Goal: Information Seeking & Learning: Learn about a topic

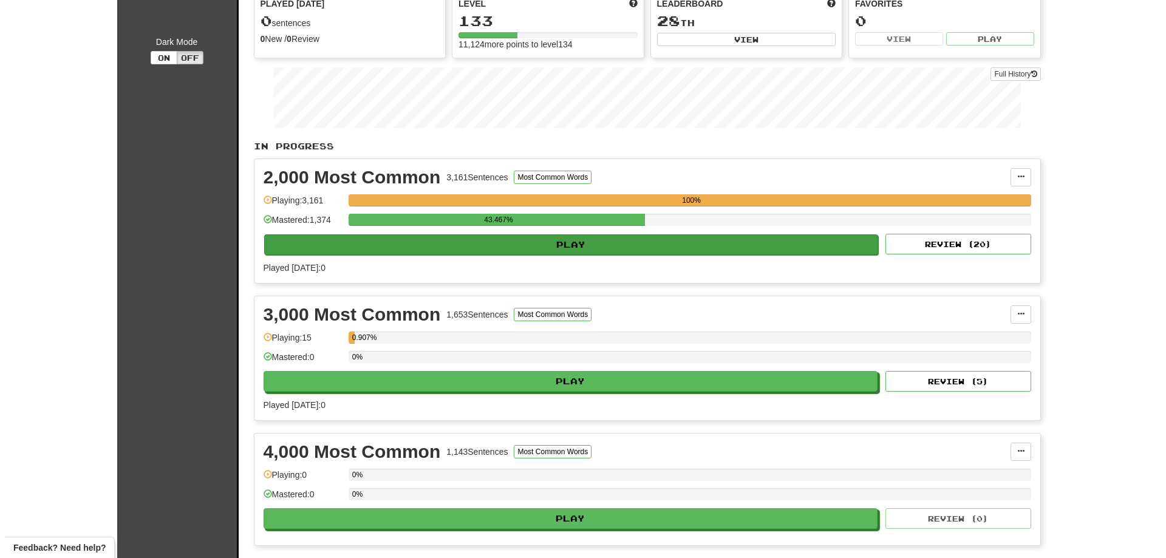
scroll to position [182, 0]
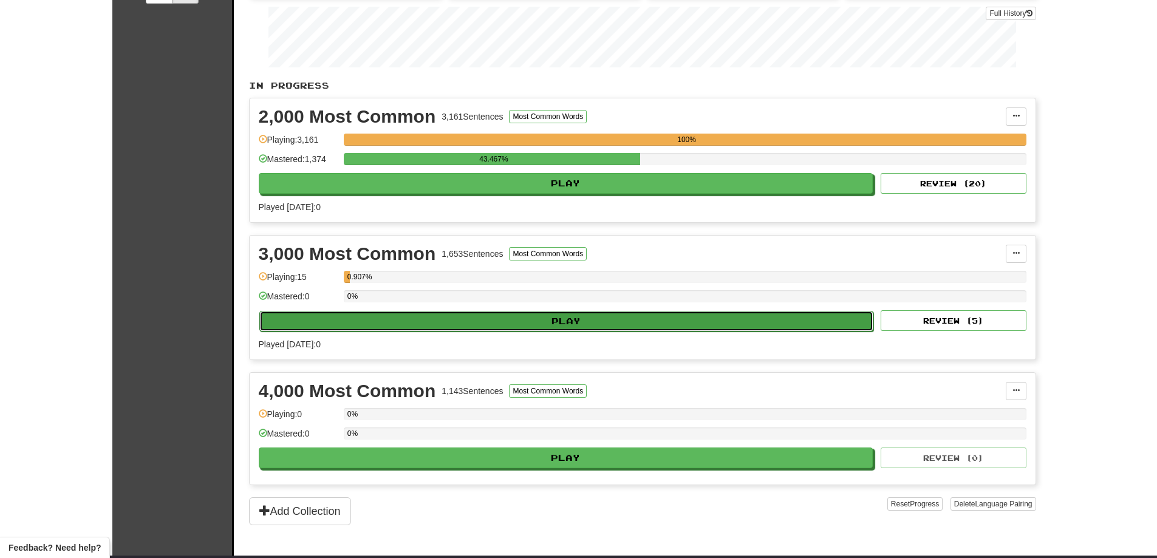
click at [558, 321] on button "Play" at bounding box center [566, 321] width 615 height 21
select select "**"
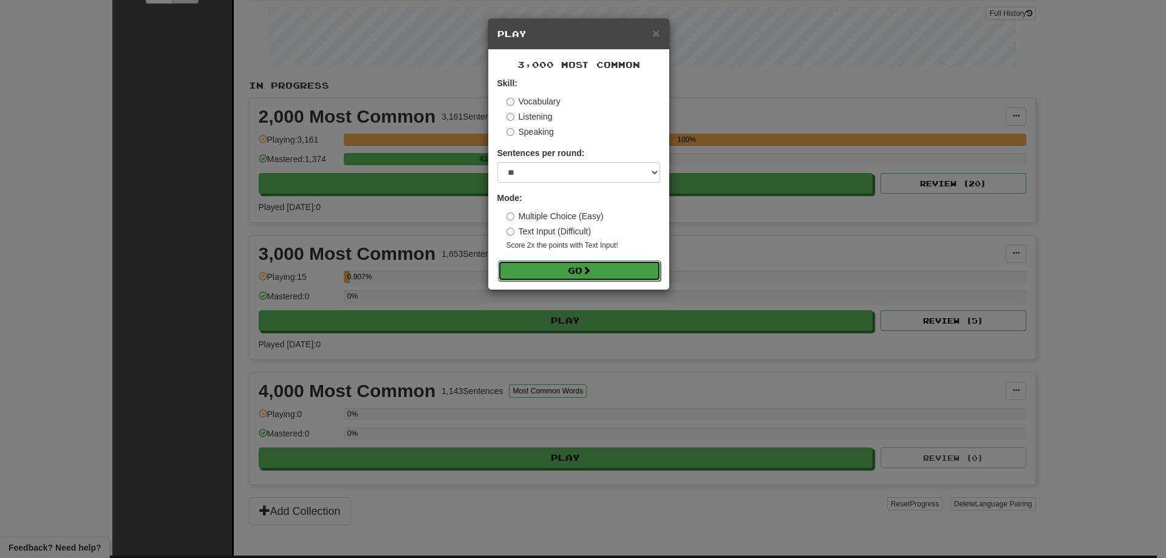
click at [597, 271] on button "Go" at bounding box center [579, 271] width 163 height 21
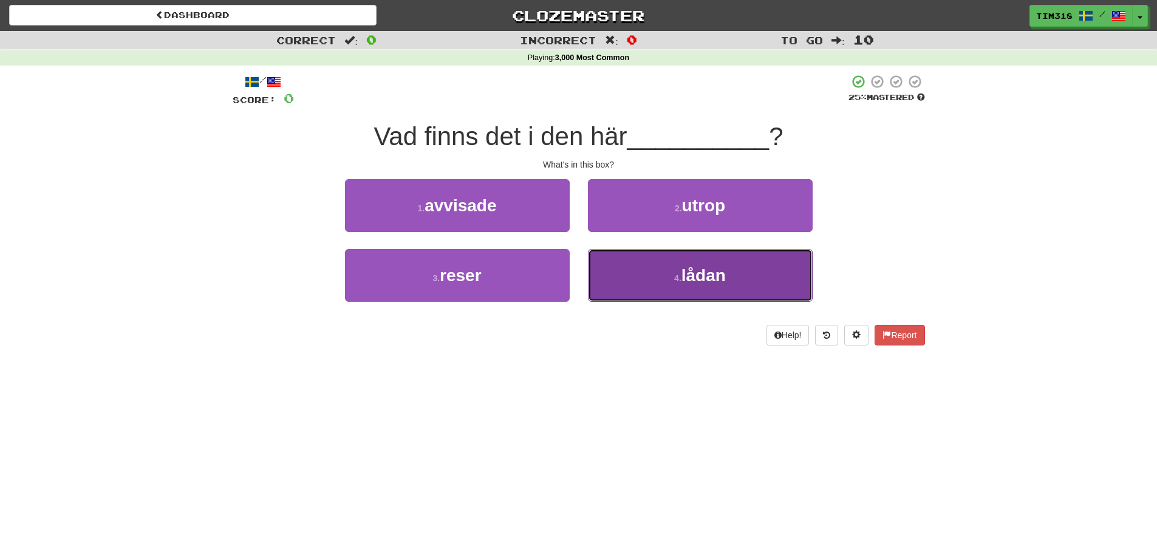
click at [666, 287] on button "4 . lådan" at bounding box center [700, 275] width 225 height 53
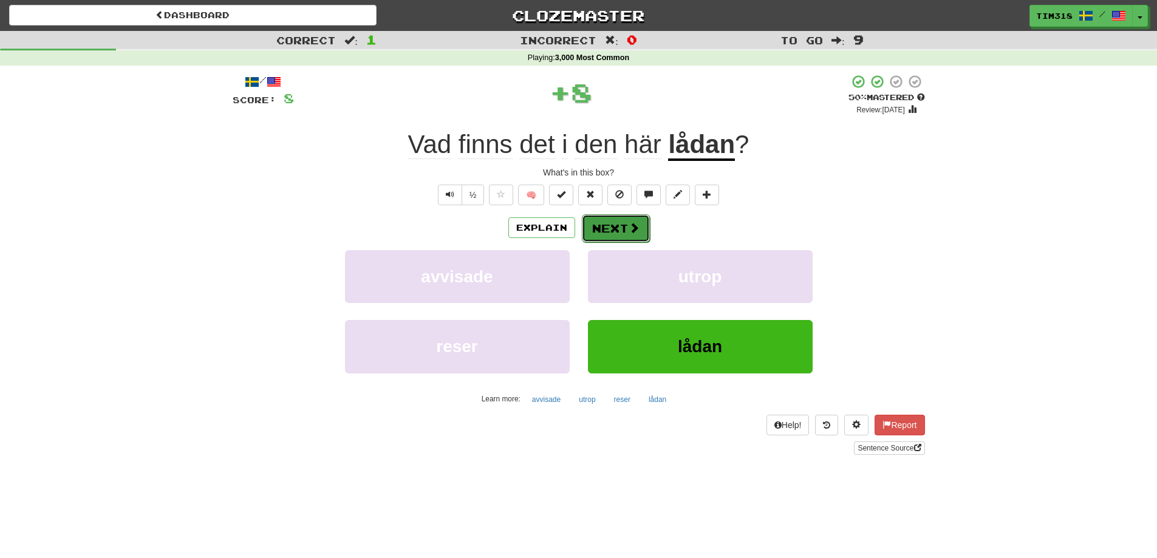
click at [620, 230] on button "Next" at bounding box center [616, 228] width 68 height 28
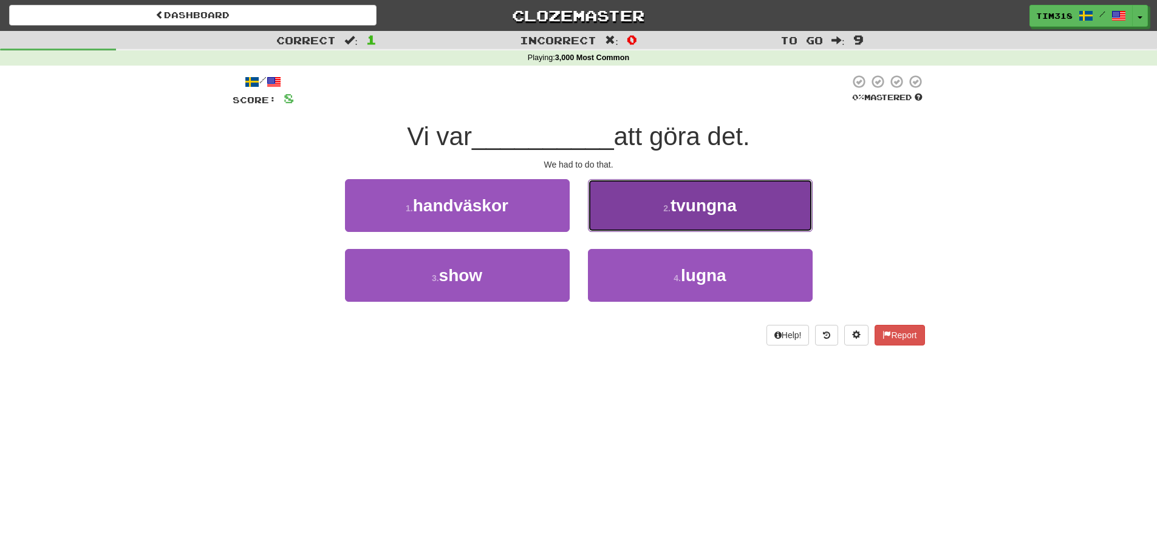
click at [693, 220] on button "2 . tvungna" at bounding box center [700, 205] width 225 height 53
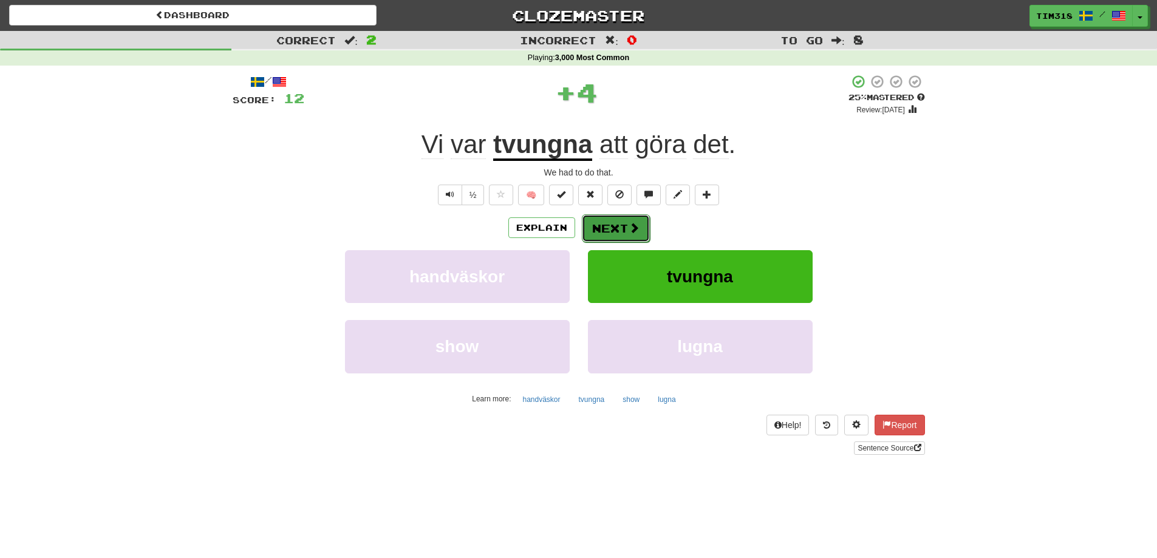
click at [629, 230] on span at bounding box center [634, 227] width 11 height 11
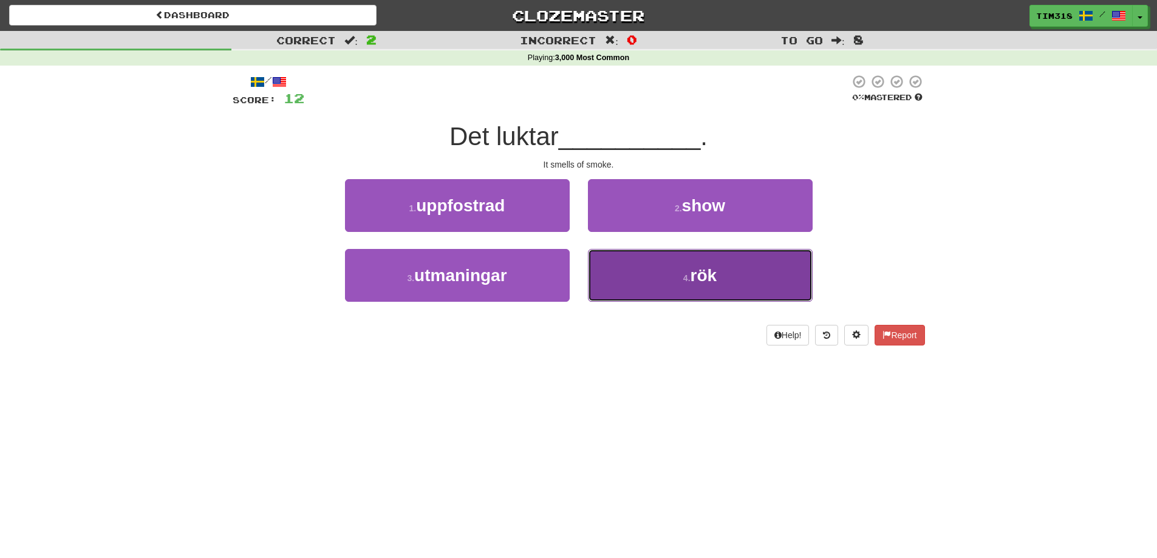
click at [691, 291] on button "4 . rök" at bounding box center [700, 275] width 225 height 53
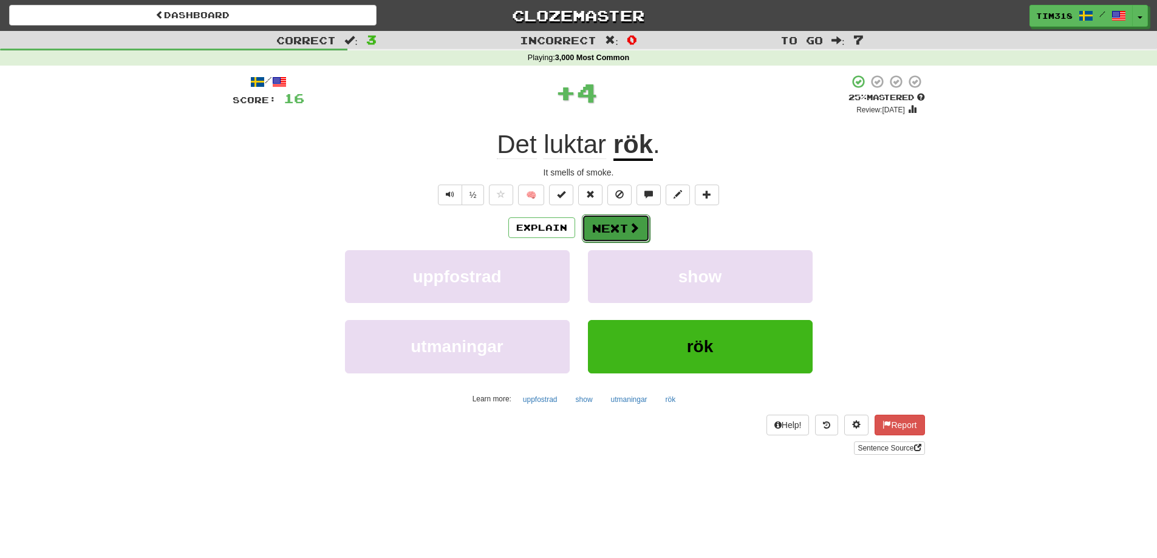
click at [626, 239] on button "Next" at bounding box center [616, 228] width 68 height 28
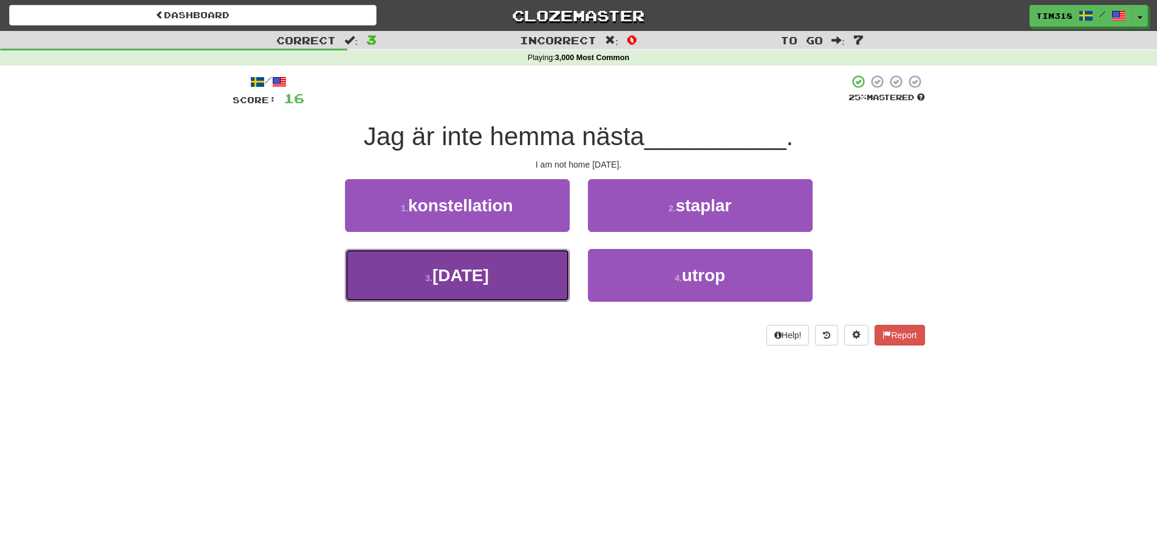
click at [489, 282] on span "söndag" at bounding box center [460, 275] width 56 height 19
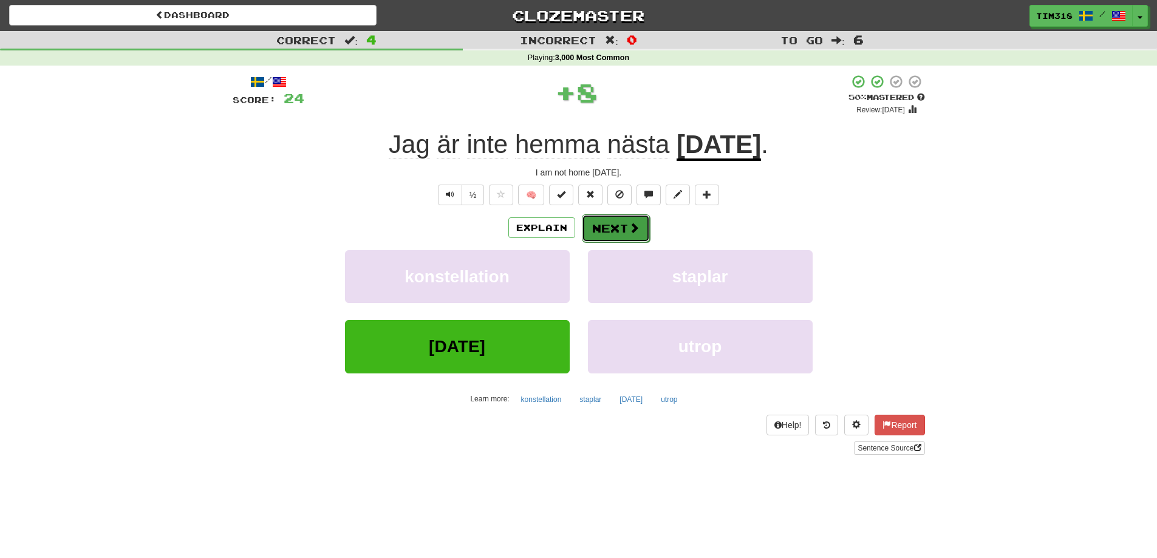
click at [626, 233] on button "Next" at bounding box center [616, 228] width 68 height 28
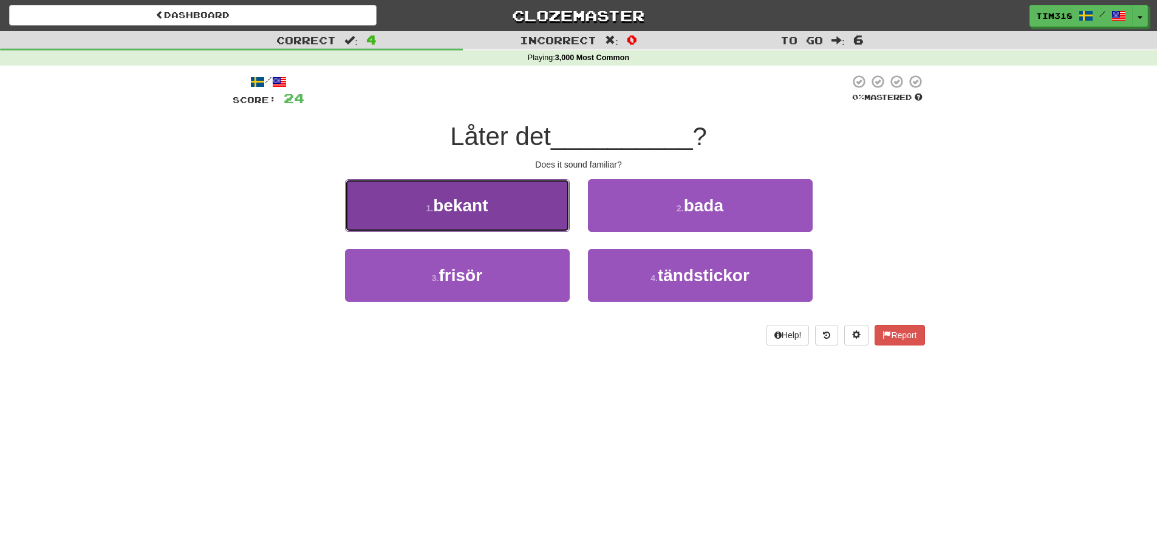
click at [499, 217] on button "1 . bekant" at bounding box center [457, 205] width 225 height 53
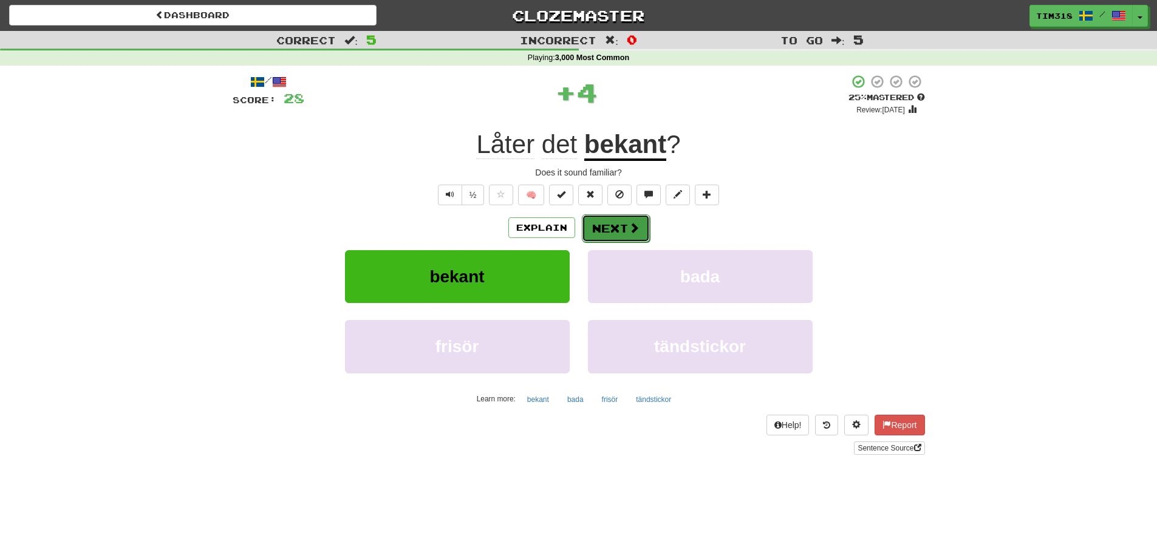
click at [612, 238] on button "Next" at bounding box center [616, 228] width 68 height 28
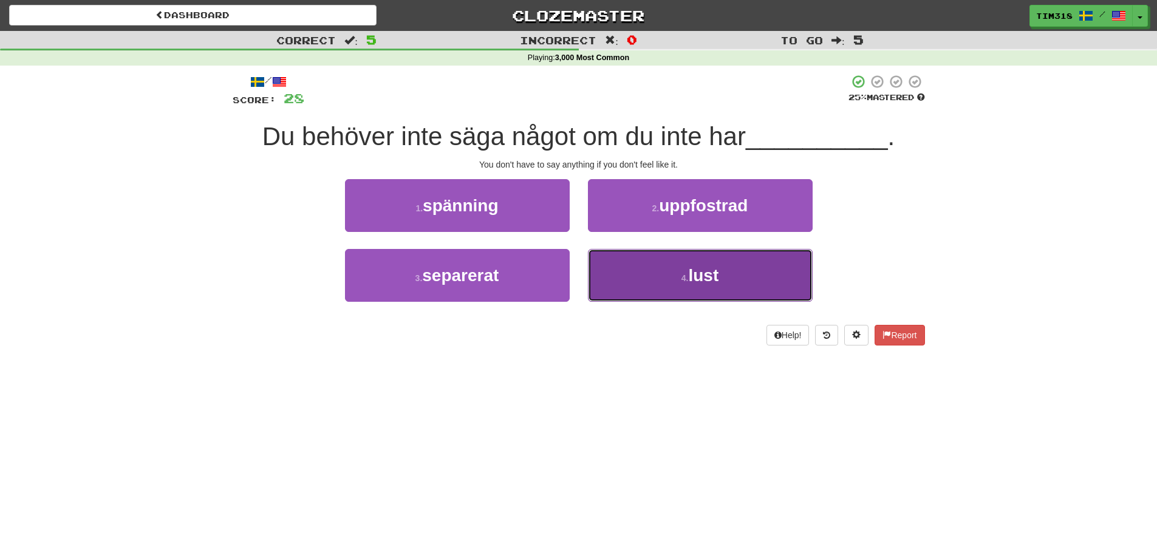
click at [652, 279] on button "4 . lust" at bounding box center [700, 275] width 225 height 53
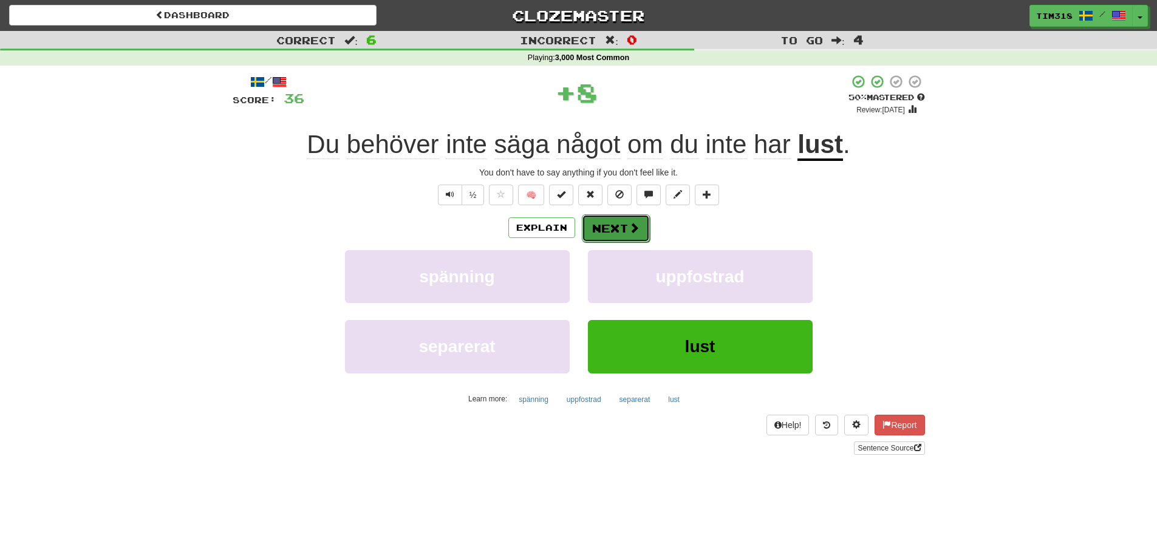
click at [607, 222] on button "Next" at bounding box center [616, 228] width 68 height 28
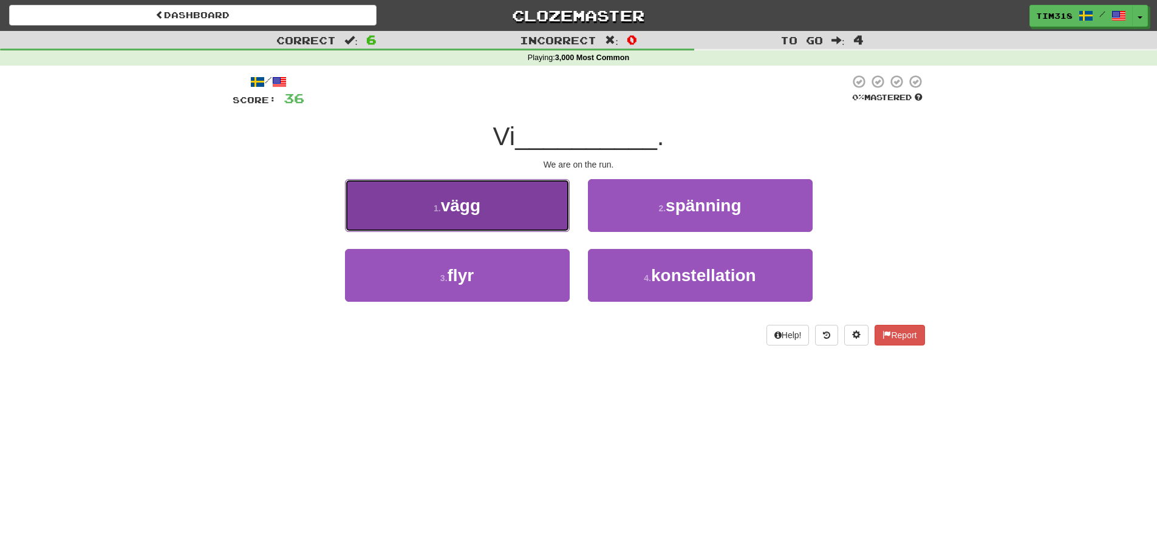
click at [511, 208] on button "1 . vägg" at bounding box center [457, 205] width 225 height 53
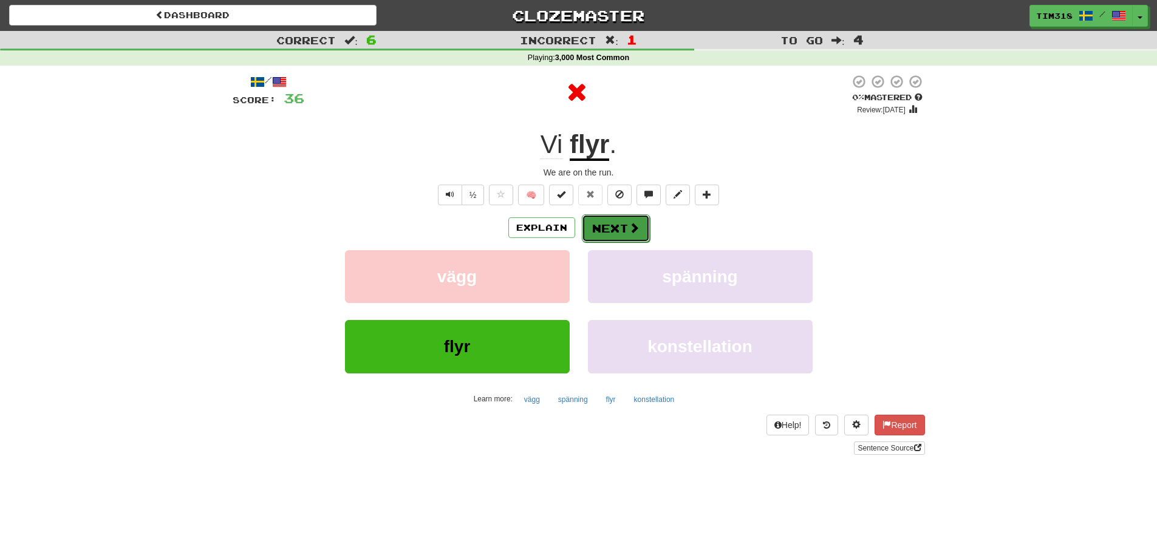
click at [623, 227] on button "Next" at bounding box center [616, 228] width 68 height 28
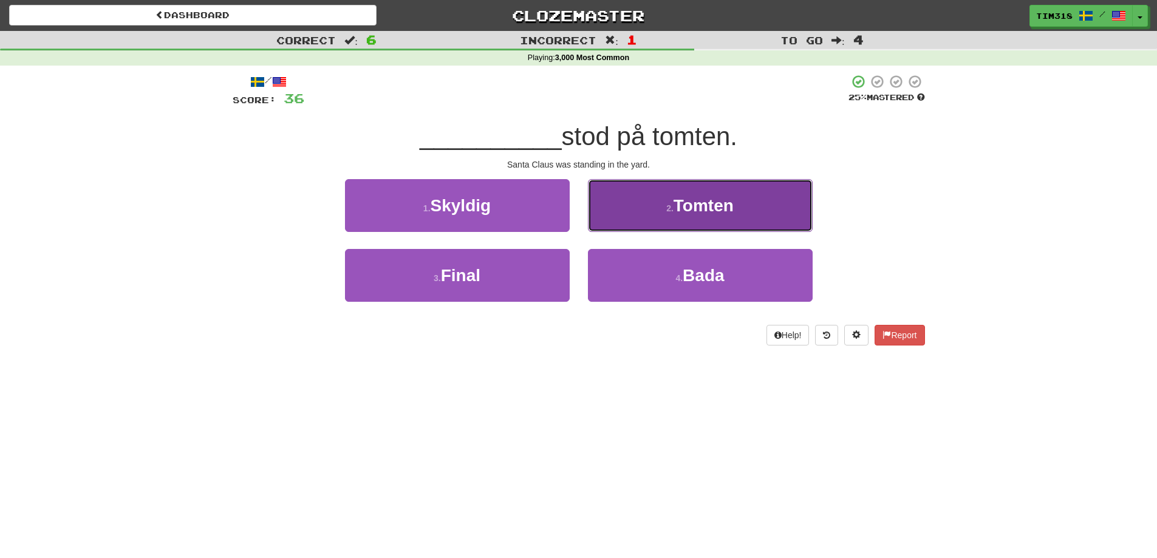
click at [635, 211] on button "2 . Tomten" at bounding box center [700, 205] width 225 height 53
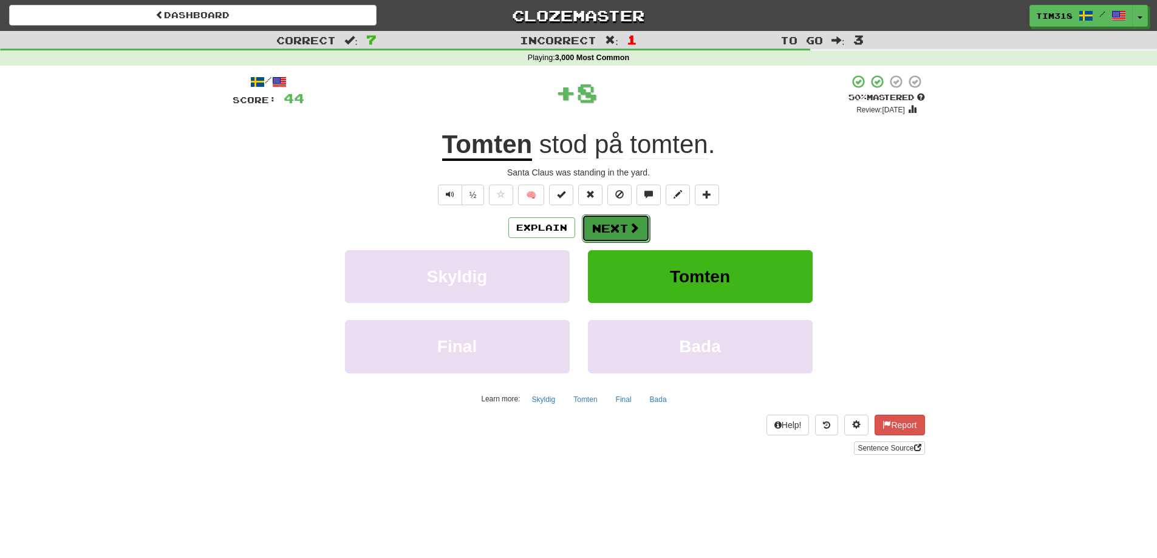
click at [616, 231] on button "Next" at bounding box center [616, 228] width 68 height 28
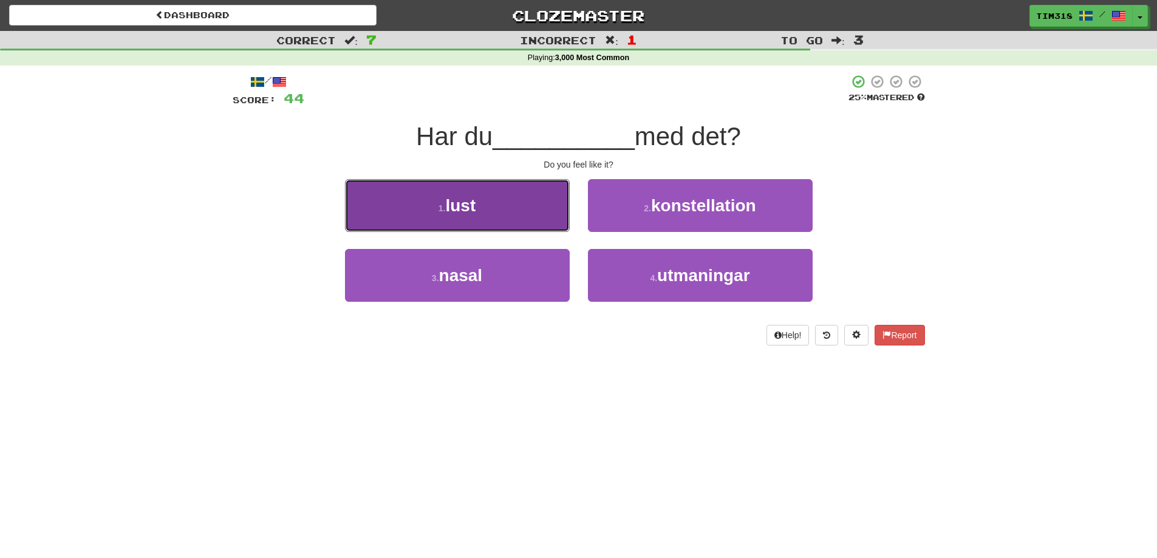
click at [517, 222] on button "1 . lust" at bounding box center [457, 205] width 225 height 53
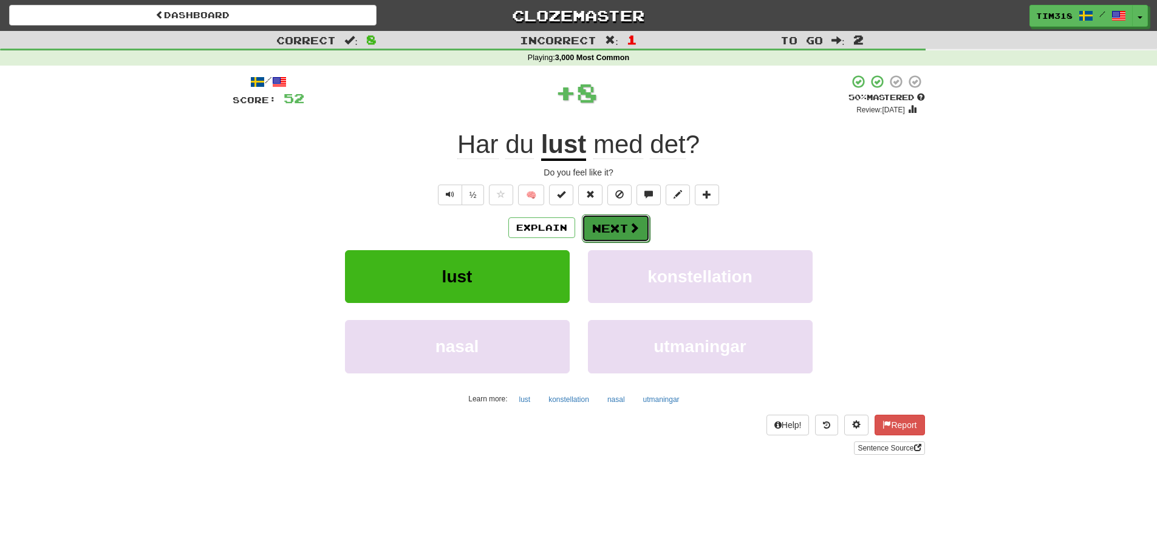
click at [629, 223] on span at bounding box center [634, 227] width 11 height 11
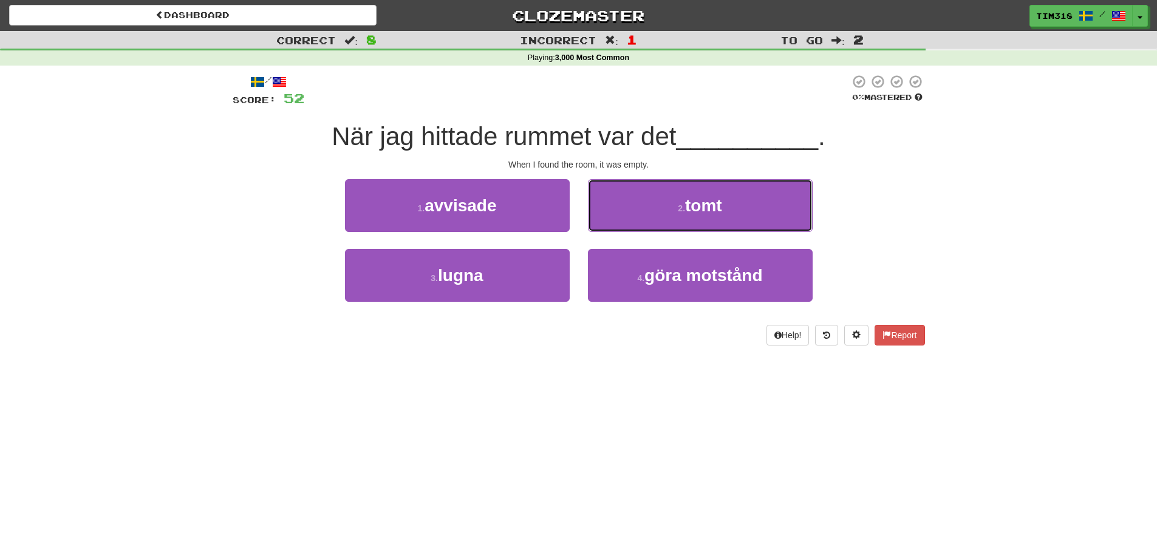
click at [655, 213] on button "2 . tomt" at bounding box center [700, 205] width 225 height 53
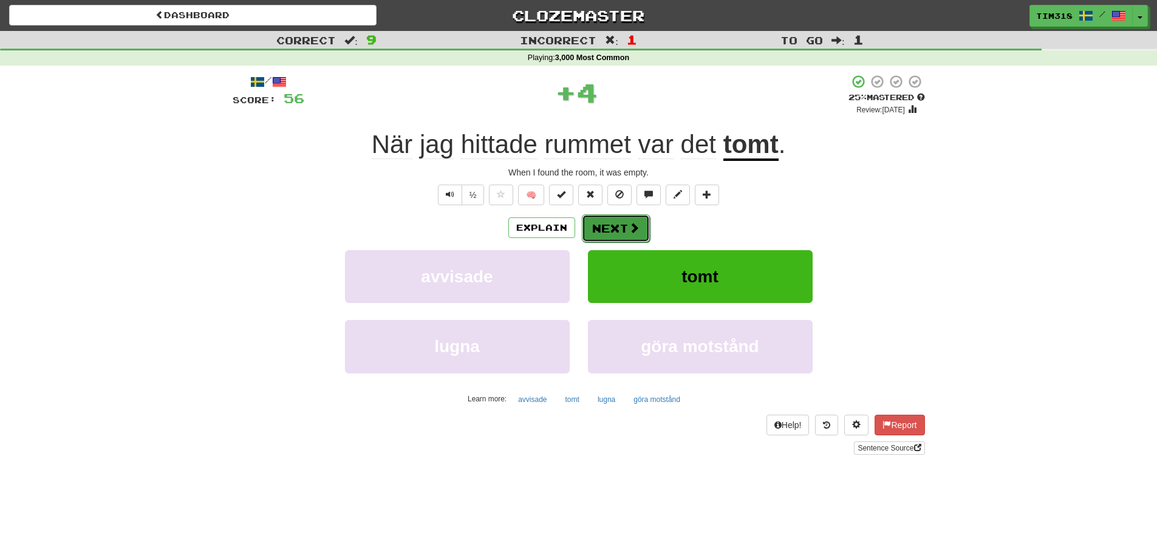
click at [617, 225] on button "Next" at bounding box center [616, 228] width 68 height 28
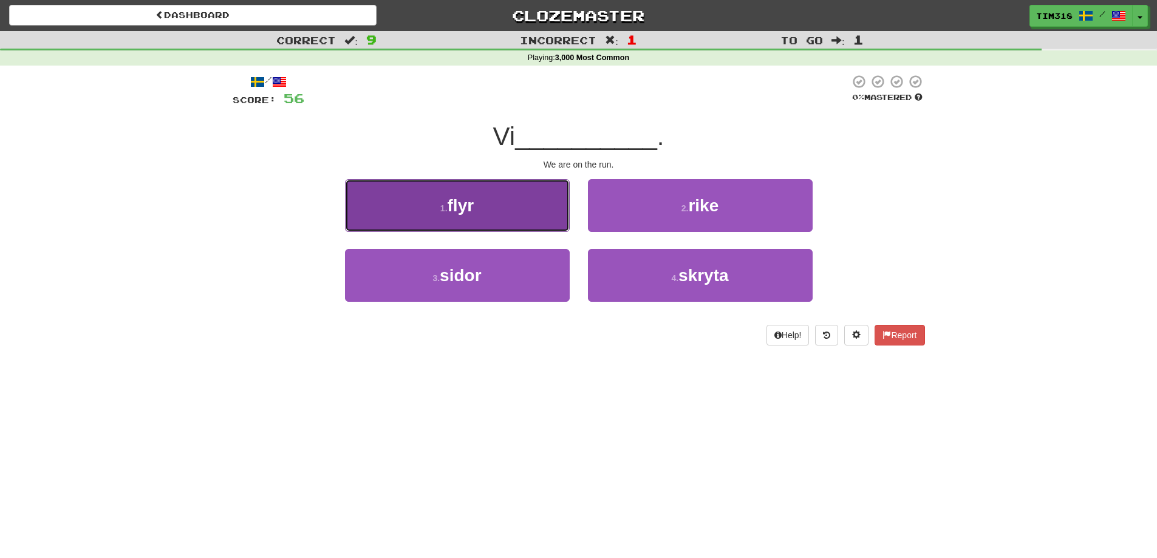
click at [500, 206] on button "1 . flyr" at bounding box center [457, 205] width 225 height 53
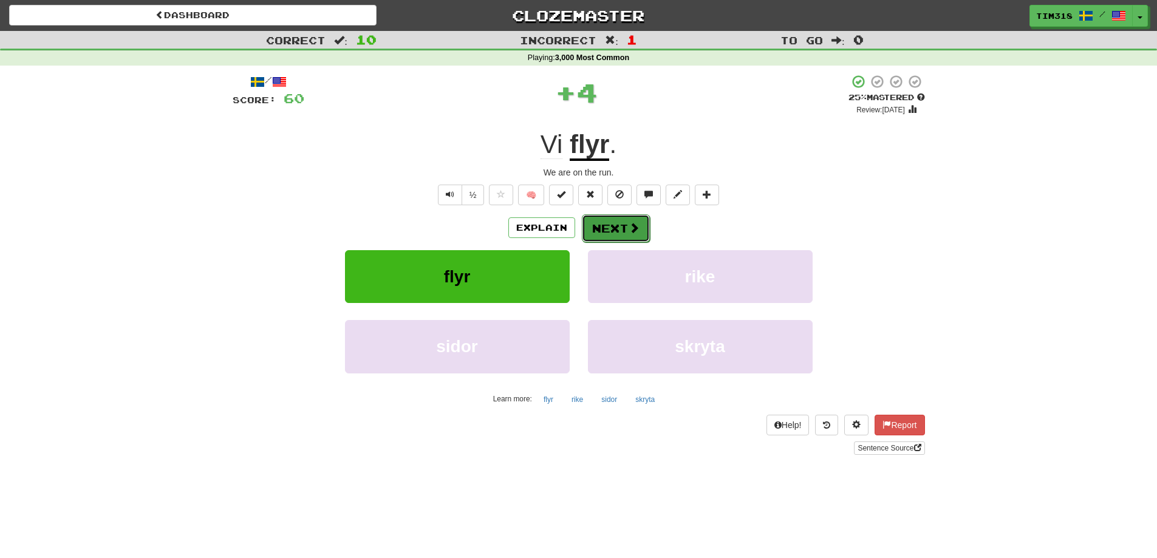
click at [640, 230] on button "Next" at bounding box center [616, 228] width 68 height 28
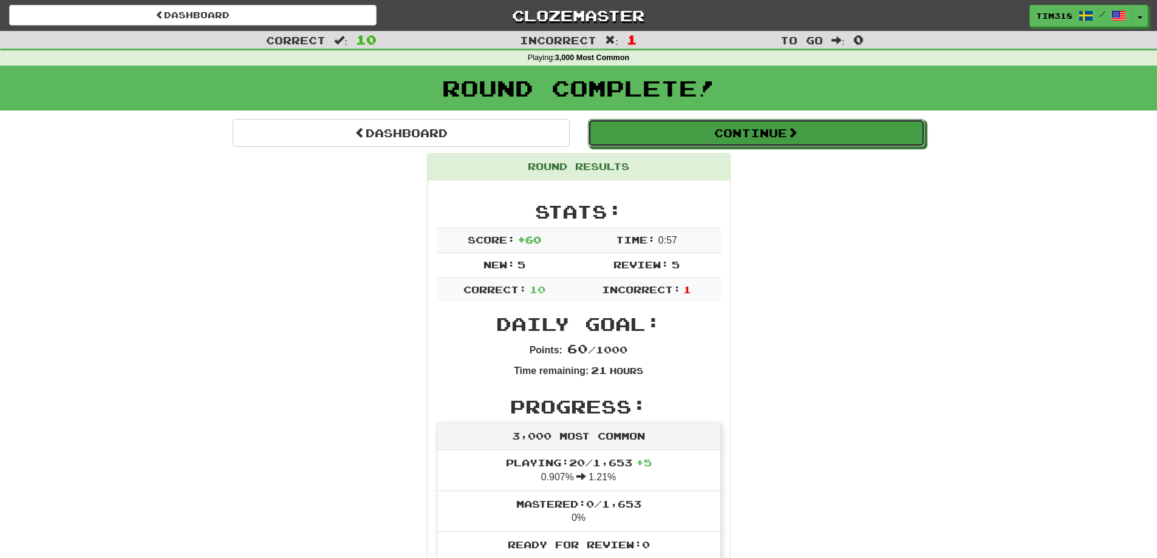
click at [717, 138] on button "Continue" at bounding box center [756, 133] width 337 height 28
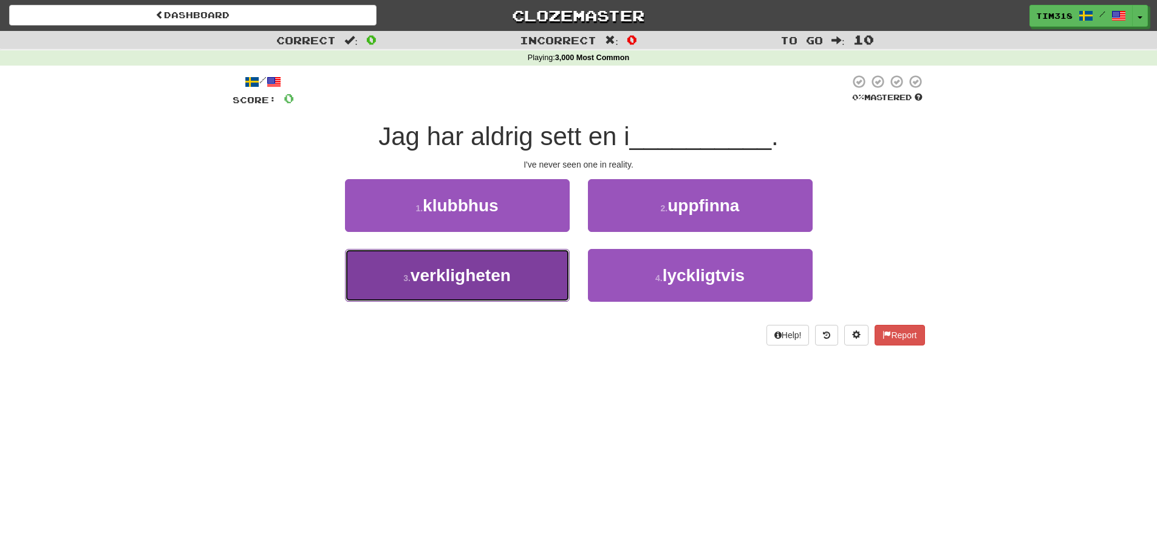
click at [467, 271] on span "verkligheten" at bounding box center [461, 275] width 100 height 19
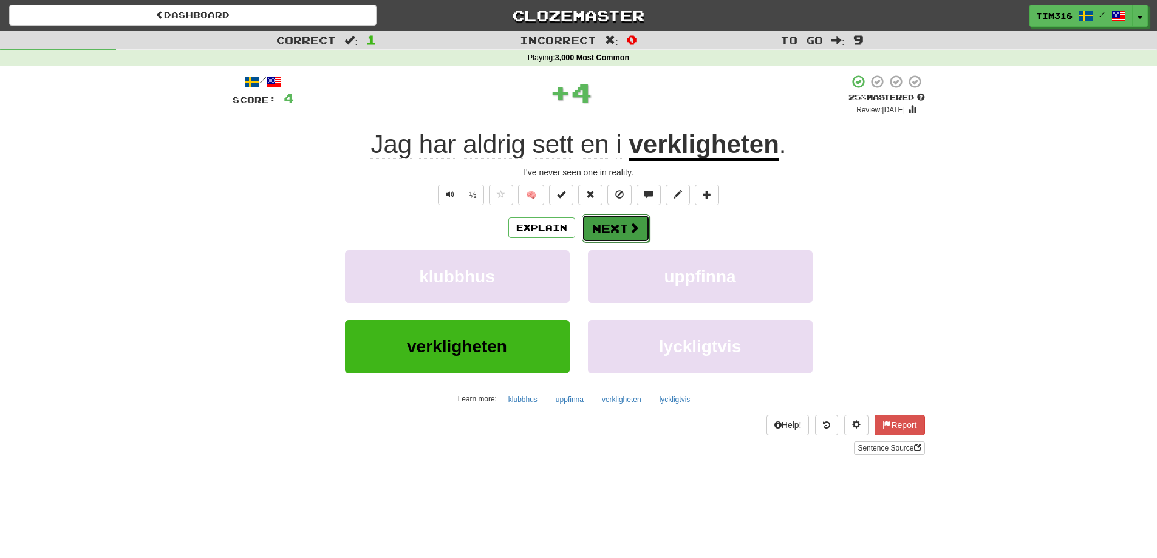
click at [600, 227] on button "Next" at bounding box center [616, 228] width 68 height 28
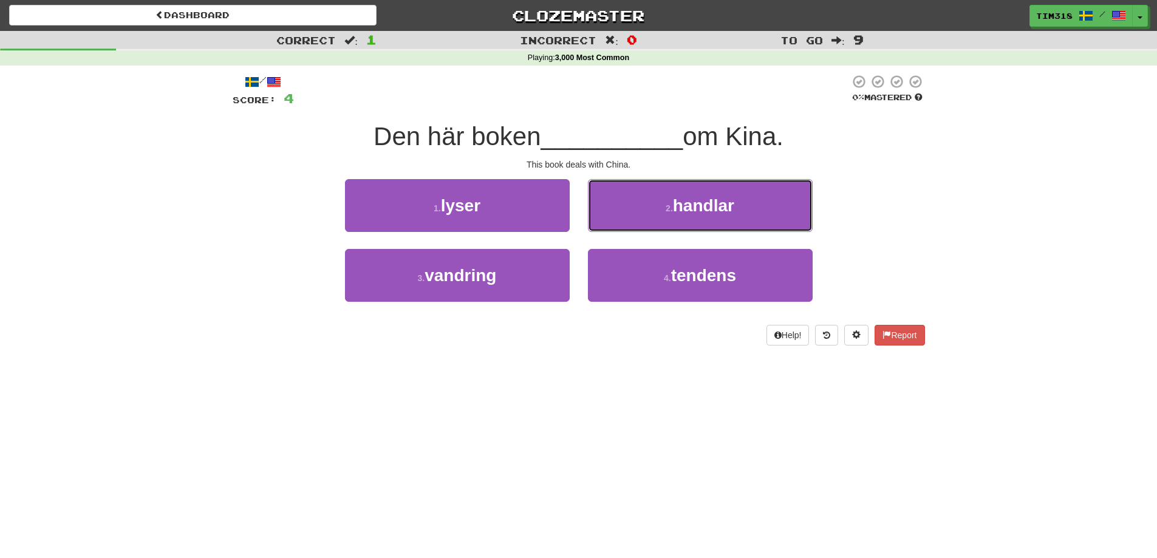
click at [658, 209] on button "2 . handlar" at bounding box center [700, 205] width 225 height 53
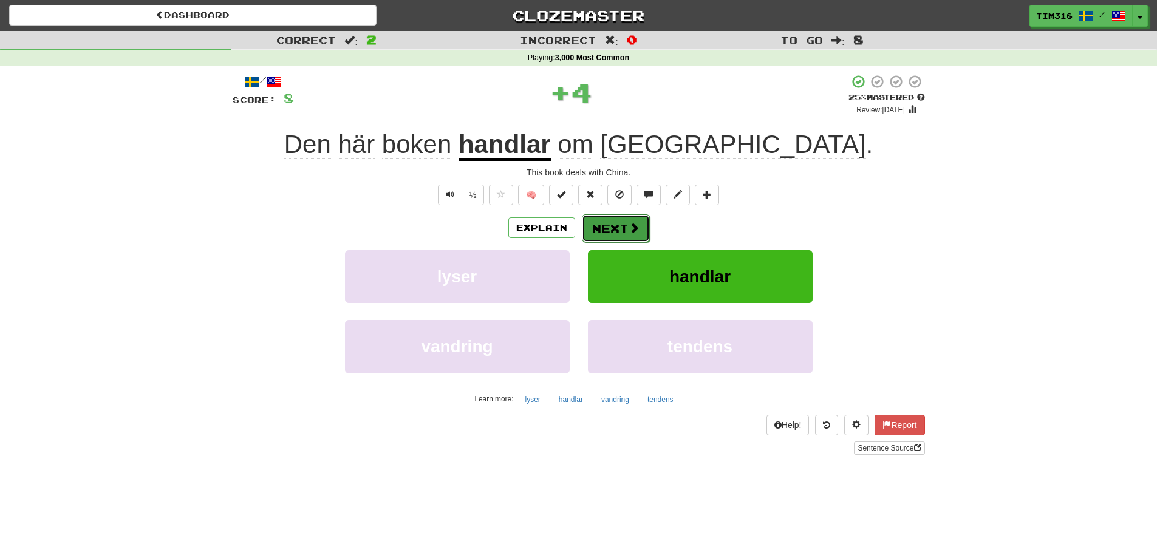
click at [612, 219] on button "Next" at bounding box center [616, 228] width 68 height 28
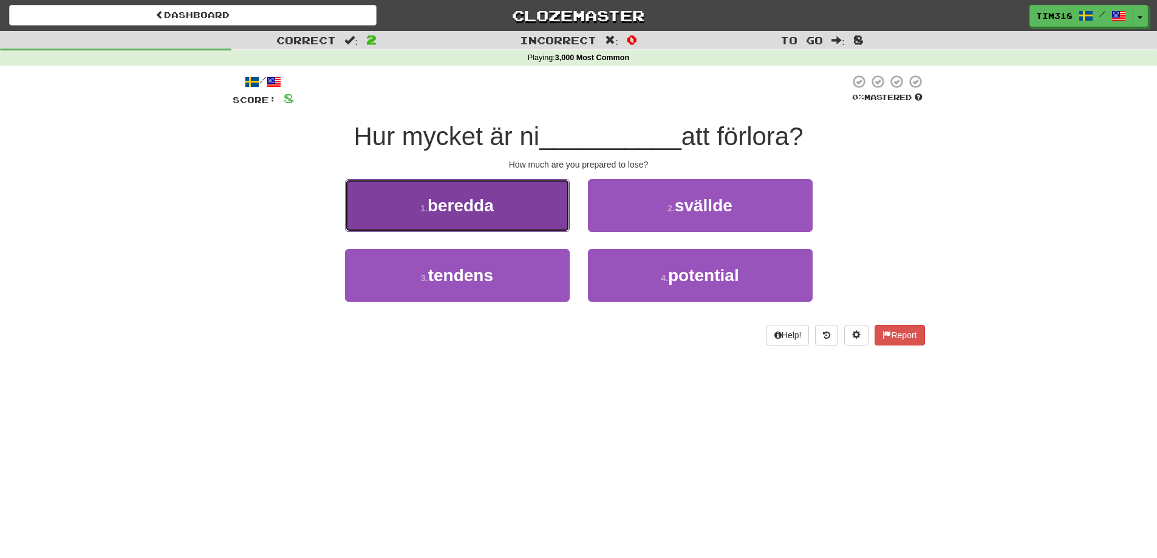
click at [496, 219] on button "1 . beredda" at bounding box center [457, 205] width 225 height 53
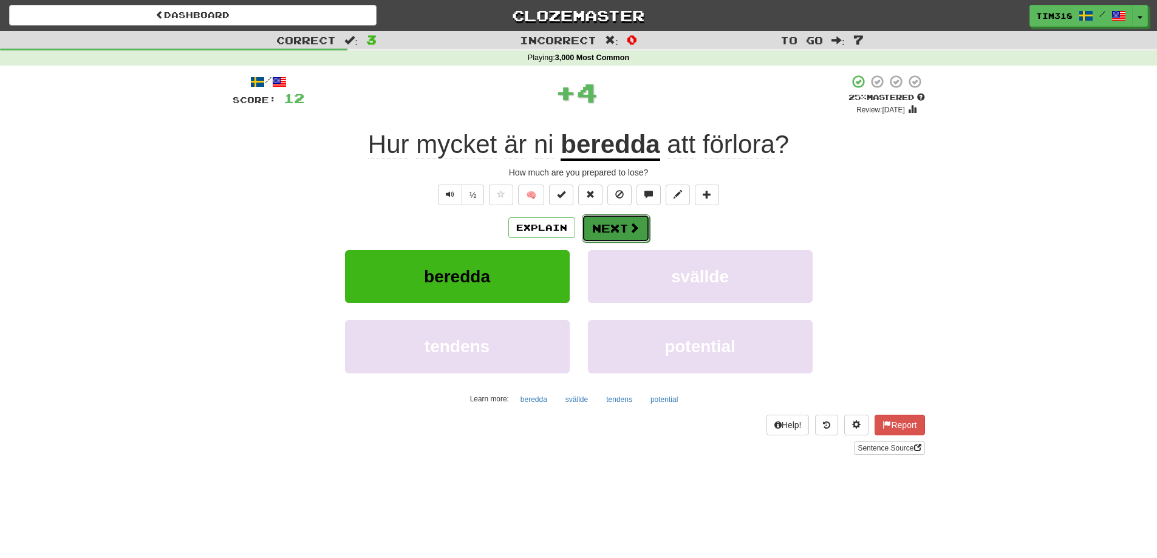
click at [635, 230] on span at bounding box center [634, 227] width 11 height 11
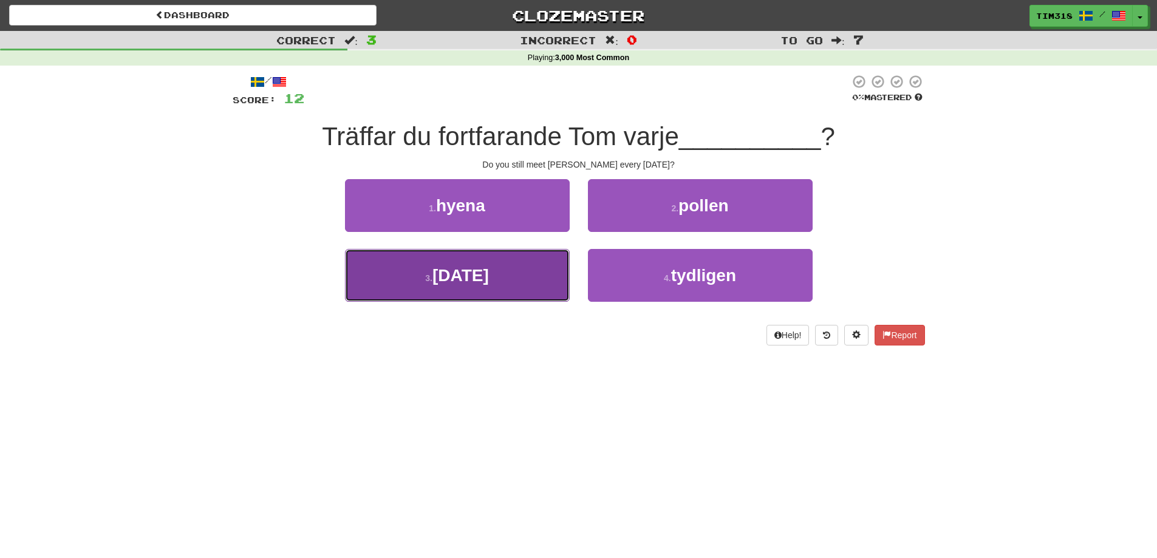
click at [477, 274] on span "måndag" at bounding box center [460, 275] width 56 height 19
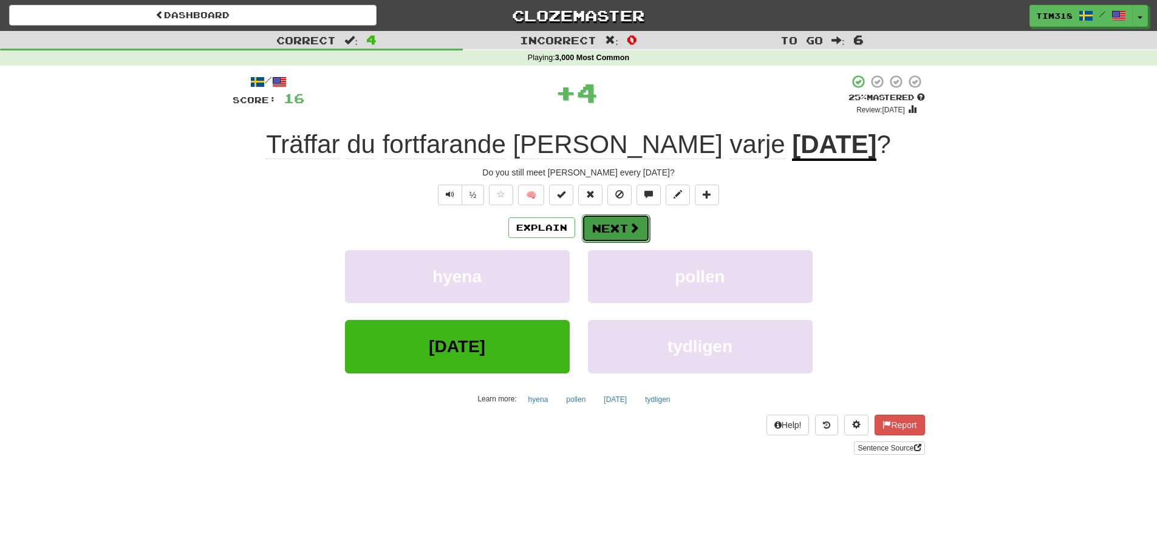
click at [599, 222] on button "Next" at bounding box center [616, 228] width 68 height 28
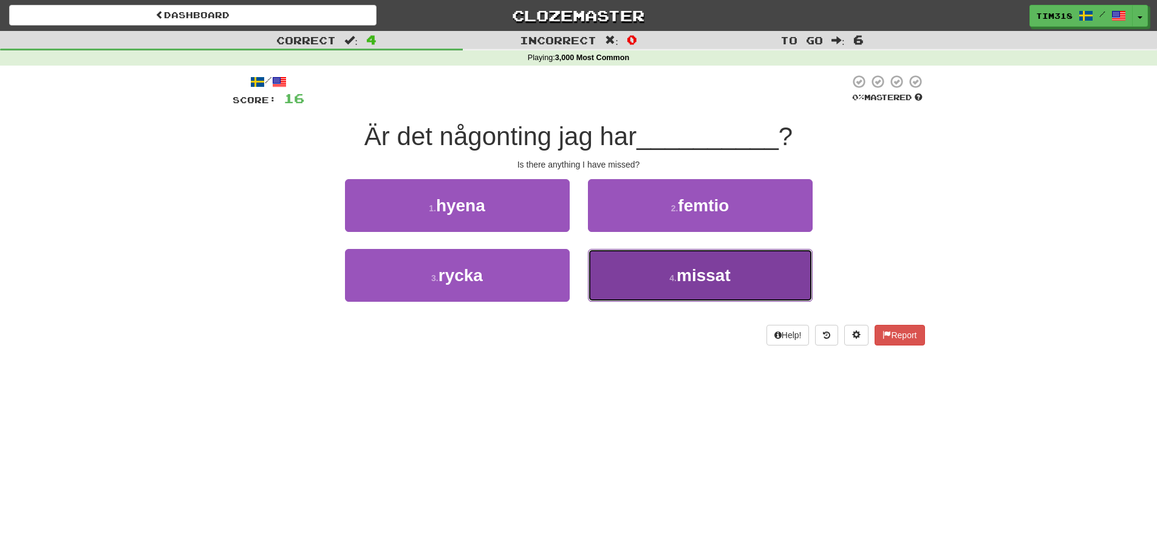
click at [701, 259] on button "4 . missat" at bounding box center [700, 275] width 225 height 53
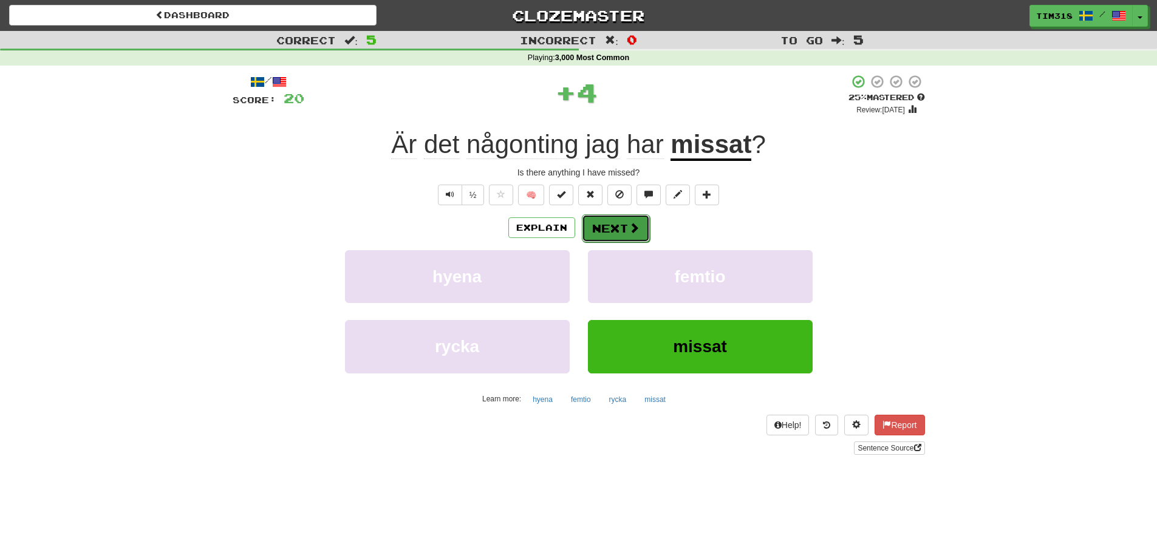
click at [629, 231] on span at bounding box center [634, 227] width 11 height 11
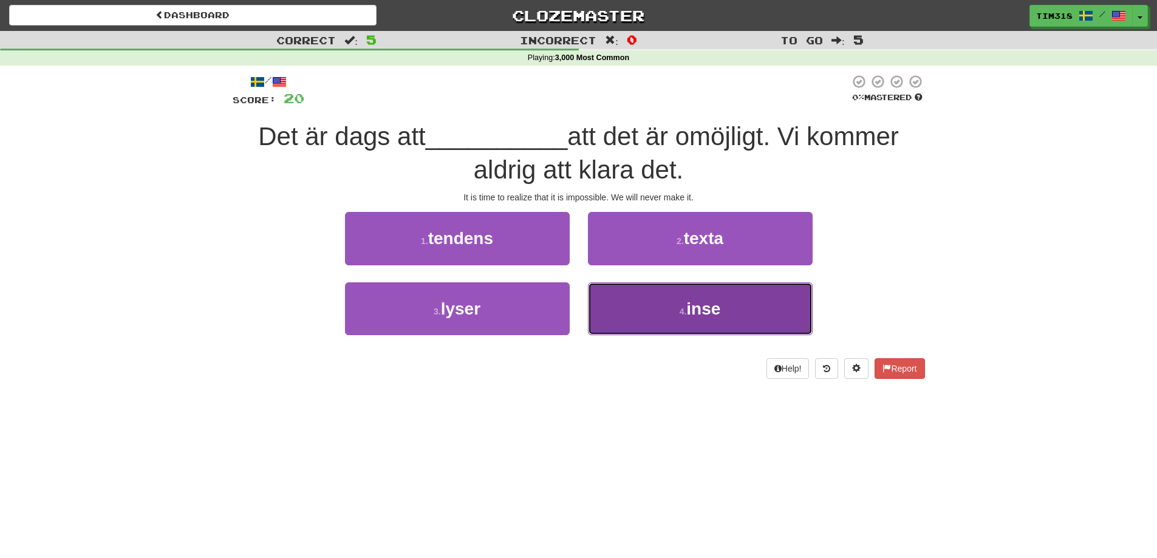
click at [687, 302] on button "4 . inse" at bounding box center [700, 308] width 225 height 53
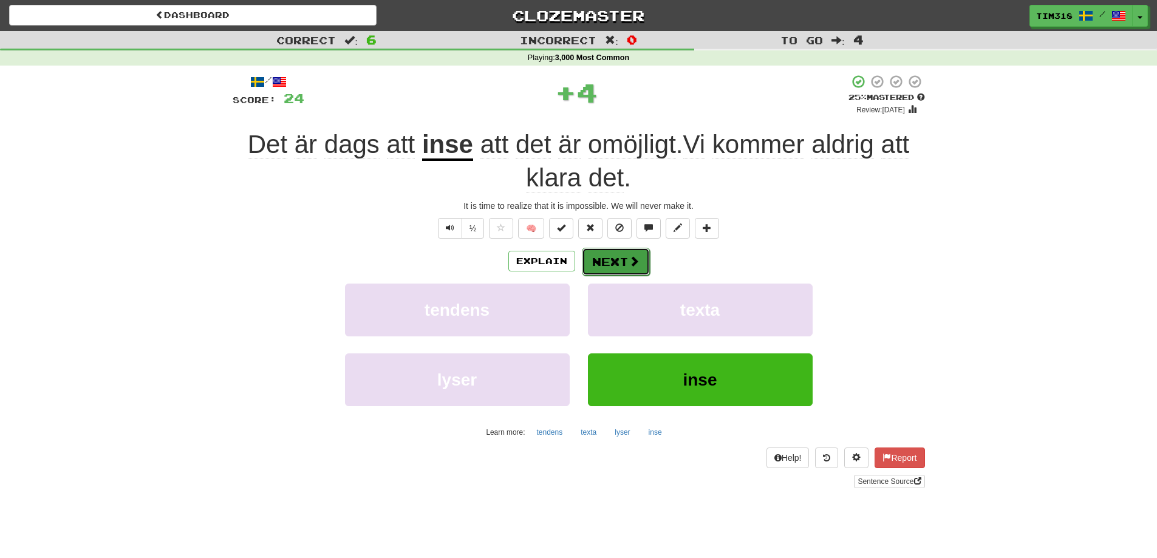
click at [604, 255] on button "Next" at bounding box center [616, 262] width 68 height 28
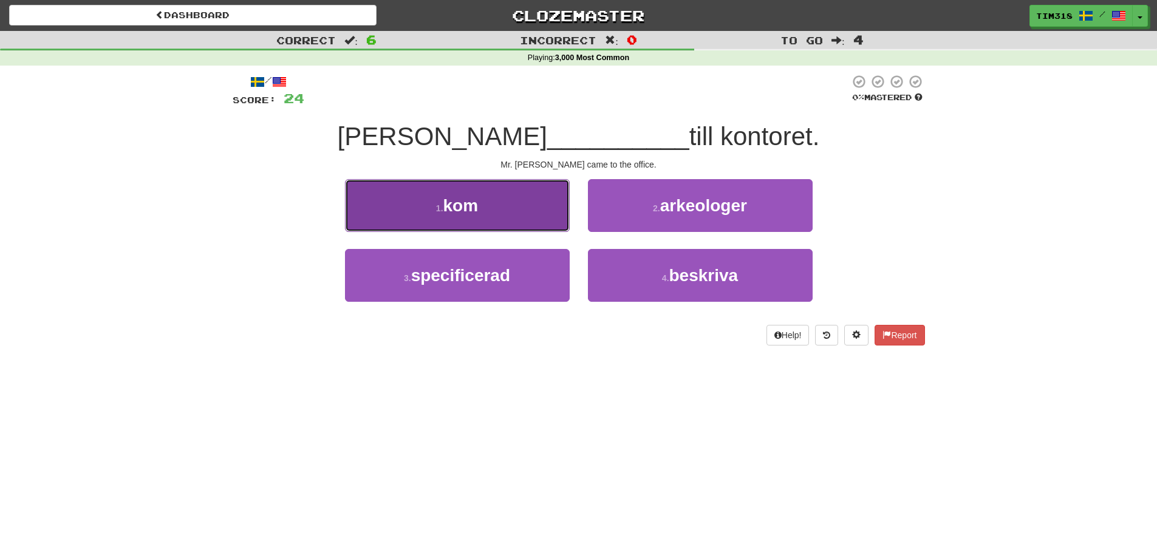
click at [495, 199] on button "1 . kom" at bounding box center [457, 205] width 225 height 53
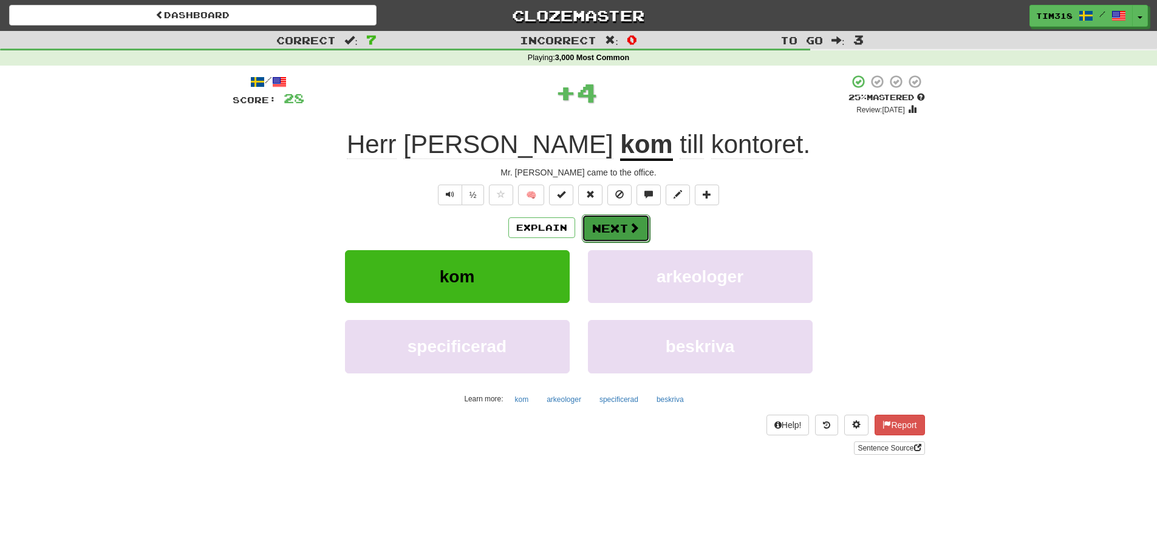
click at [608, 233] on button "Next" at bounding box center [616, 228] width 68 height 28
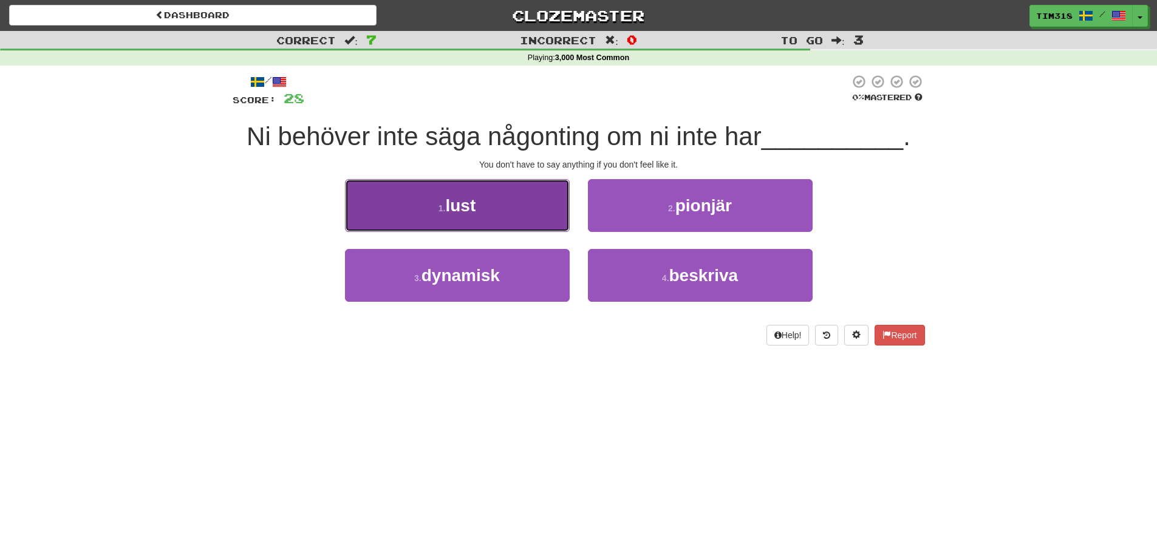
click at [460, 202] on span "lust" at bounding box center [460, 205] width 30 height 19
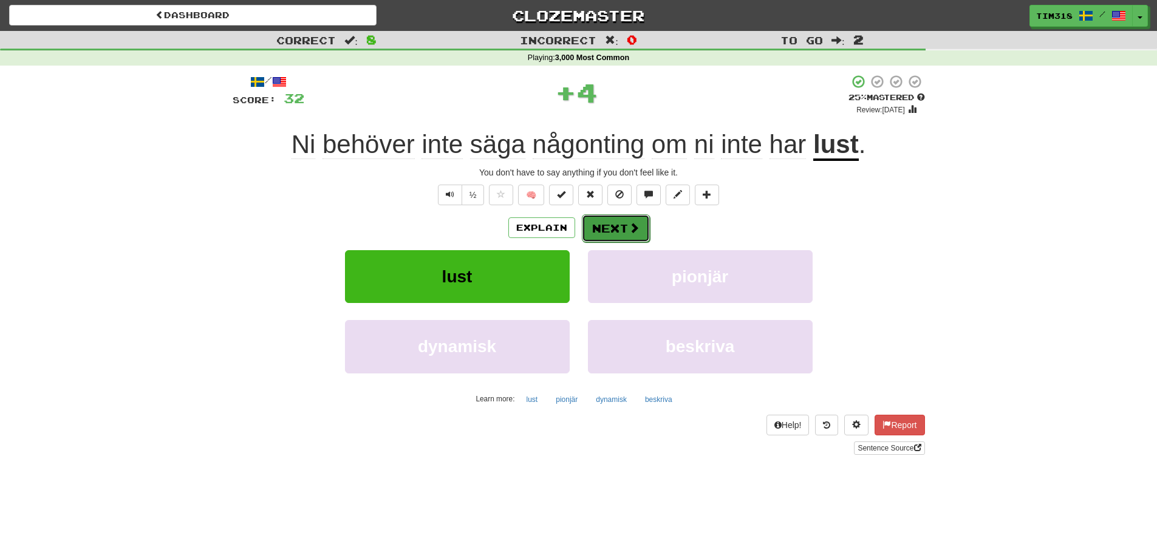
click at [602, 222] on button "Next" at bounding box center [616, 228] width 68 height 28
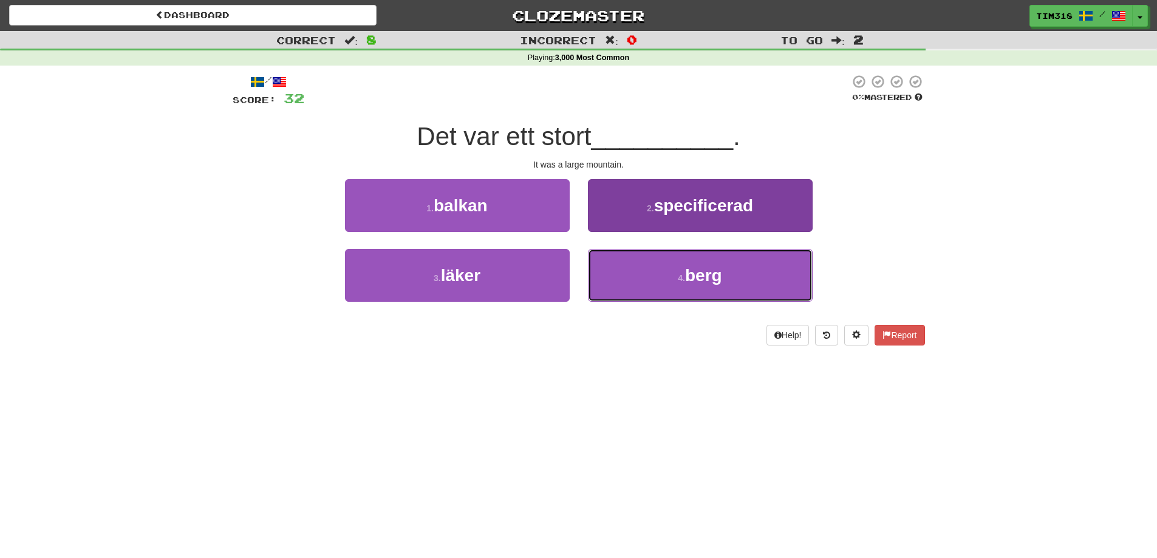
click at [737, 285] on button "4 . berg" at bounding box center [700, 275] width 225 height 53
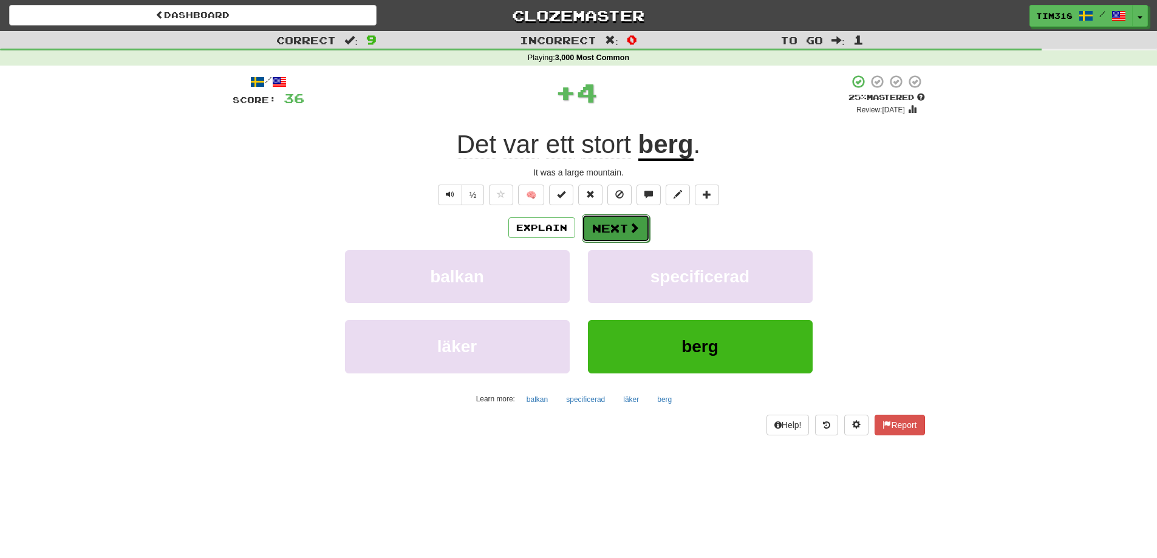
click at [607, 226] on button "Next" at bounding box center [616, 228] width 68 height 28
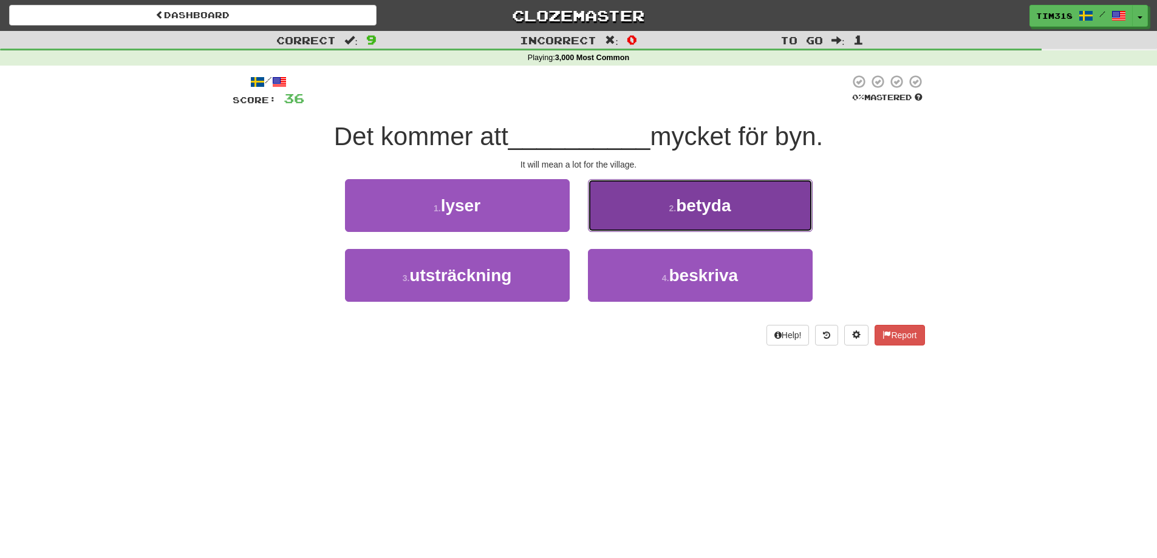
click at [697, 207] on span "betyda" at bounding box center [703, 205] width 55 height 19
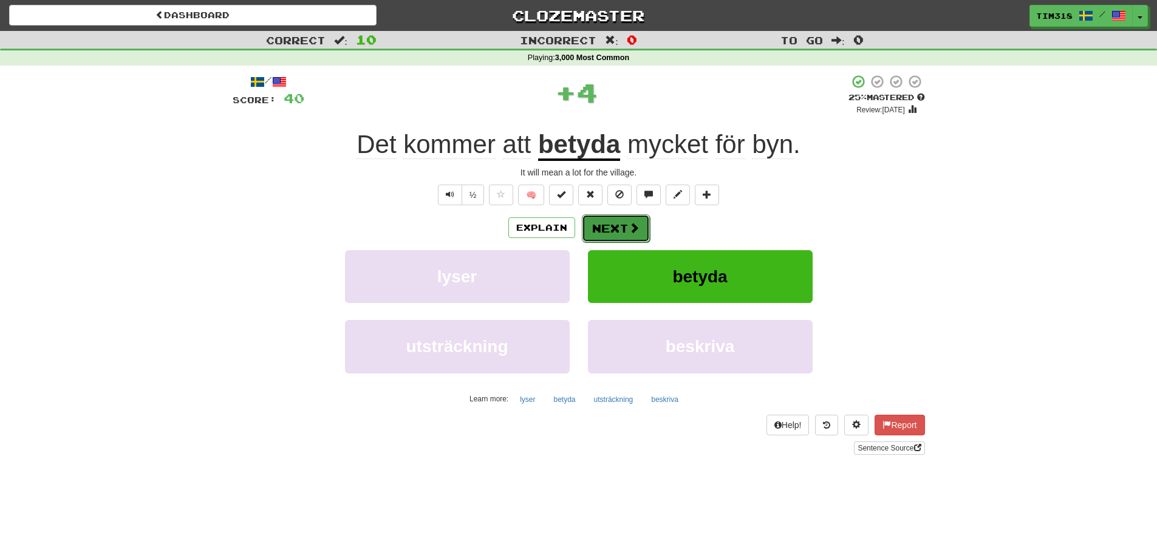
click at [626, 220] on button "Next" at bounding box center [616, 228] width 68 height 28
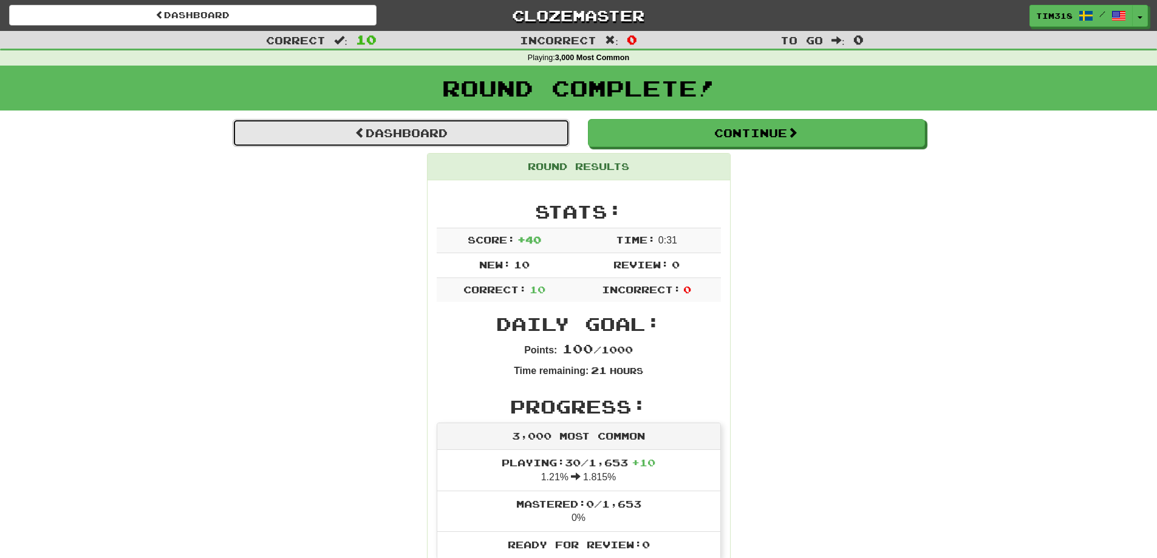
click at [521, 133] on link "Dashboard" at bounding box center [401, 133] width 337 height 28
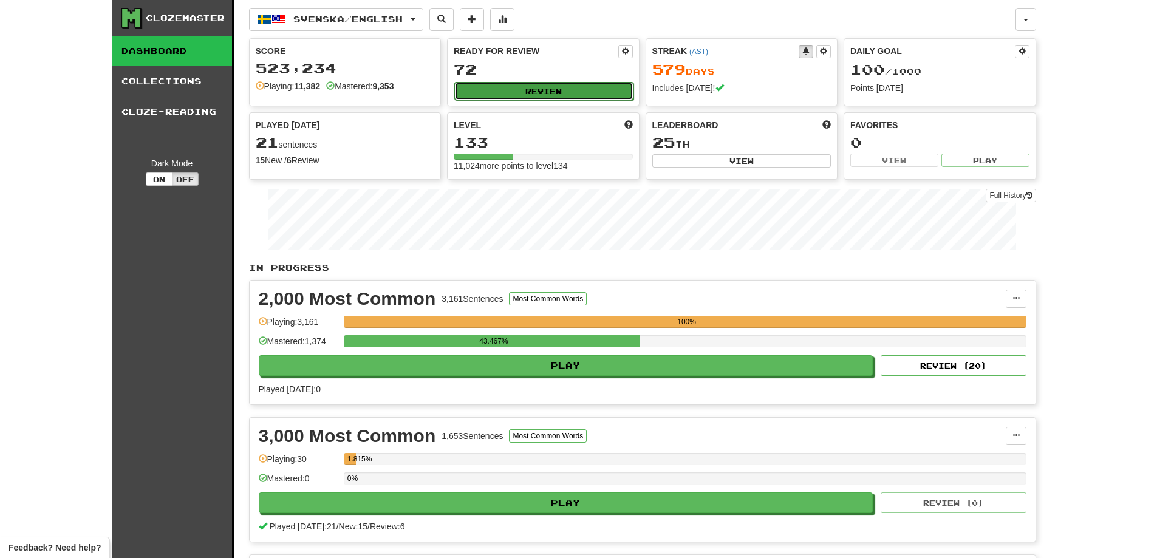
click at [574, 89] on button "Review" at bounding box center [543, 91] width 179 height 18
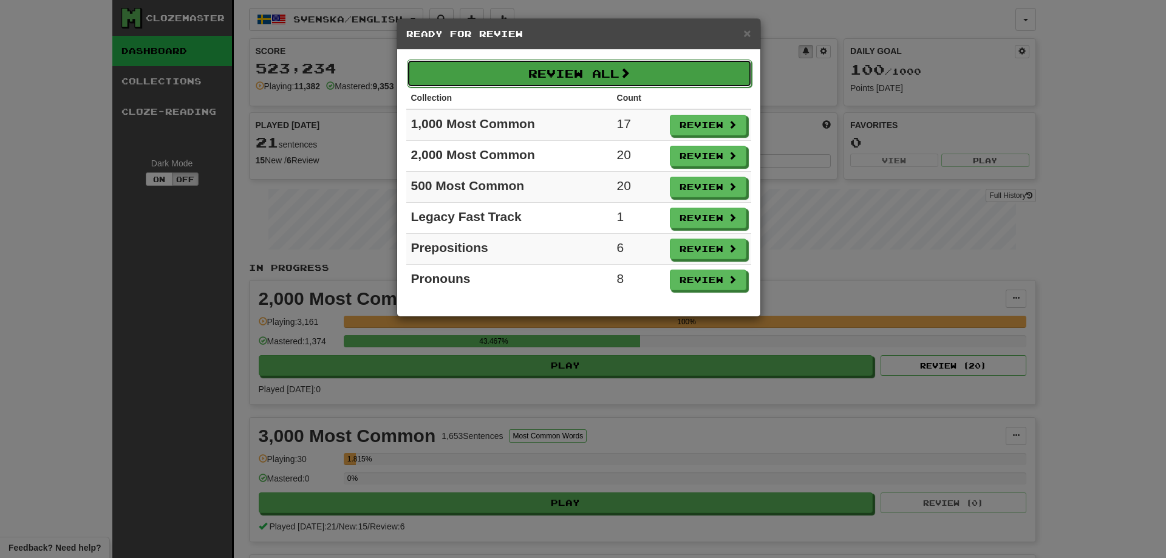
click at [595, 72] on button "Review All" at bounding box center [579, 74] width 345 height 28
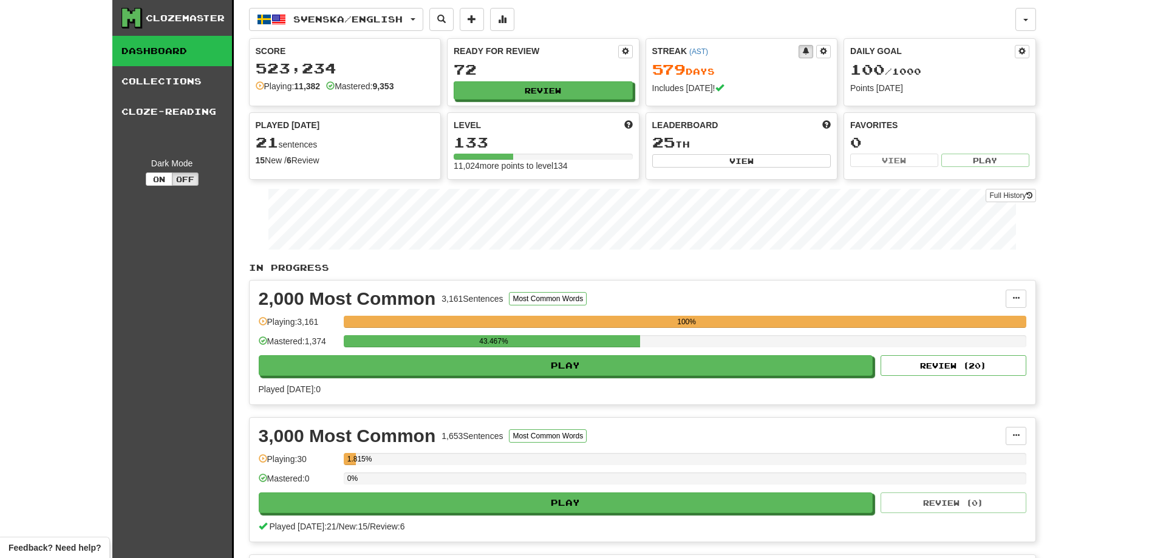
select select "**"
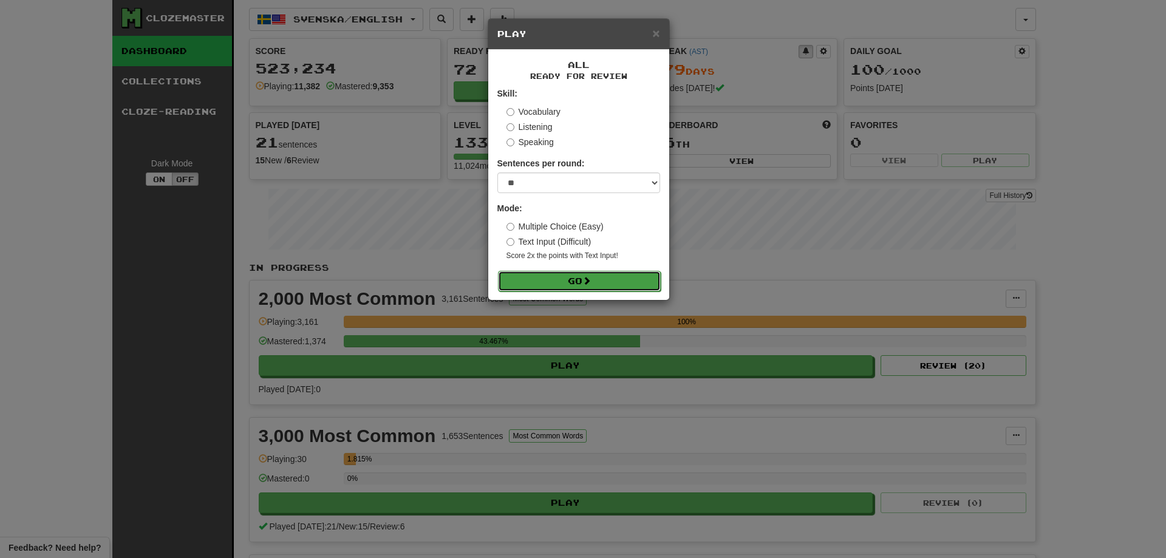
click at [548, 285] on button "Go" at bounding box center [579, 281] width 163 height 21
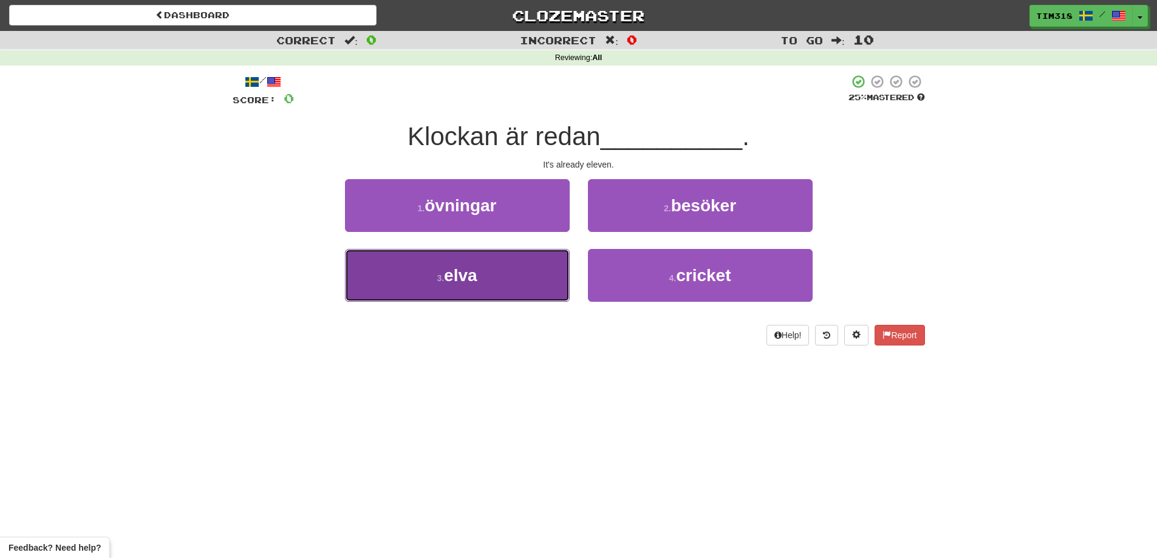
click at [523, 252] on button "3 . elva" at bounding box center [457, 275] width 225 height 53
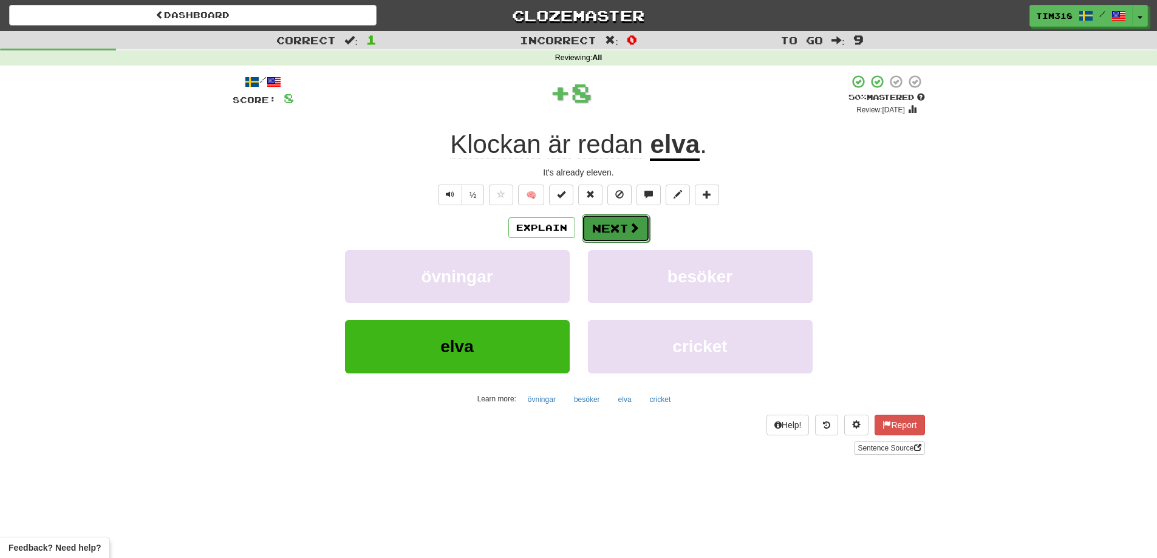
click at [600, 220] on button "Next" at bounding box center [616, 228] width 68 height 28
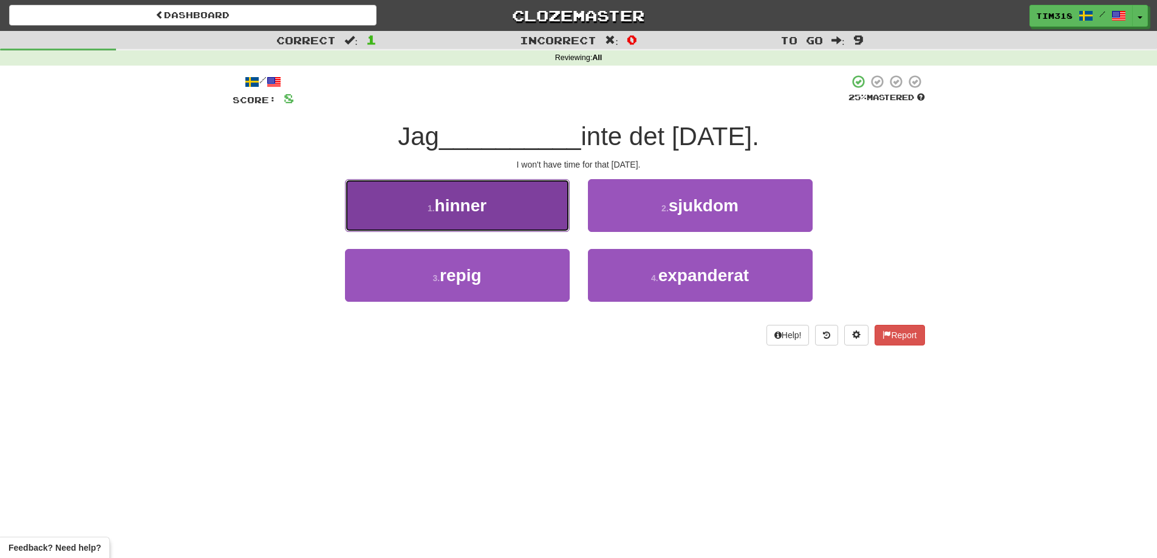
click at [520, 205] on button "1 . hinner" at bounding box center [457, 205] width 225 height 53
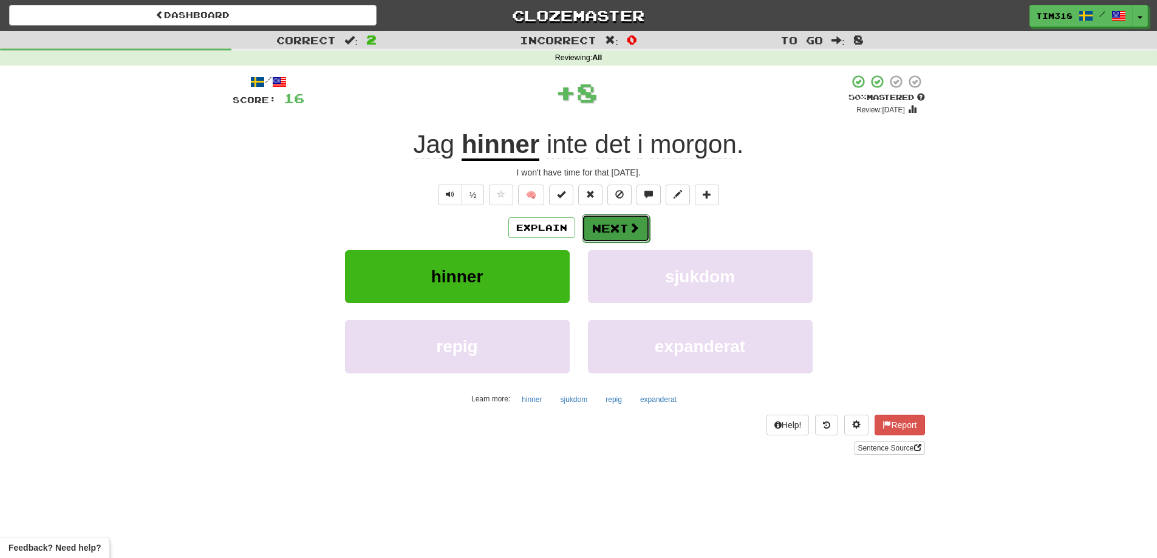
click at [619, 228] on button "Next" at bounding box center [616, 228] width 68 height 28
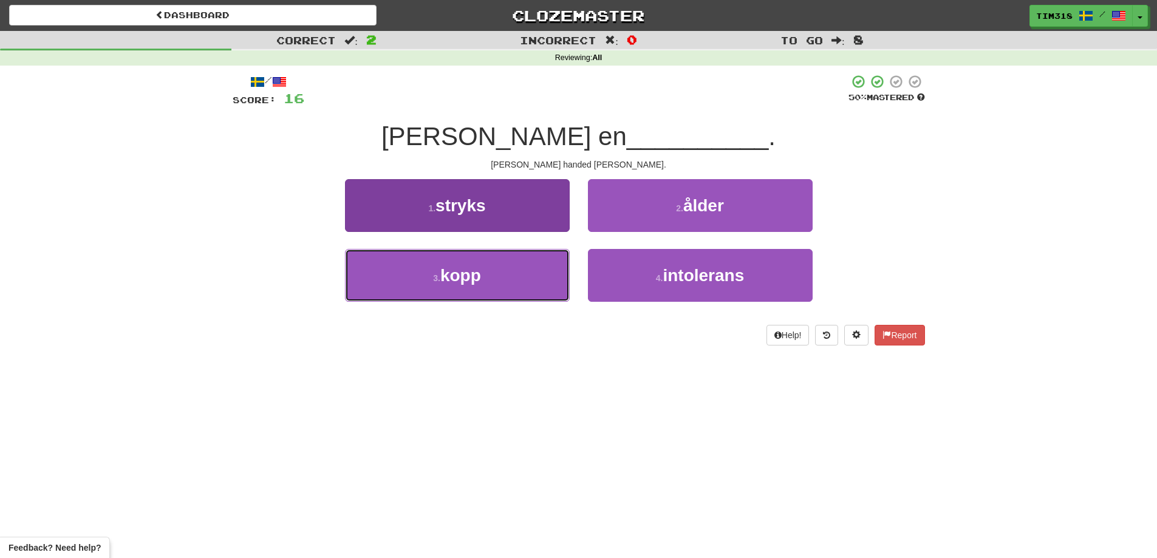
click at [476, 264] on button "3 . kopp" at bounding box center [457, 275] width 225 height 53
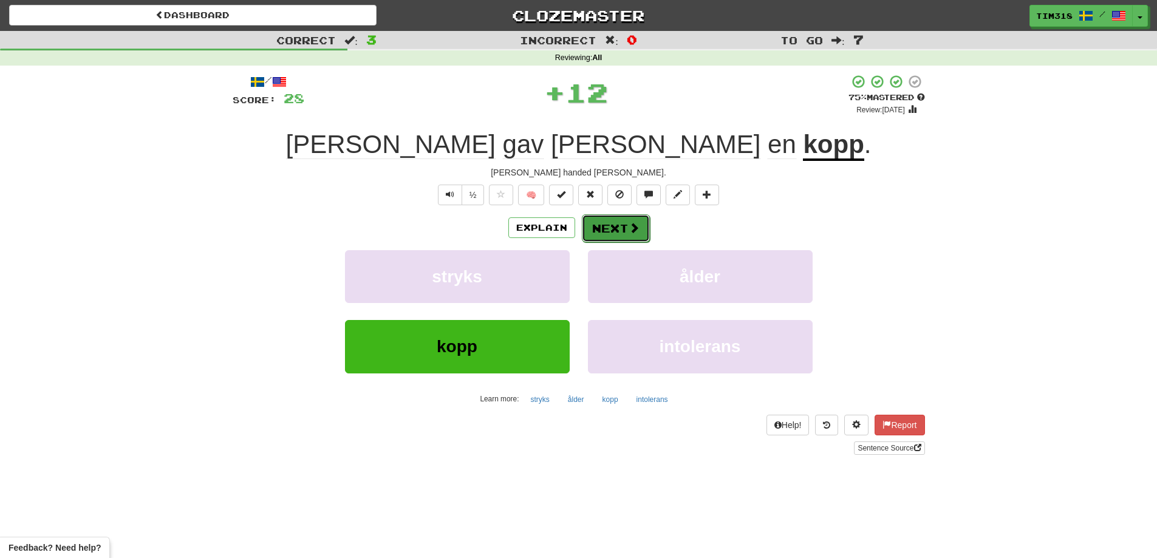
click at [609, 223] on button "Next" at bounding box center [616, 228] width 68 height 28
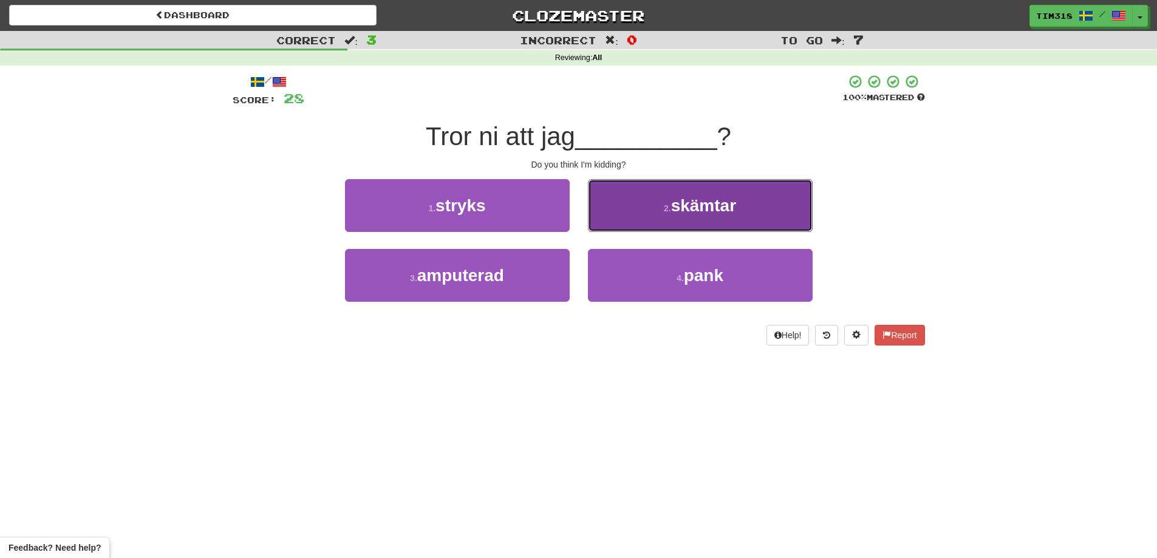
click at [736, 193] on button "2 . skämtar" at bounding box center [700, 205] width 225 height 53
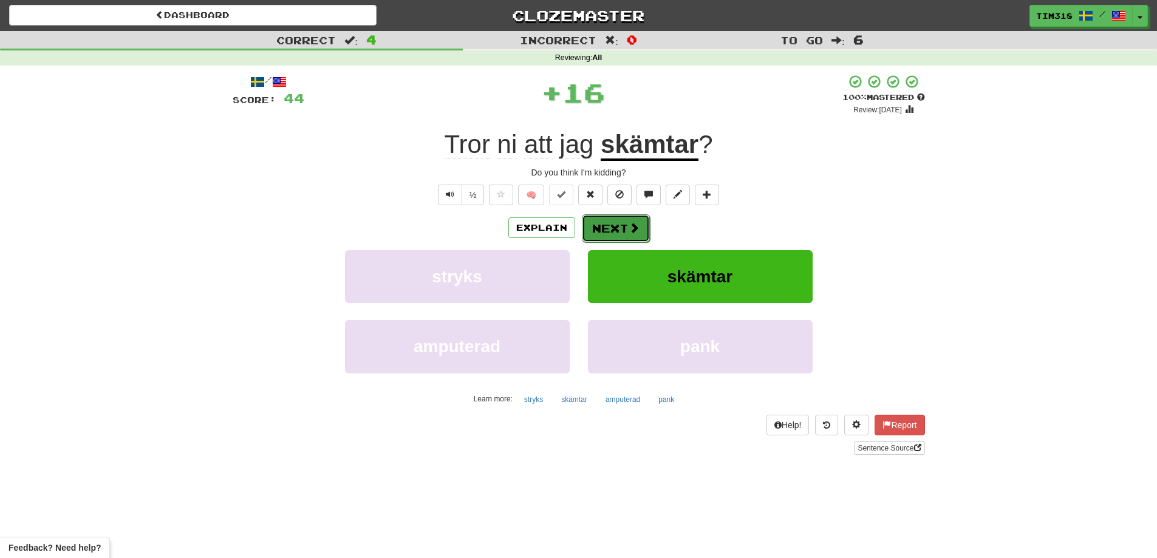
click at [630, 233] on span at bounding box center [634, 227] width 11 height 11
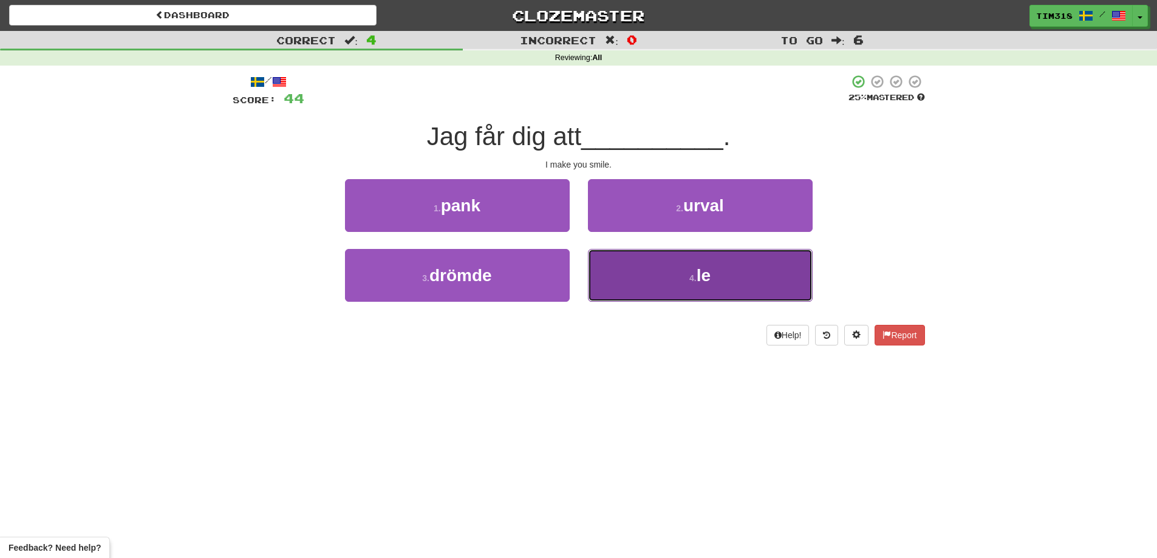
click at [633, 287] on button "4 . le" at bounding box center [700, 275] width 225 height 53
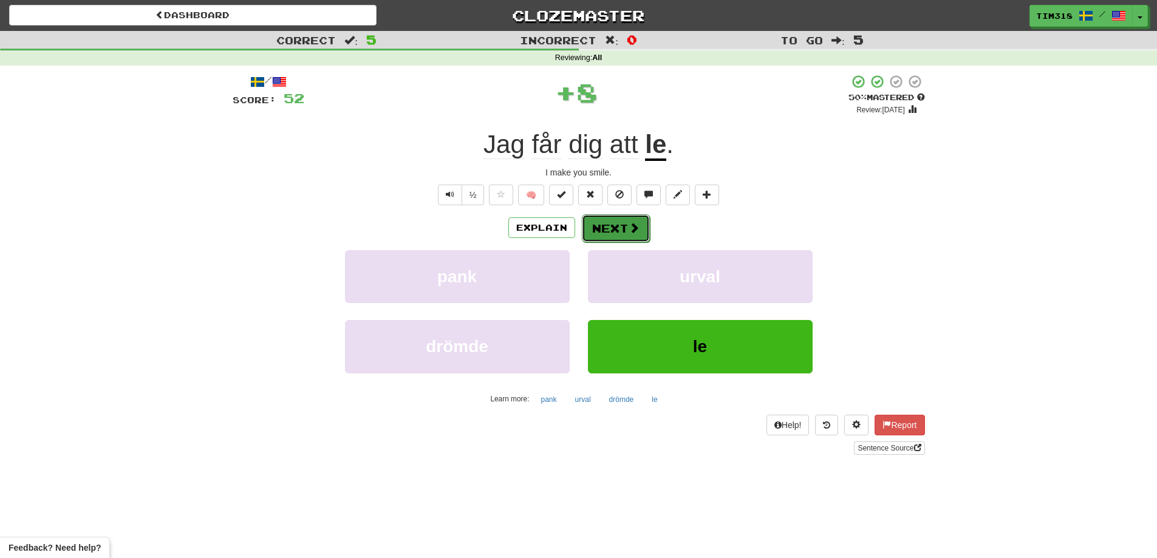
click at [622, 232] on button "Next" at bounding box center [616, 228] width 68 height 28
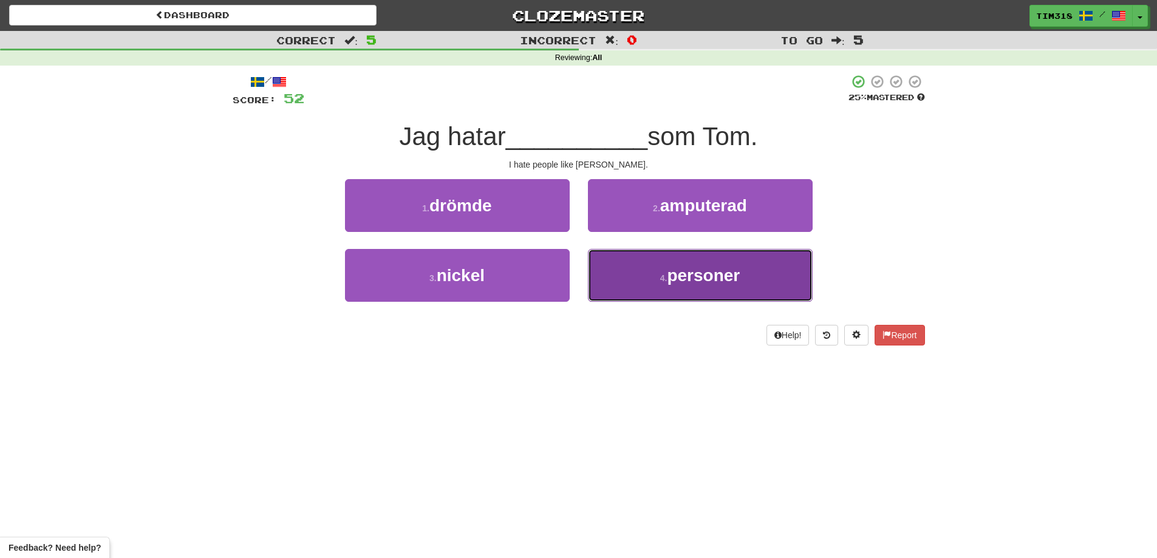
click at [640, 292] on button "4 . personer" at bounding box center [700, 275] width 225 height 53
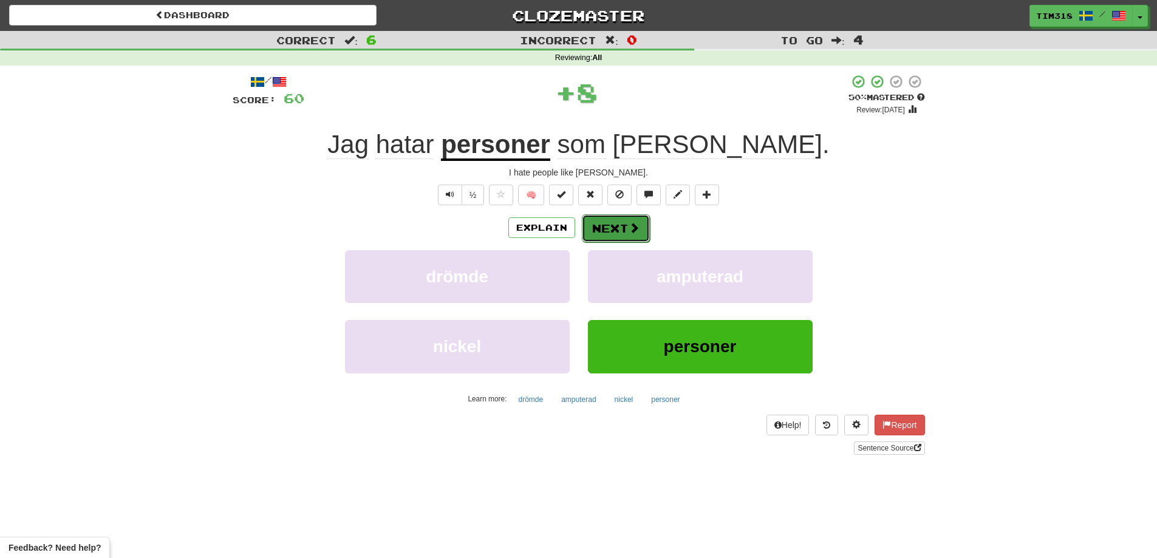
click at [629, 228] on span at bounding box center [634, 227] width 11 height 11
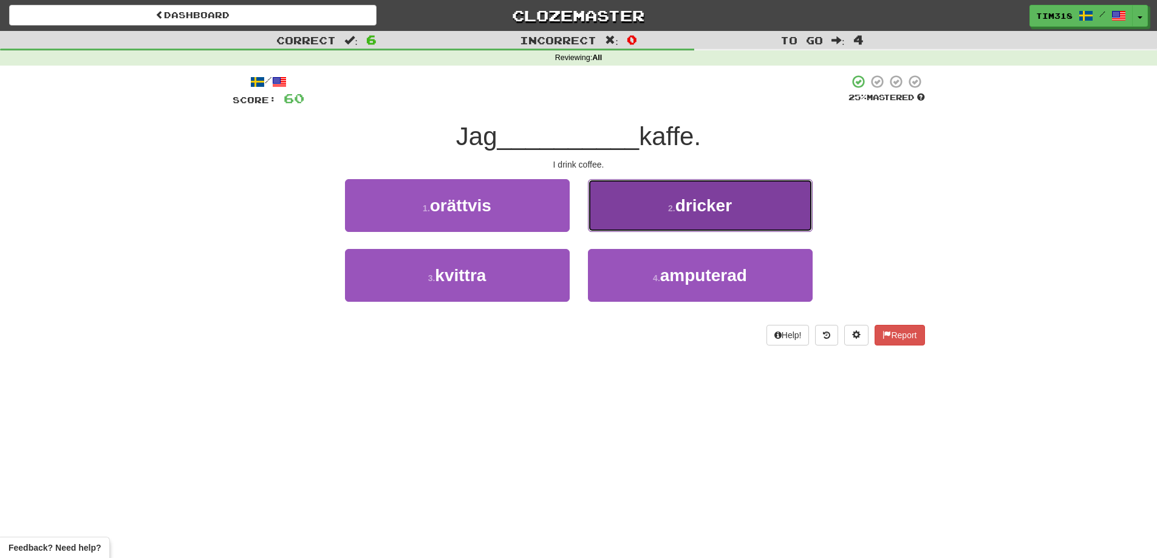
click at [675, 208] on small "2 ." at bounding box center [671, 208] width 7 height 10
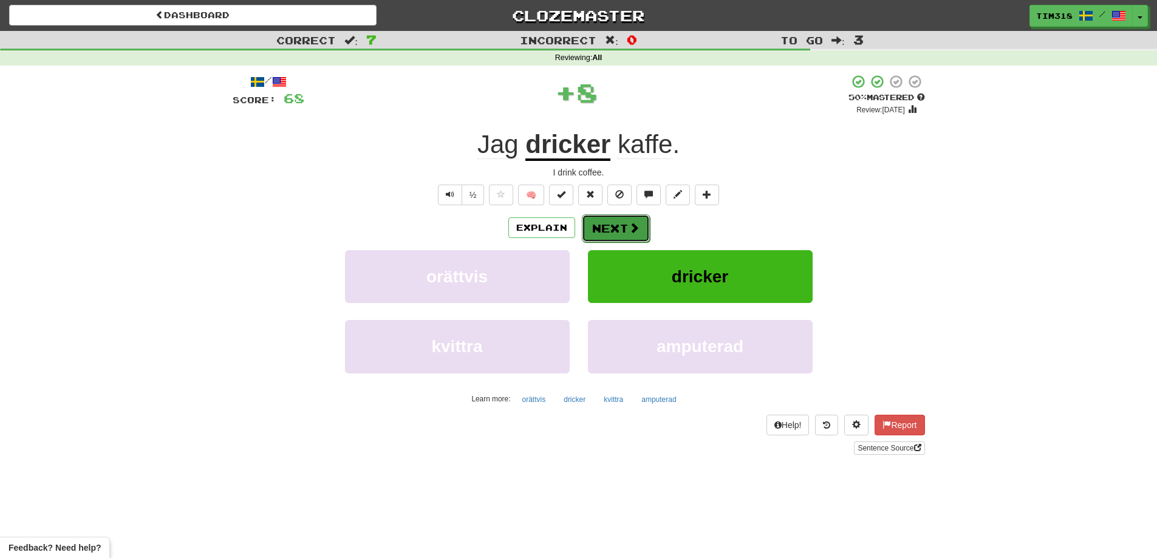
click at [642, 230] on button "Next" at bounding box center [616, 228] width 68 height 28
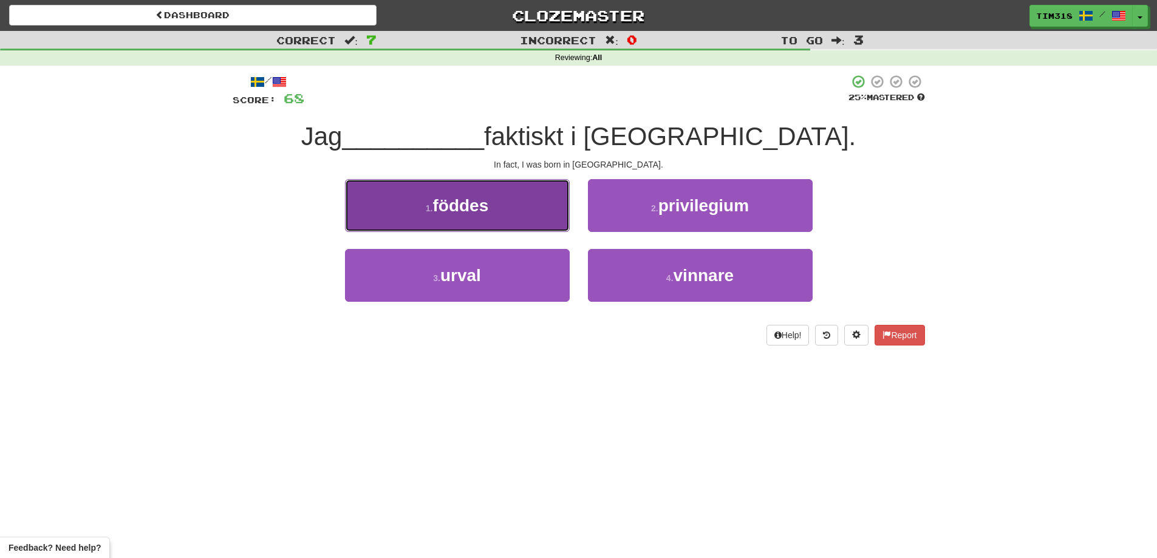
click at [510, 207] on button "1 . föddes" at bounding box center [457, 205] width 225 height 53
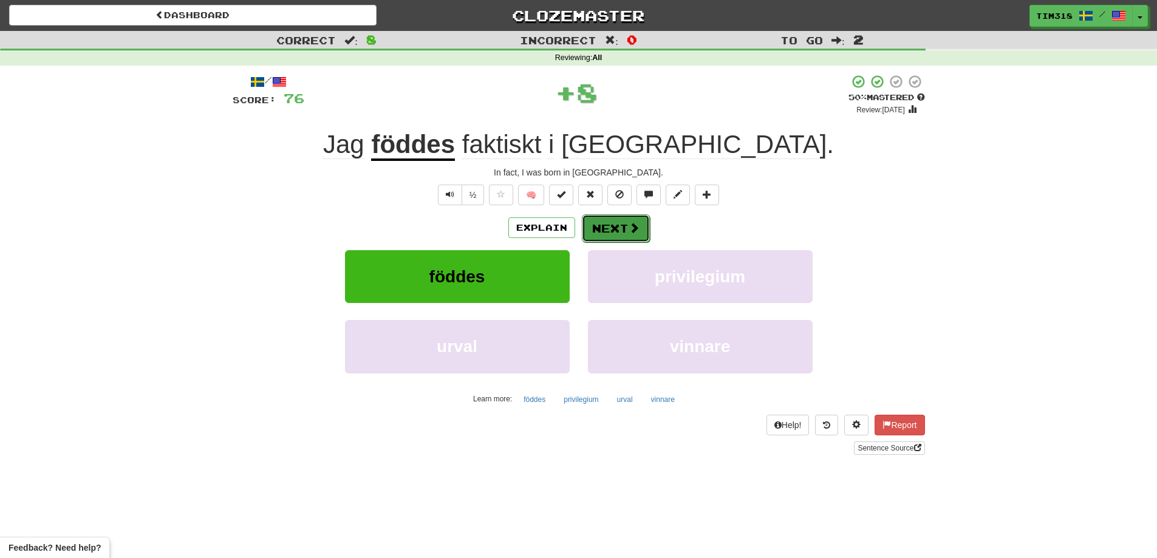
click at [613, 231] on button "Next" at bounding box center [616, 228] width 68 height 28
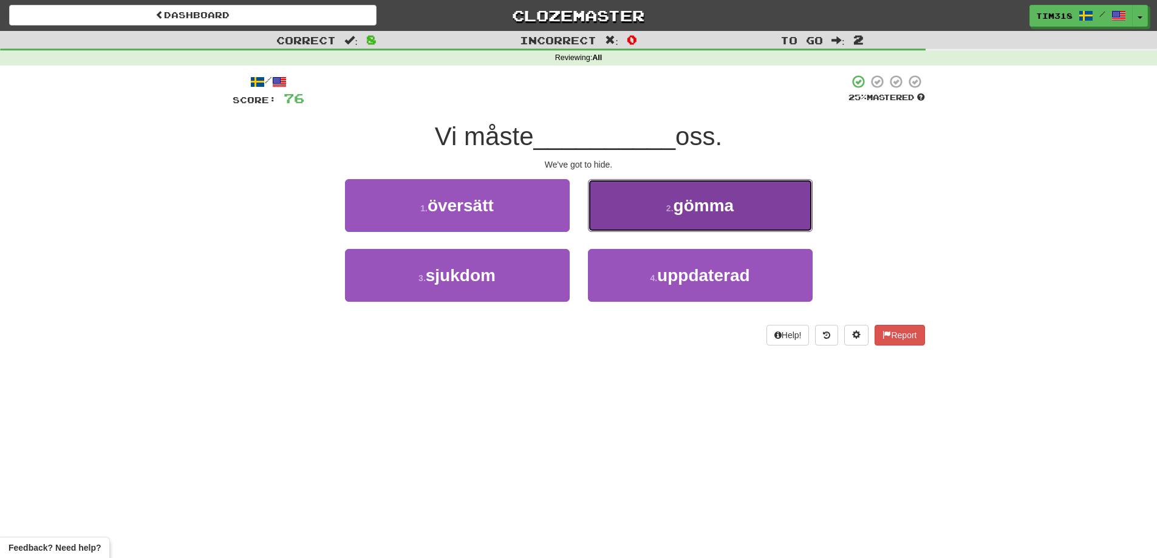
click at [647, 200] on button "2 . gömma" at bounding box center [700, 205] width 225 height 53
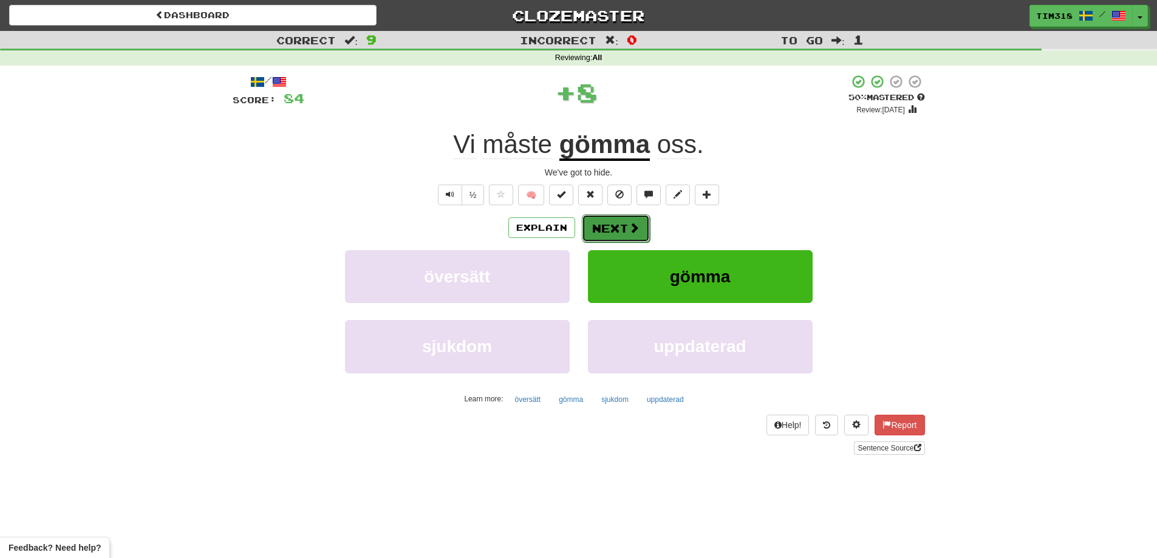
click at [619, 224] on button "Next" at bounding box center [616, 228] width 68 height 28
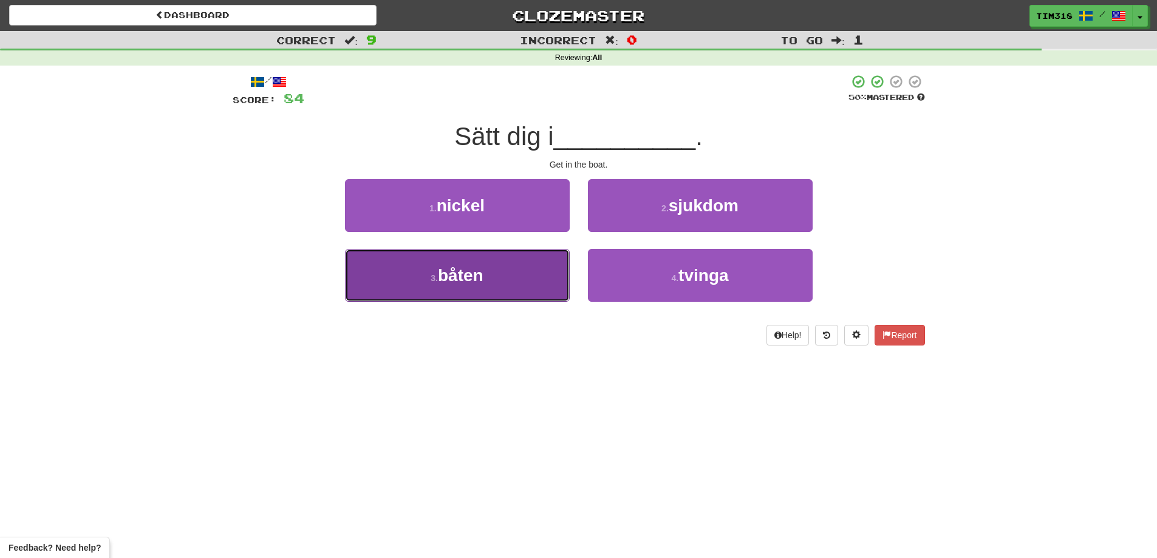
click at [486, 276] on button "3 . båten" at bounding box center [457, 275] width 225 height 53
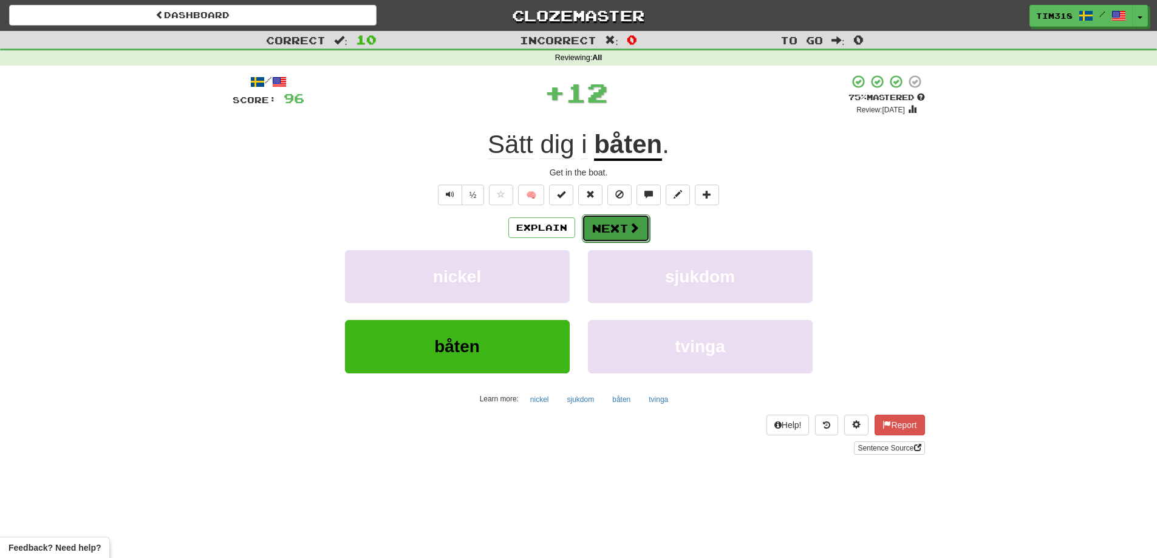
click at [589, 221] on button "Next" at bounding box center [616, 228] width 68 height 28
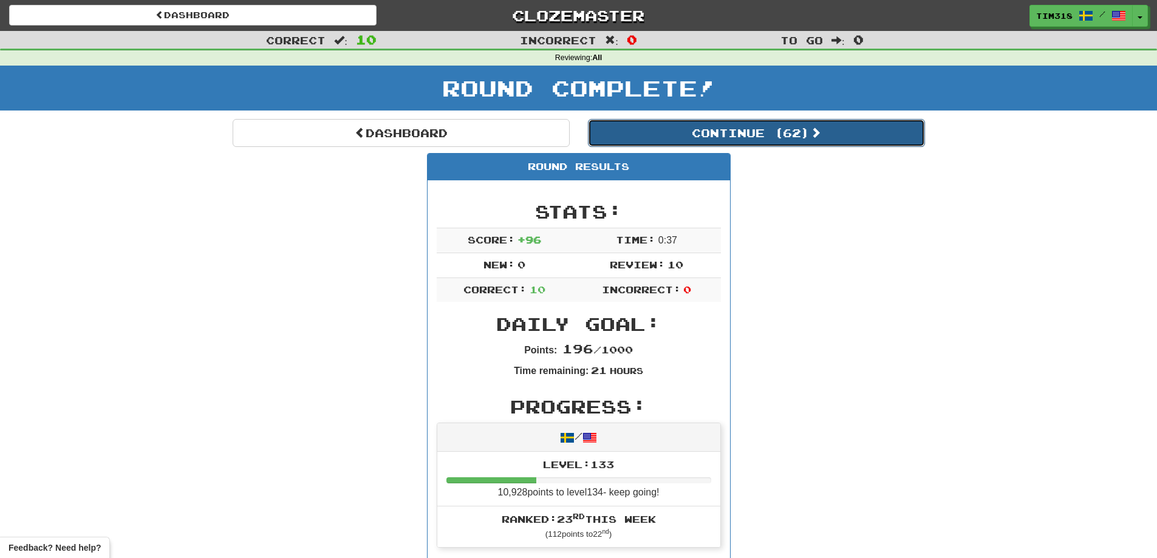
click at [750, 134] on button "Continue ( 62 )" at bounding box center [756, 133] width 337 height 28
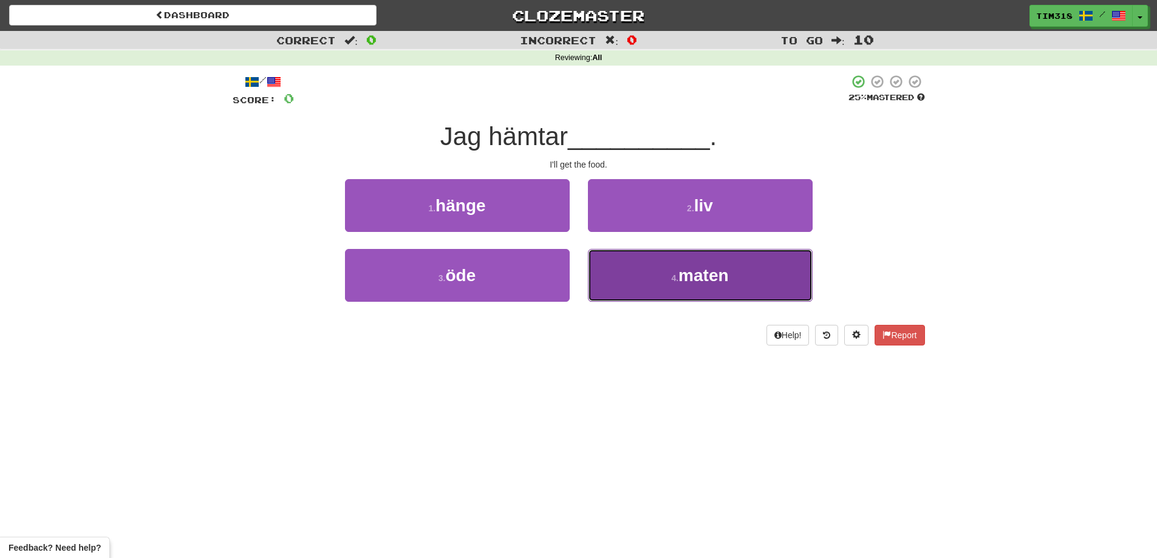
click at [652, 276] on button "4 . maten" at bounding box center [700, 275] width 225 height 53
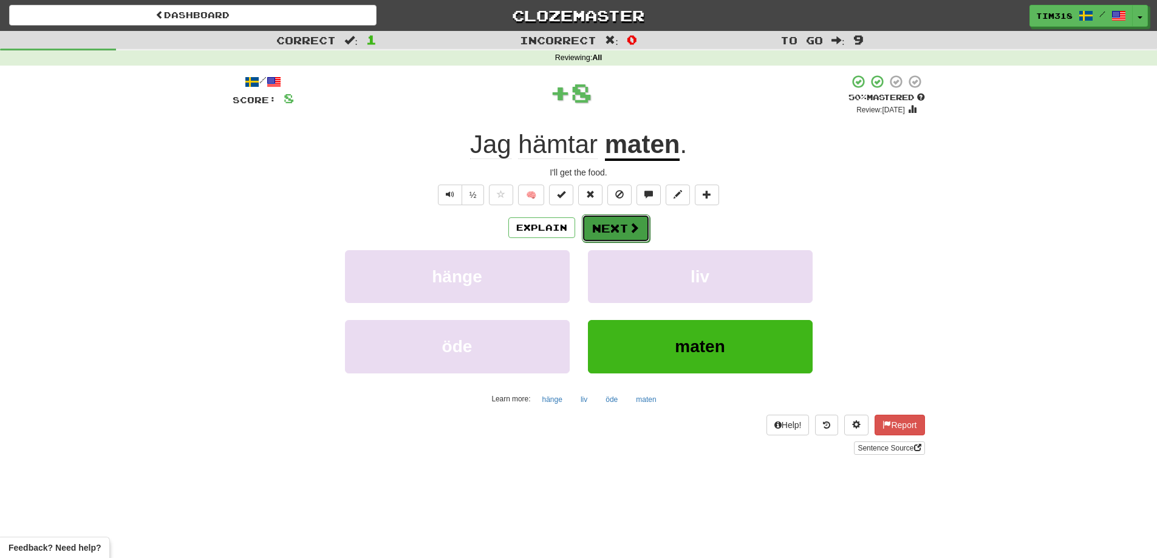
click at [630, 227] on span at bounding box center [634, 227] width 11 height 11
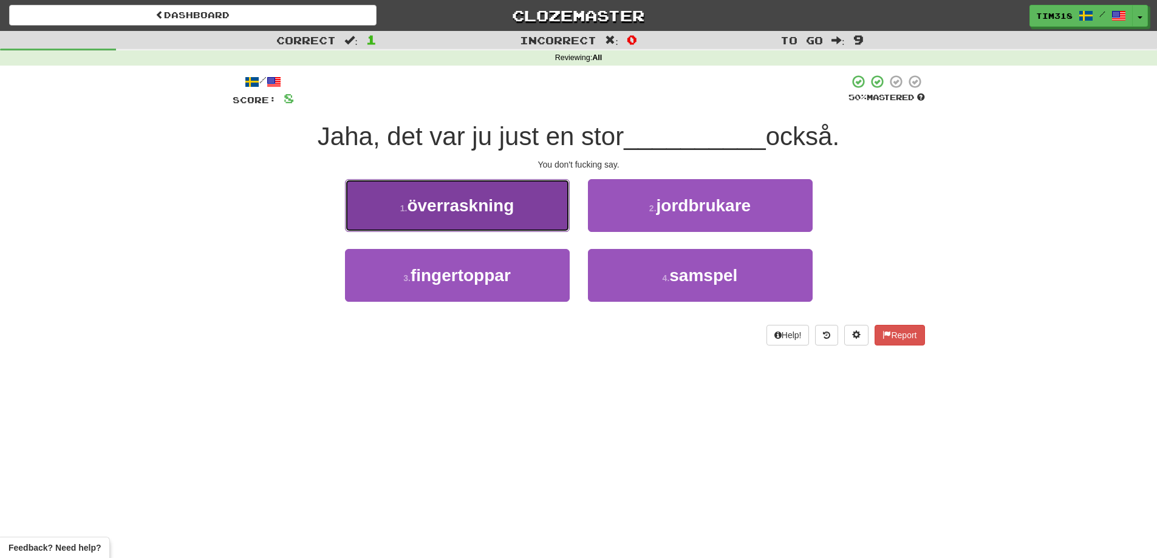
click at [531, 211] on button "1 . överraskning" at bounding box center [457, 205] width 225 height 53
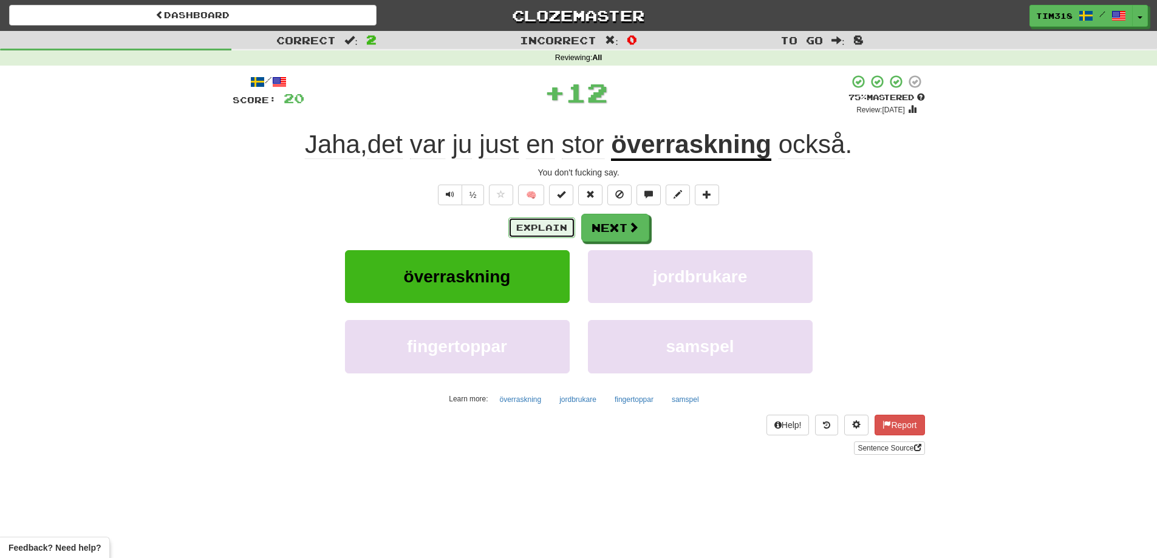
click at [530, 232] on button "Explain" at bounding box center [541, 227] width 67 height 21
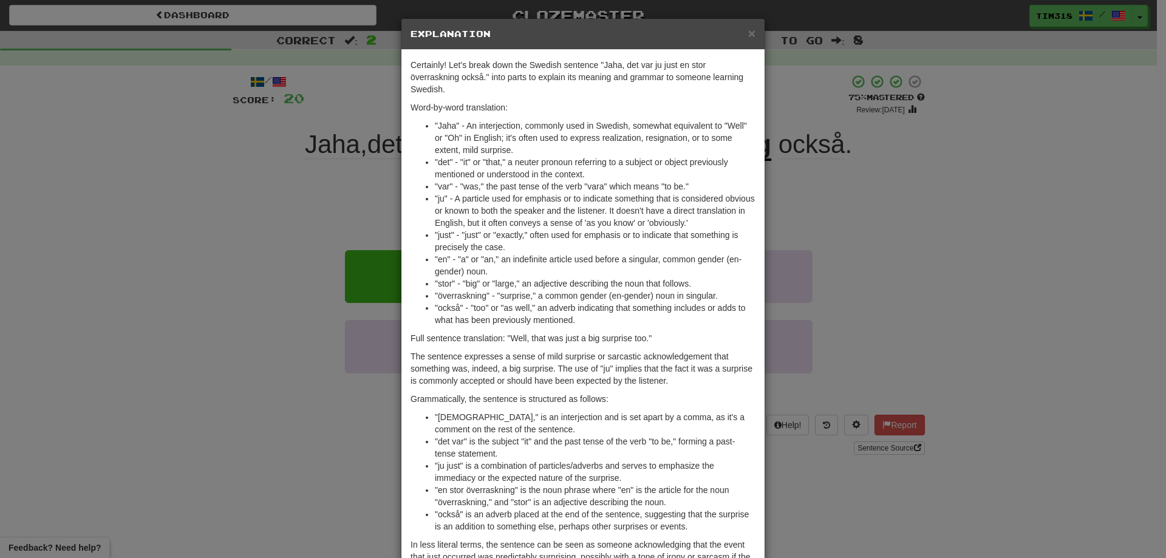
click at [269, 410] on div "× Explanation Certainly! Let's break down the Swedish sentence "Jaha, det var j…" at bounding box center [583, 279] width 1166 height 558
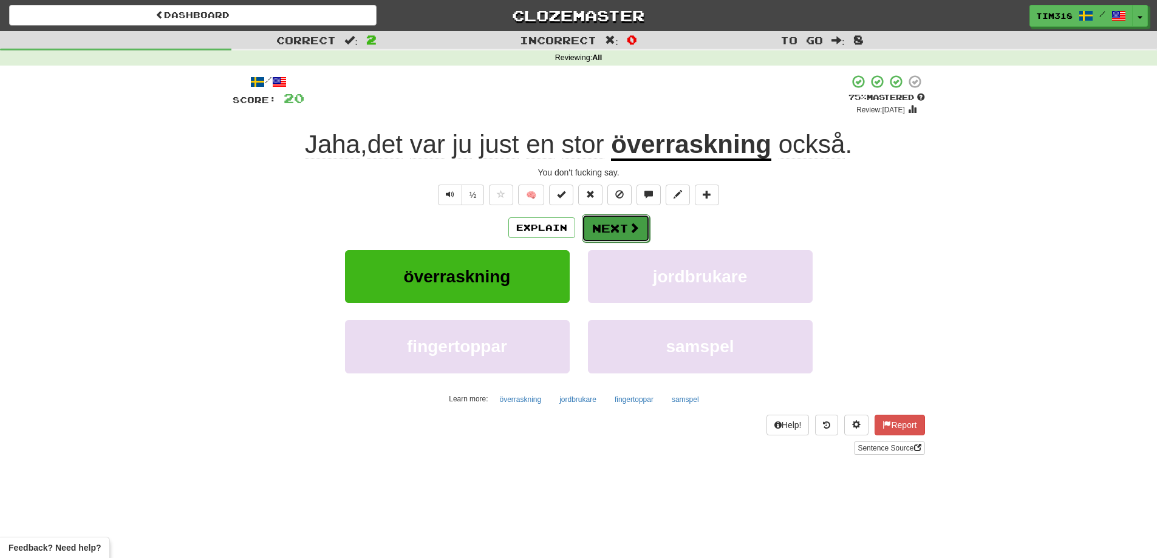
click at [630, 230] on span at bounding box center [634, 227] width 11 height 11
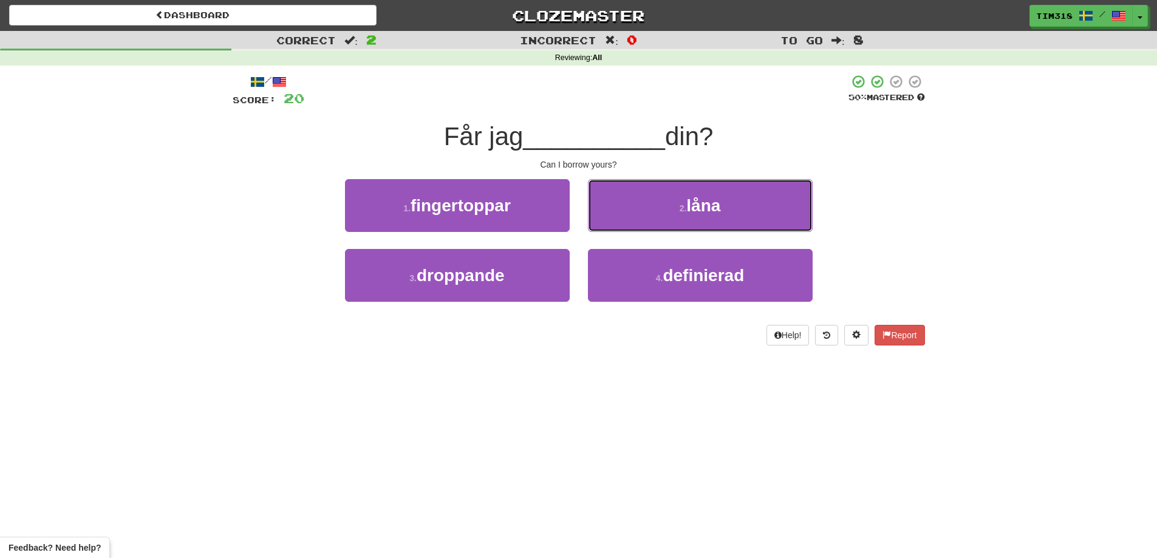
click at [655, 210] on button "2 . låna" at bounding box center [700, 205] width 225 height 53
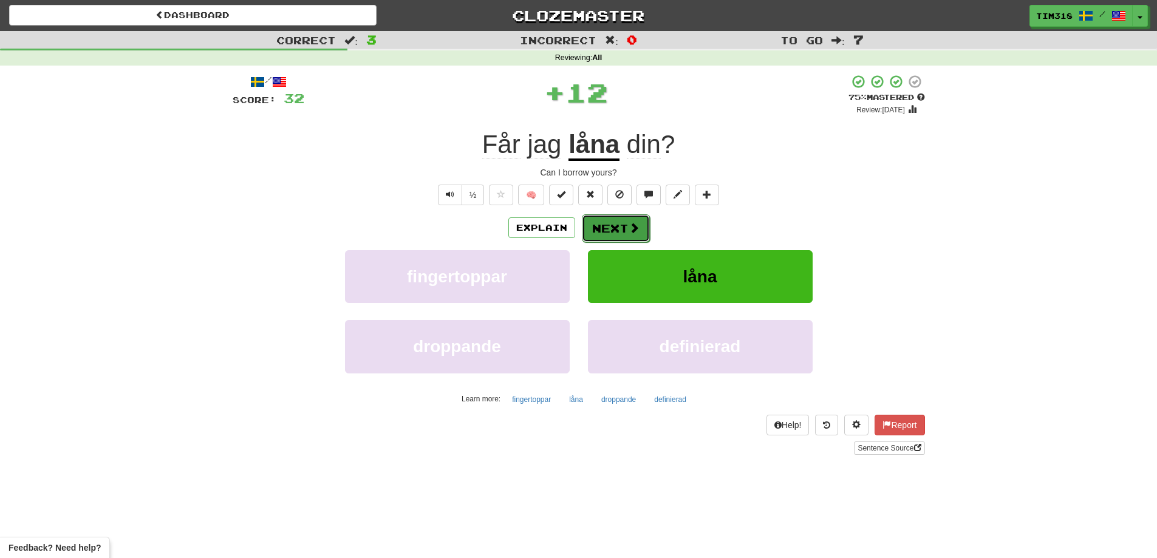
click at [612, 231] on button "Next" at bounding box center [616, 228] width 68 height 28
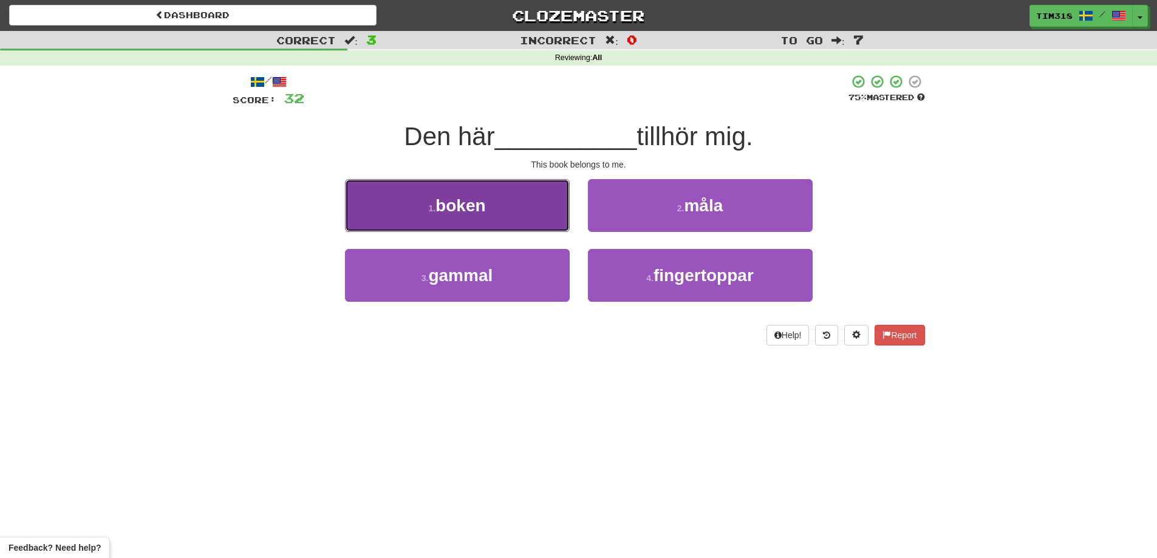
click at [490, 210] on button "1 . boken" at bounding box center [457, 205] width 225 height 53
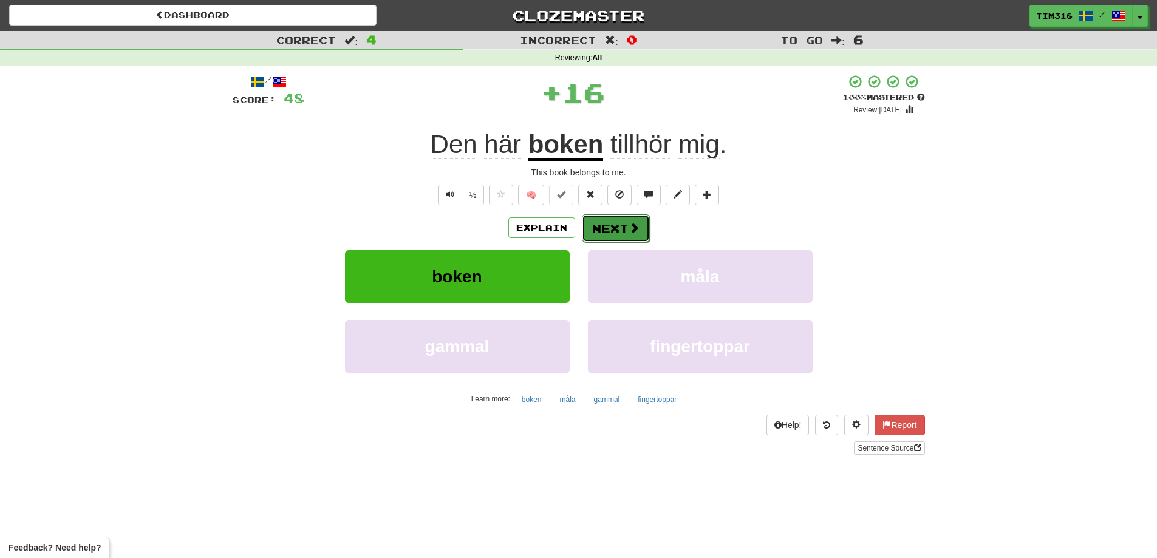
click at [611, 227] on button "Next" at bounding box center [616, 228] width 68 height 28
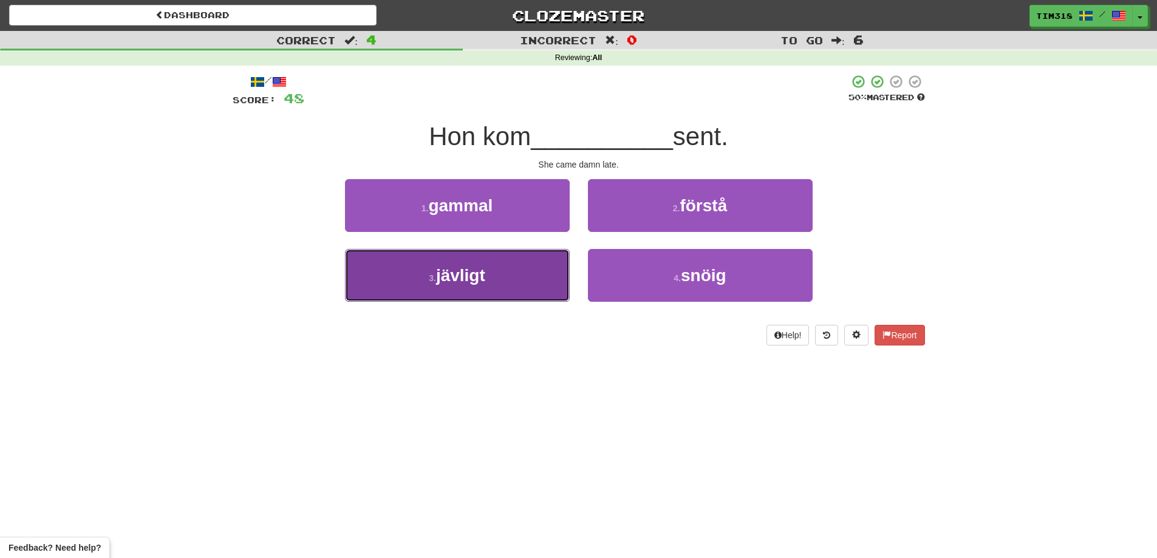
click at [517, 278] on button "3 . jävligt" at bounding box center [457, 275] width 225 height 53
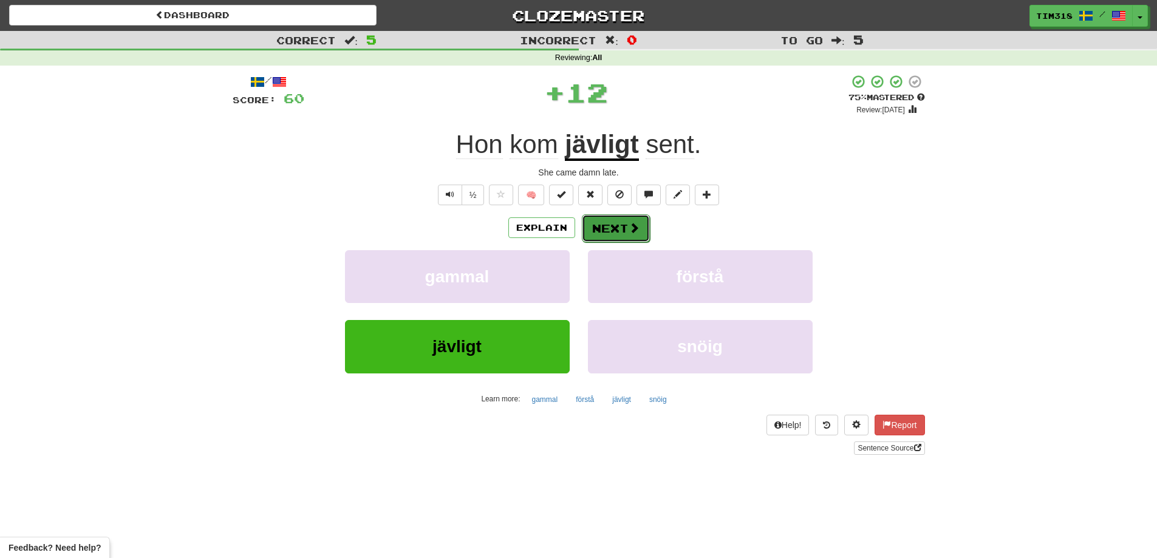
click at [610, 233] on button "Next" at bounding box center [616, 228] width 68 height 28
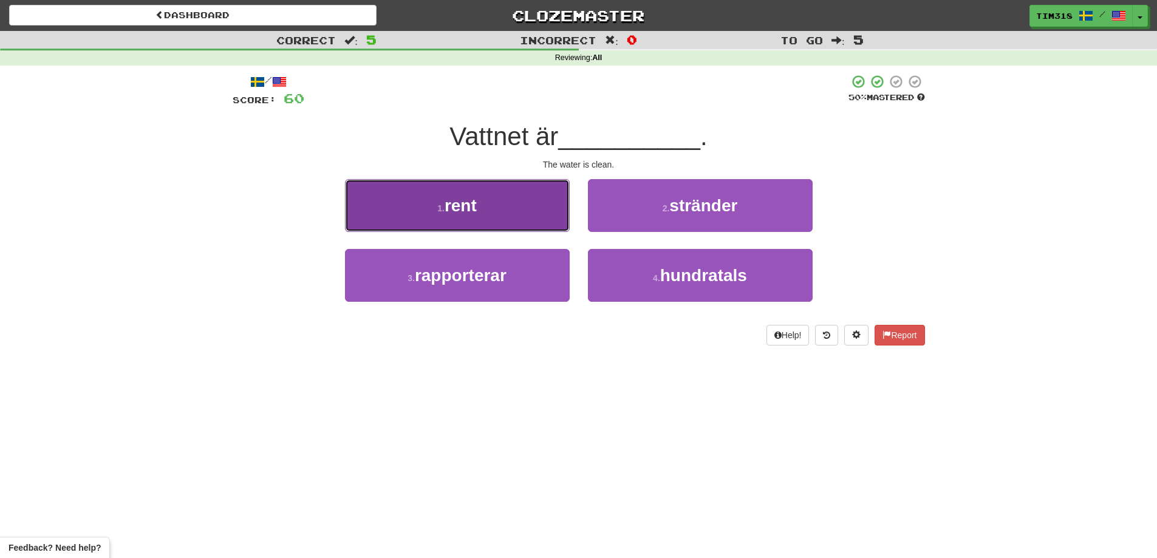
click at [507, 231] on button "1 . rent" at bounding box center [457, 205] width 225 height 53
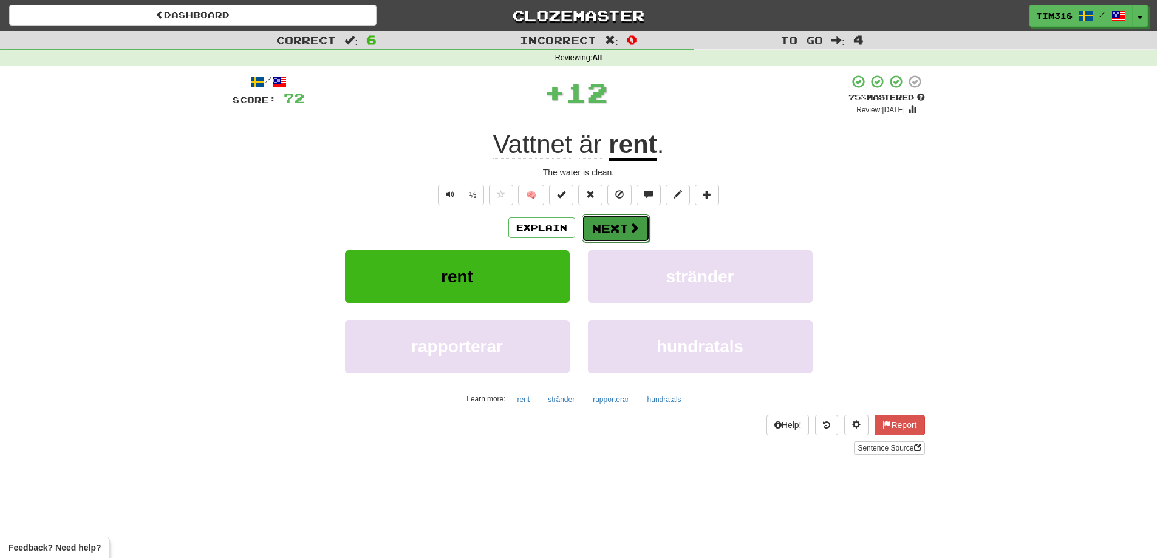
click at [608, 239] on button "Next" at bounding box center [616, 228] width 68 height 28
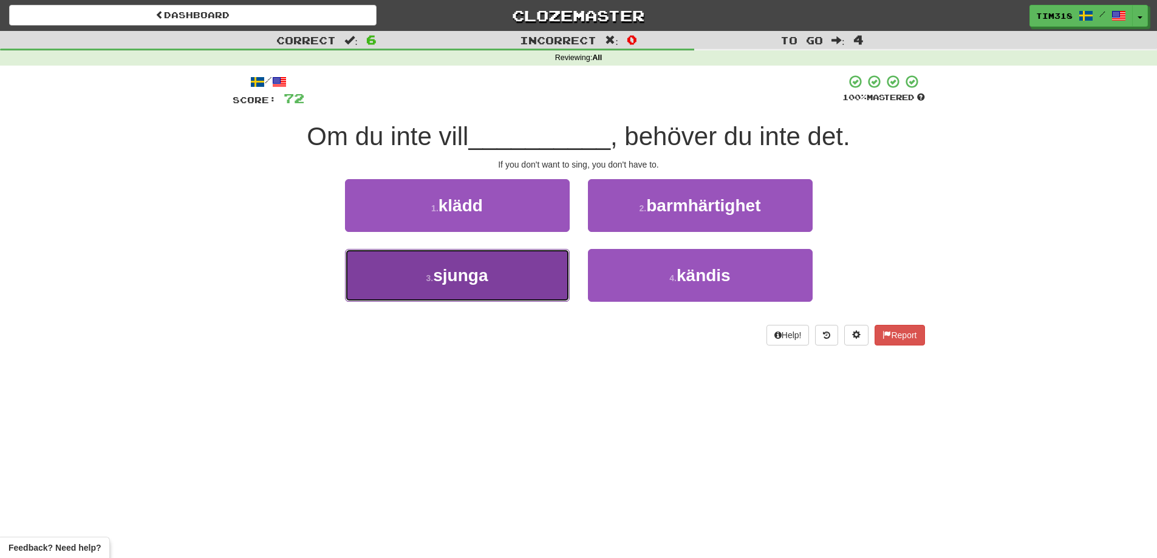
click at [484, 283] on span "sjunga" at bounding box center [460, 275] width 55 height 19
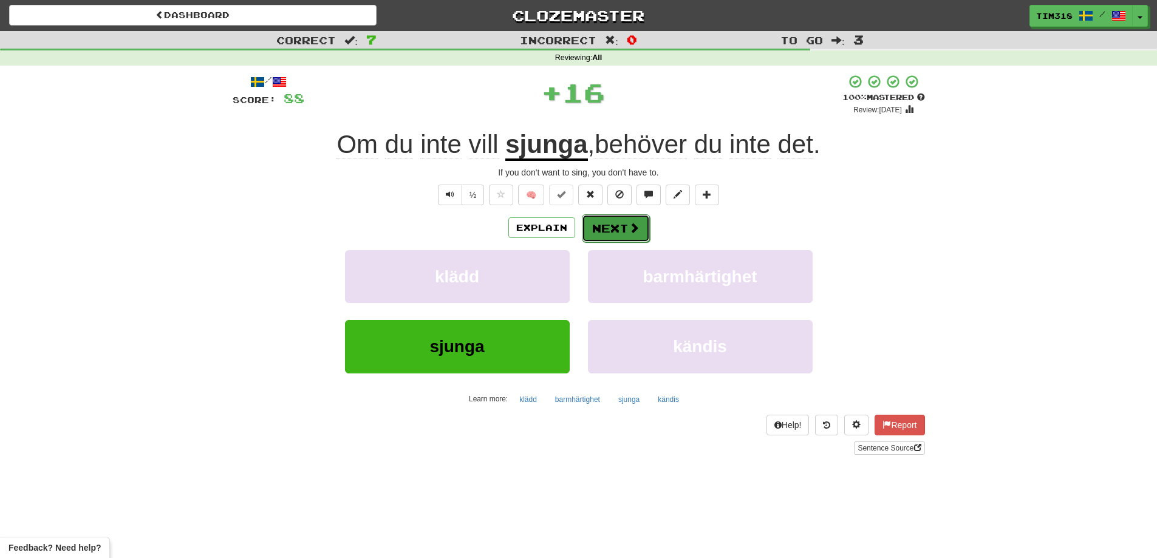
click at [603, 229] on button "Next" at bounding box center [616, 228] width 68 height 28
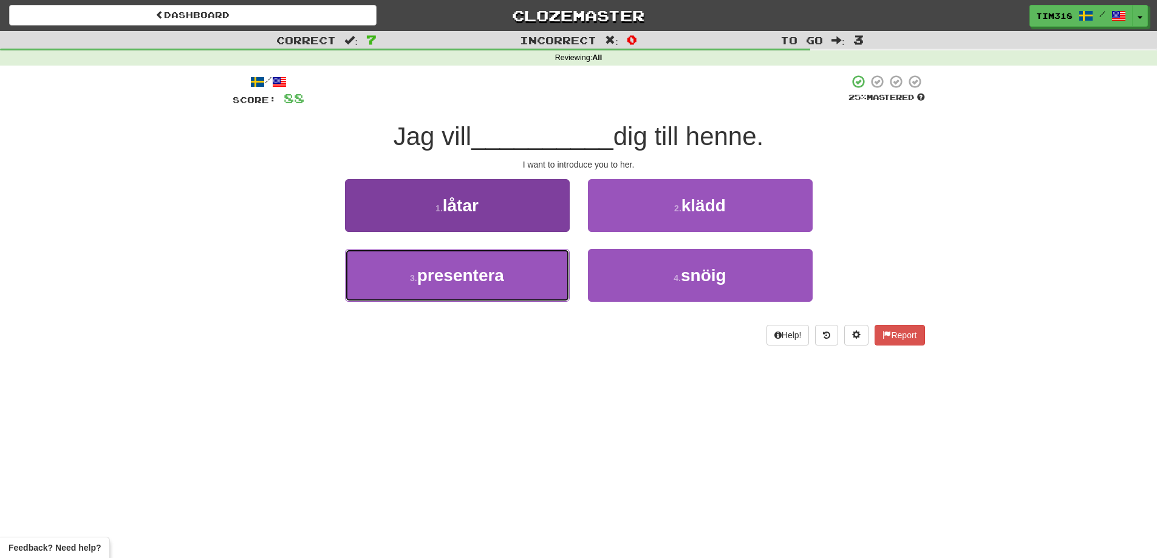
click at [513, 294] on button "3 . presentera" at bounding box center [457, 275] width 225 height 53
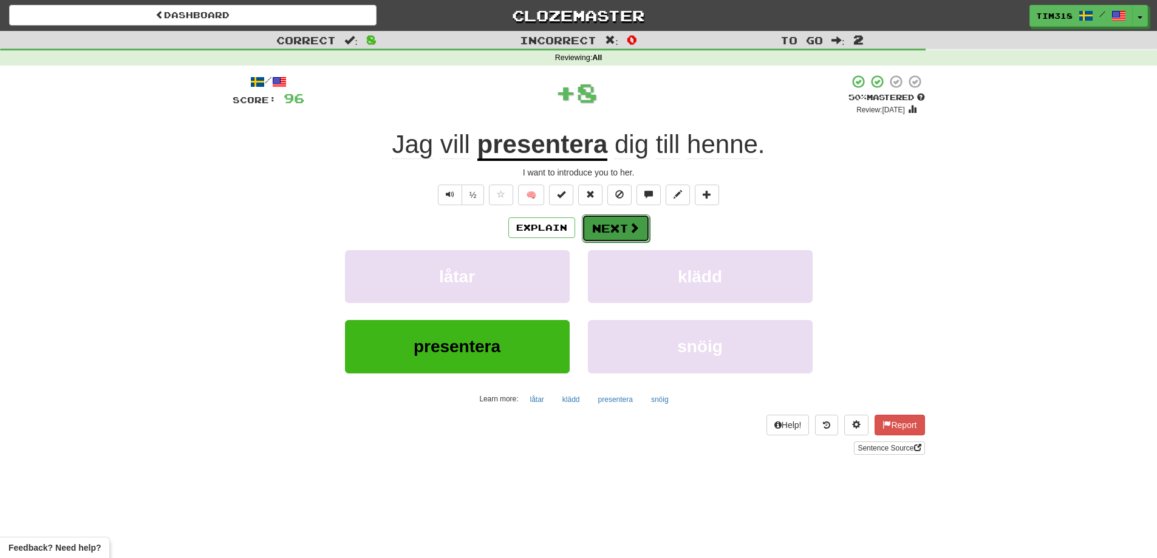
click at [626, 227] on button "Next" at bounding box center [616, 228] width 68 height 28
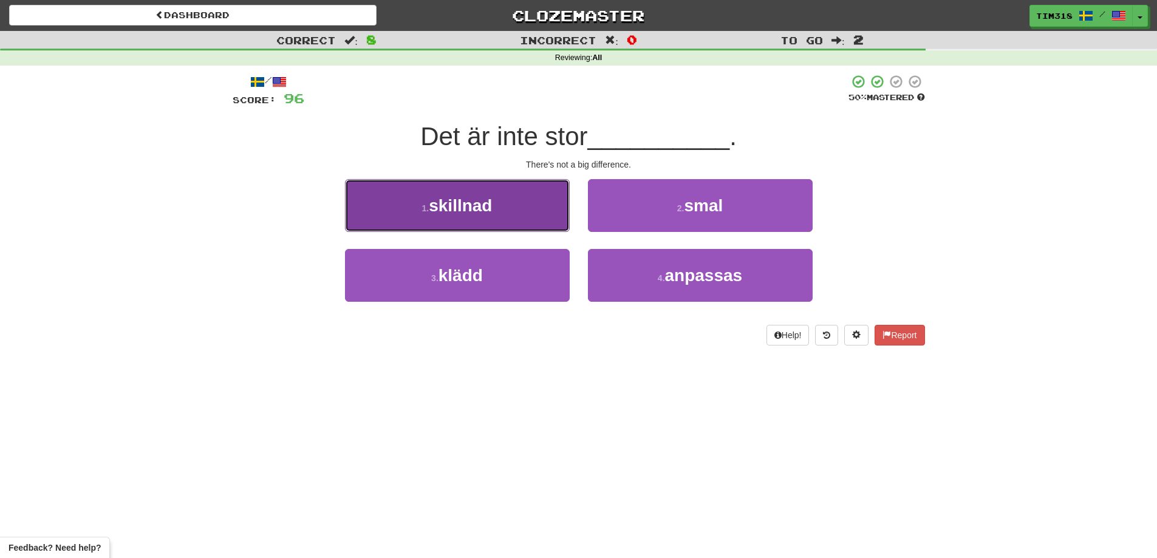
click at [531, 205] on button "1 . skillnad" at bounding box center [457, 205] width 225 height 53
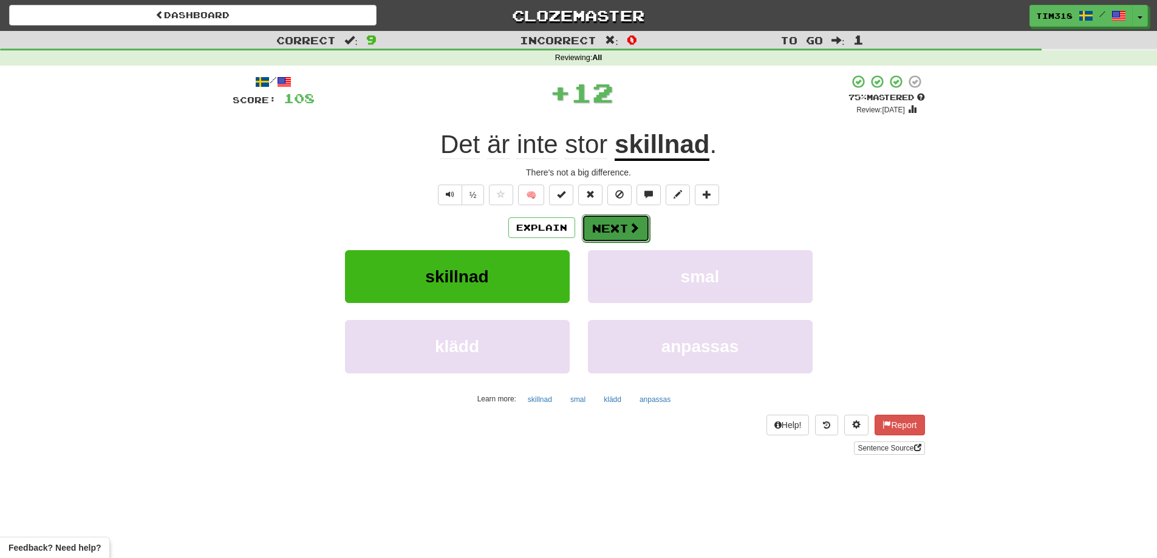
click at [622, 222] on button "Next" at bounding box center [616, 228] width 68 height 28
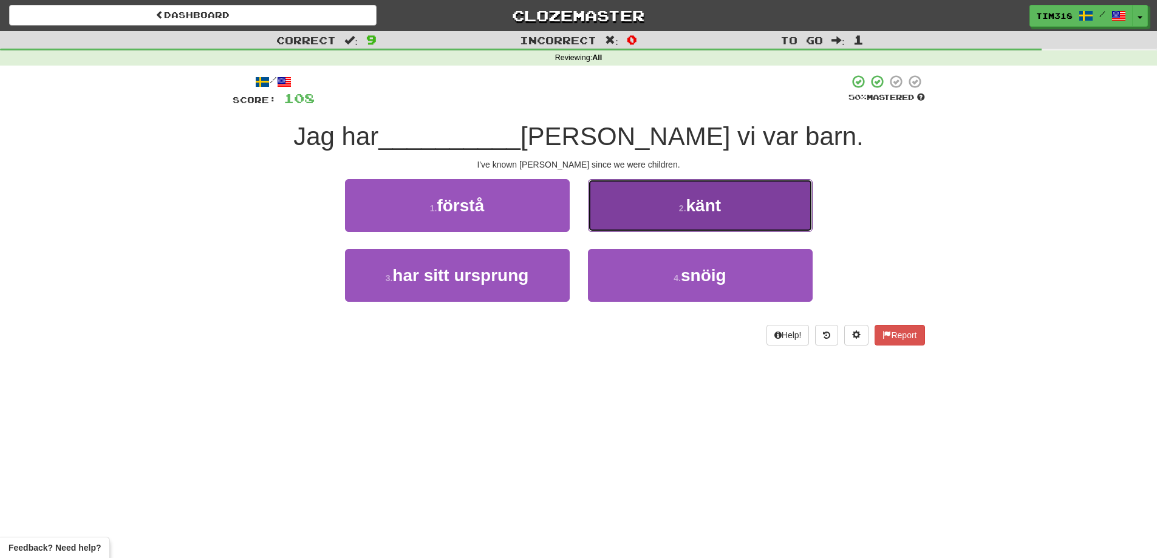
click at [712, 197] on span "känt" at bounding box center [703, 205] width 35 height 19
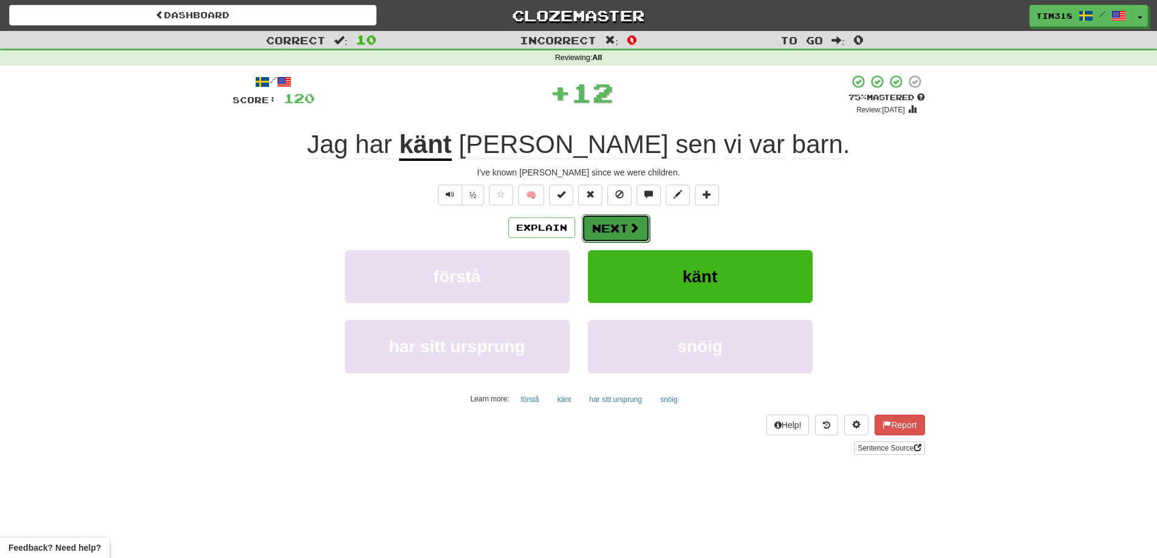
click at [620, 228] on button "Next" at bounding box center [616, 228] width 68 height 28
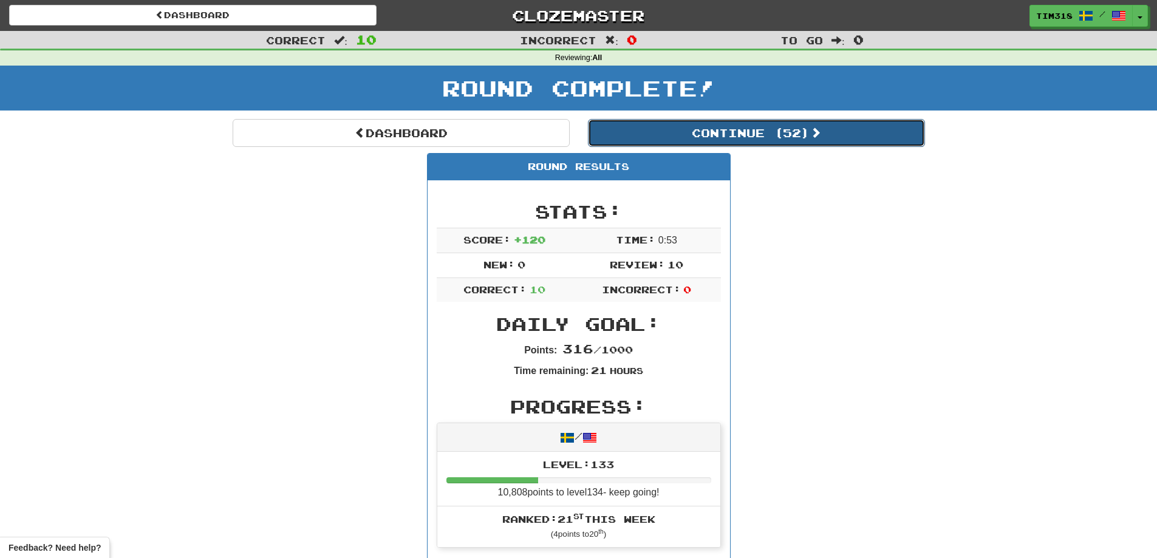
click at [738, 145] on button "Continue ( 52 )" at bounding box center [756, 133] width 337 height 28
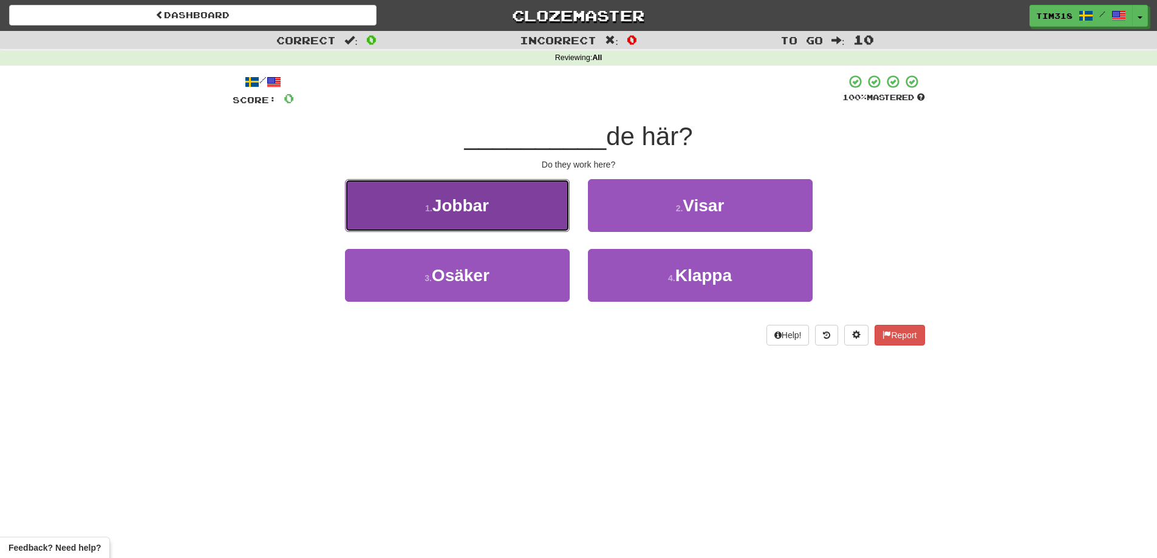
click at [508, 185] on button "1 . Jobbar" at bounding box center [457, 205] width 225 height 53
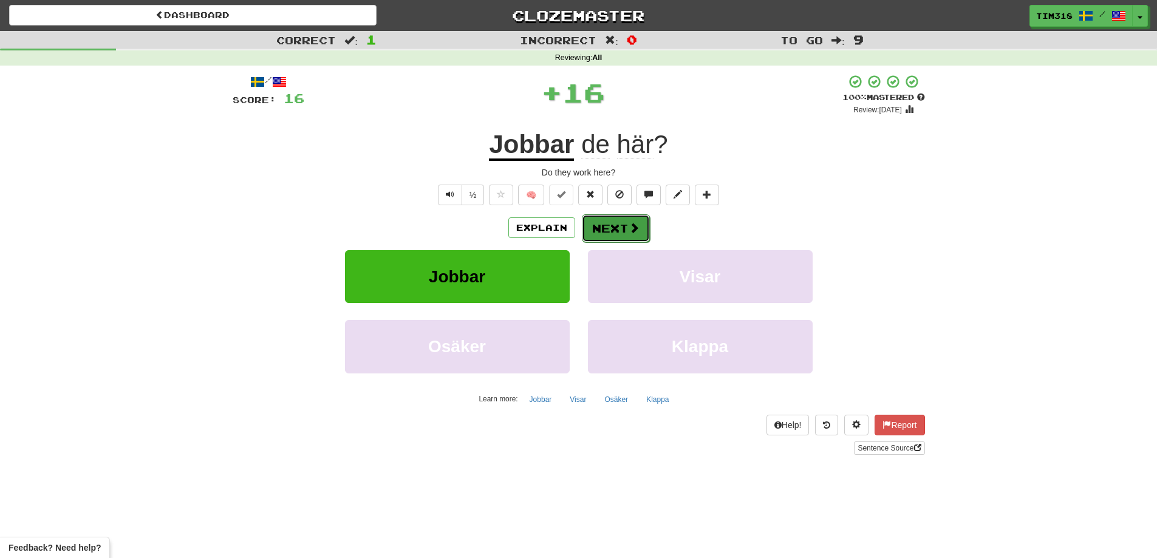
click at [603, 214] on button "Next" at bounding box center [616, 228] width 68 height 28
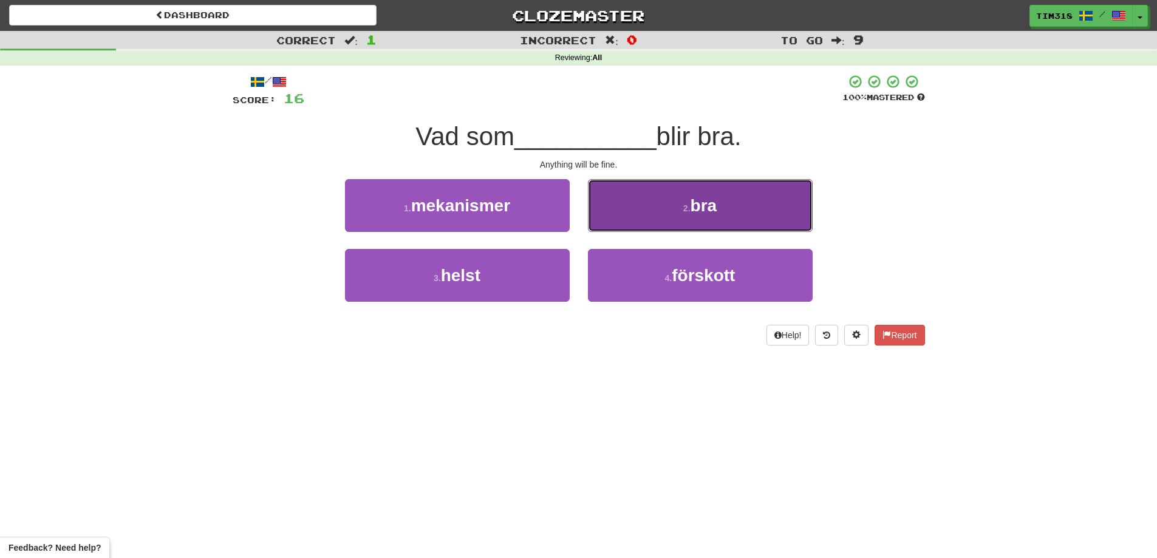
click at [671, 221] on button "2 . bra" at bounding box center [700, 205] width 225 height 53
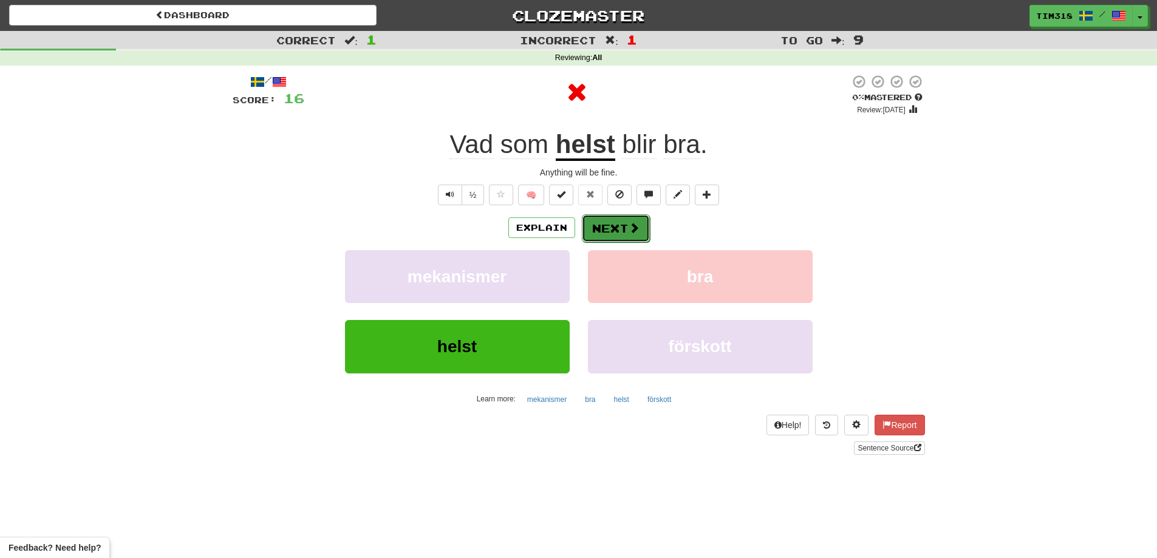
click at [629, 222] on span at bounding box center [634, 227] width 11 height 11
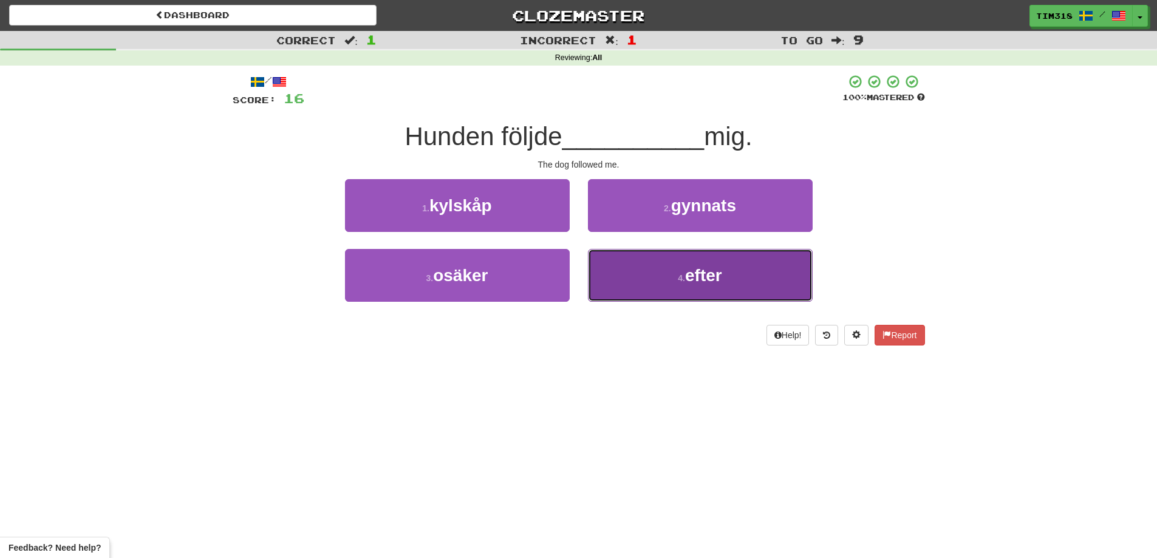
click at [692, 281] on span "efter" at bounding box center [703, 275] width 37 height 19
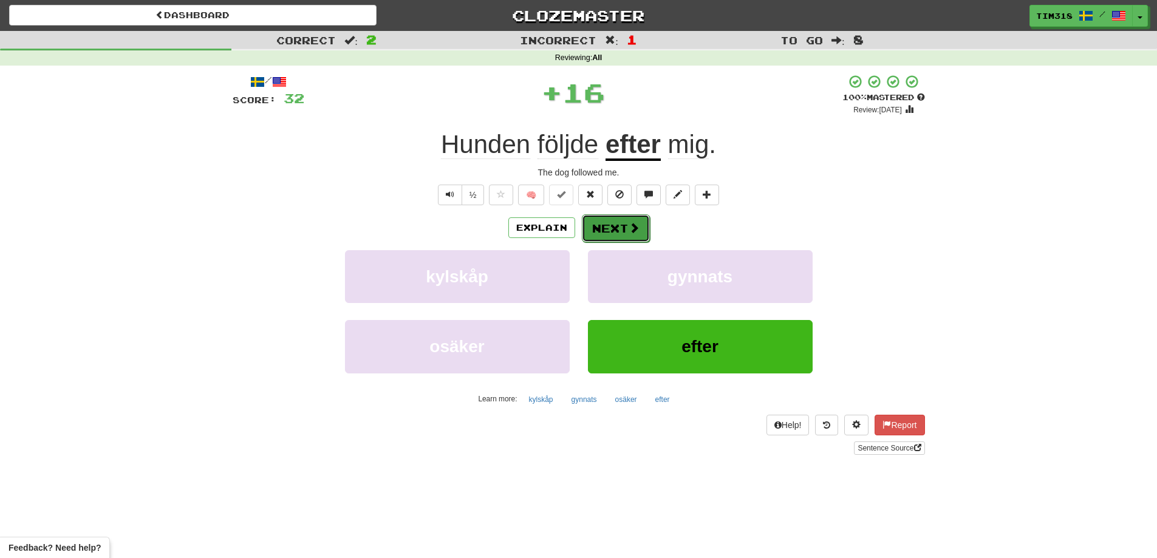
click at [616, 224] on button "Next" at bounding box center [616, 228] width 68 height 28
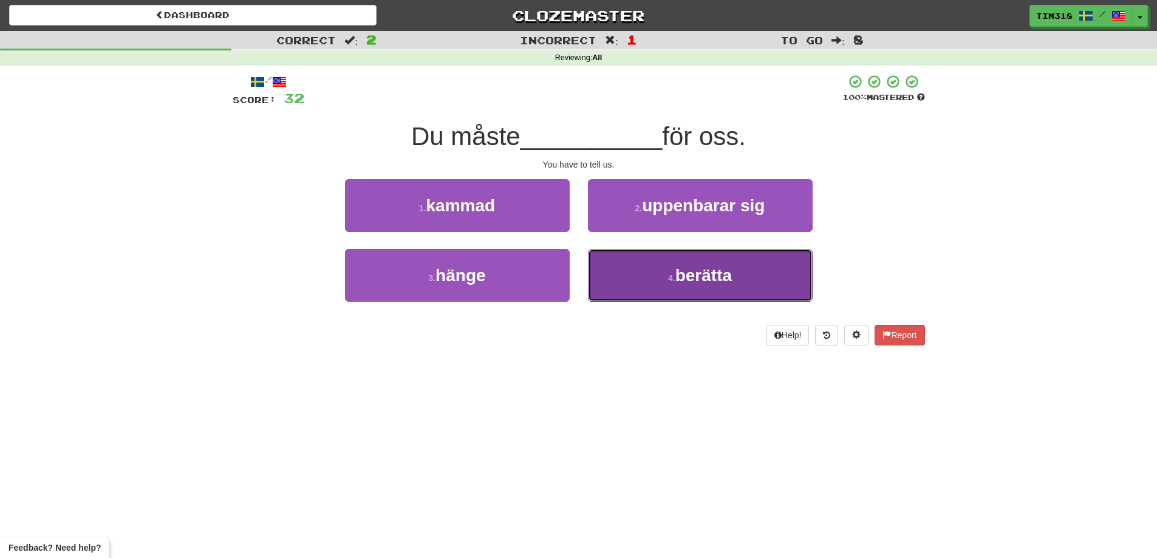
click at [664, 292] on button "4 . berätta" at bounding box center [700, 275] width 225 height 53
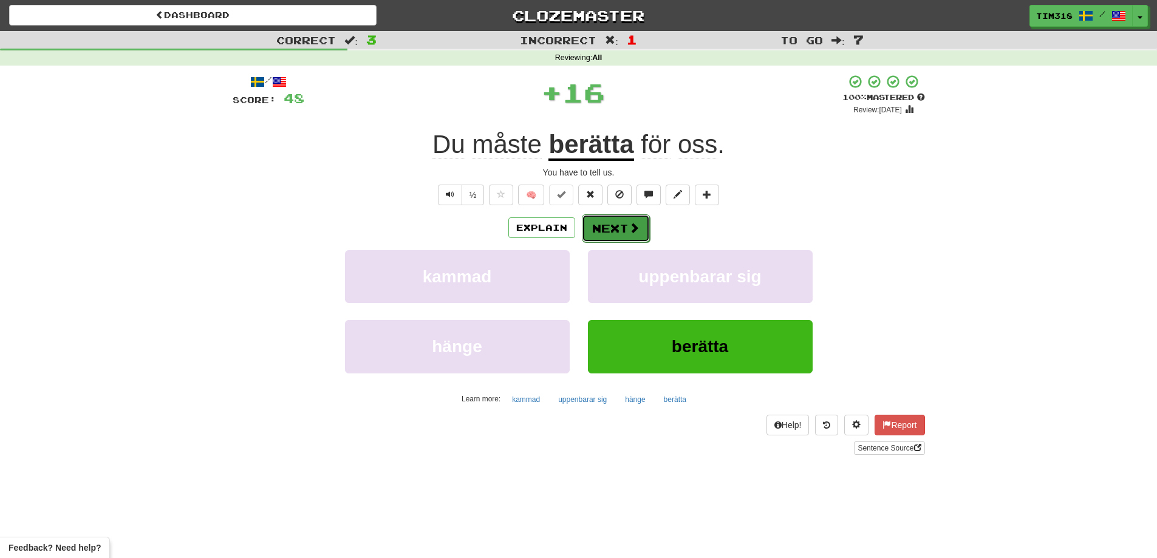
click at [606, 217] on button "Next" at bounding box center [616, 228] width 68 height 28
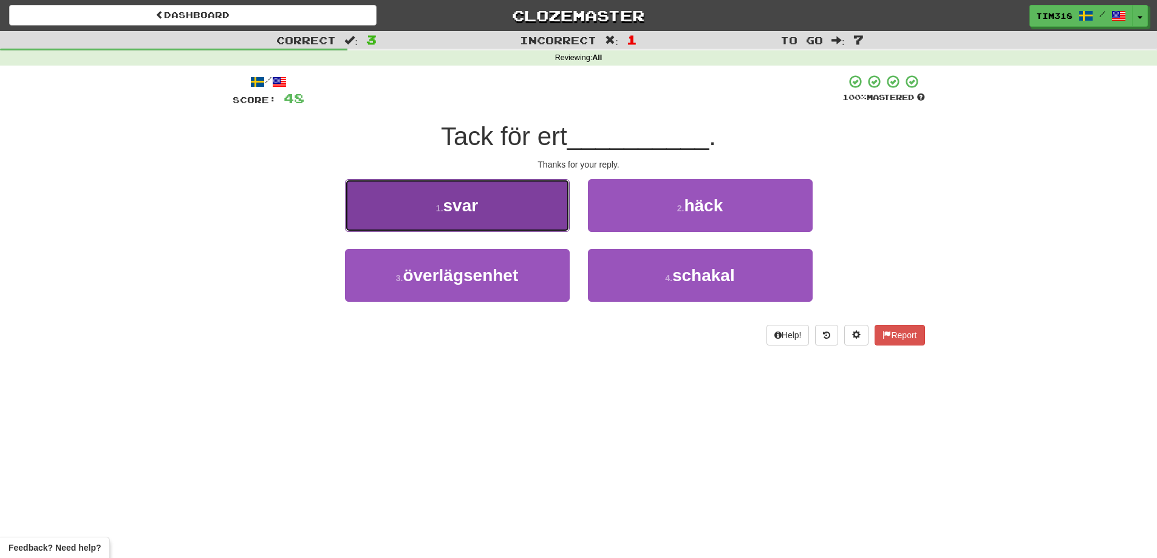
click at [474, 204] on span "svar" at bounding box center [460, 205] width 35 height 19
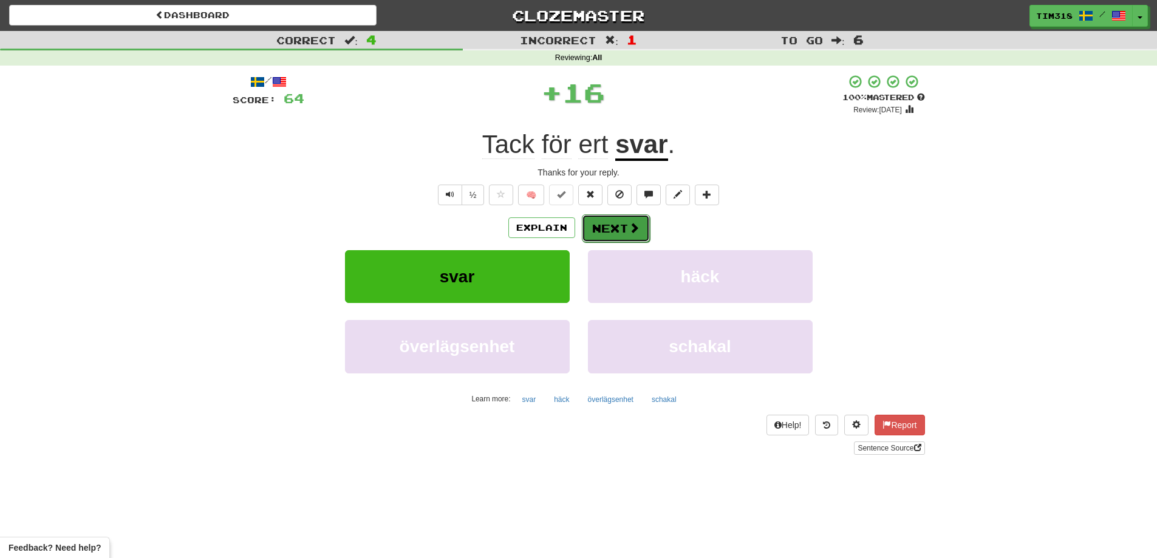
click at [629, 232] on span at bounding box center [634, 227] width 11 height 11
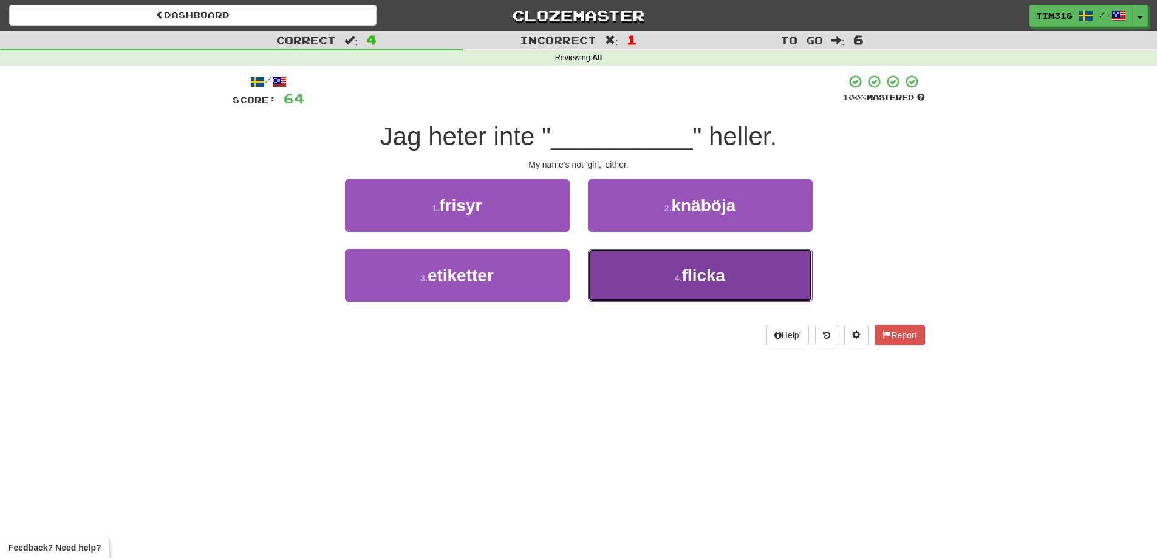
click at [668, 266] on button "4 . flicka" at bounding box center [700, 275] width 225 height 53
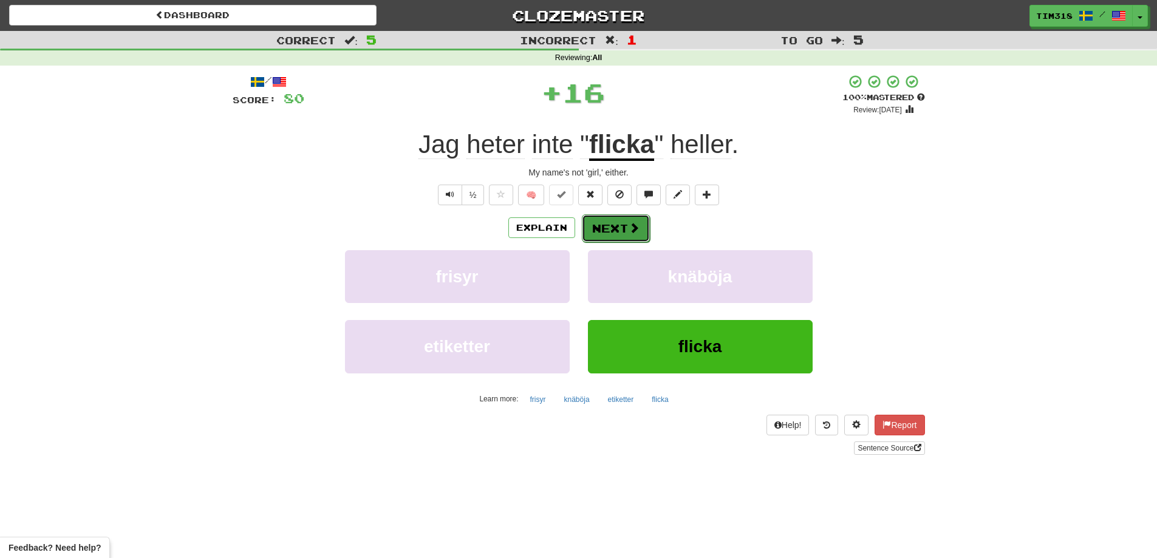
click at [608, 230] on button "Next" at bounding box center [616, 228] width 68 height 28
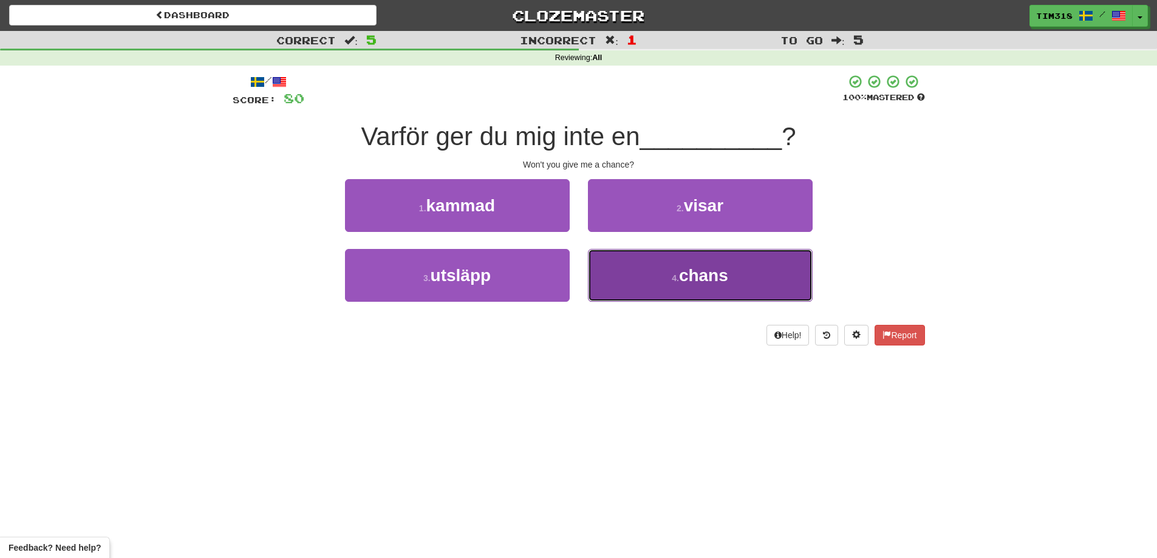
click at [655, 278] on button "4 . chans" at bounding box center [700, 275] width 225 height 53
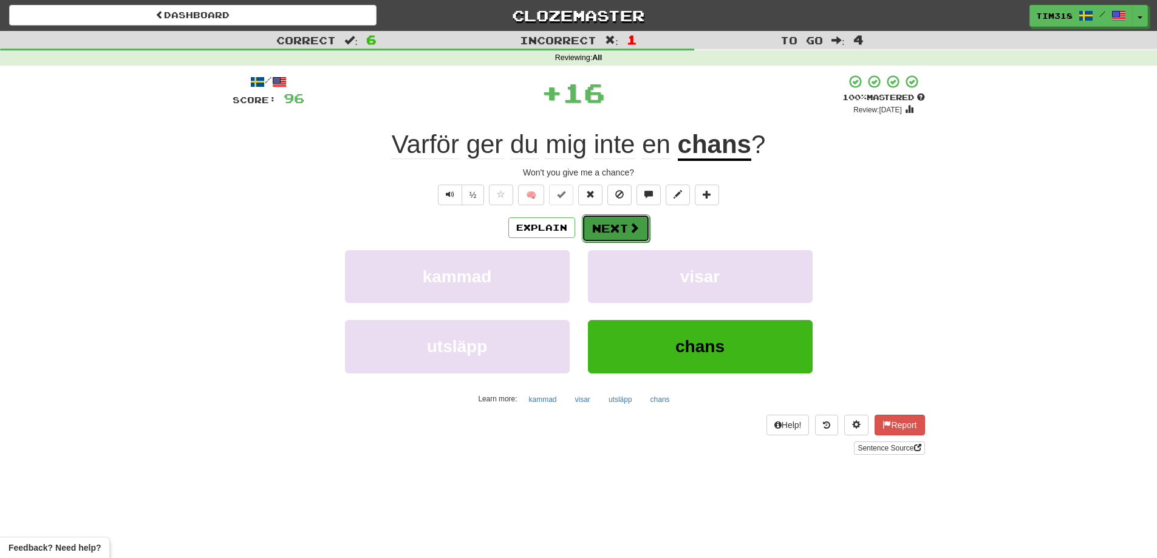
click at [609, 232] on button "Next" at bounding box center [616, 228] width 68 height 28
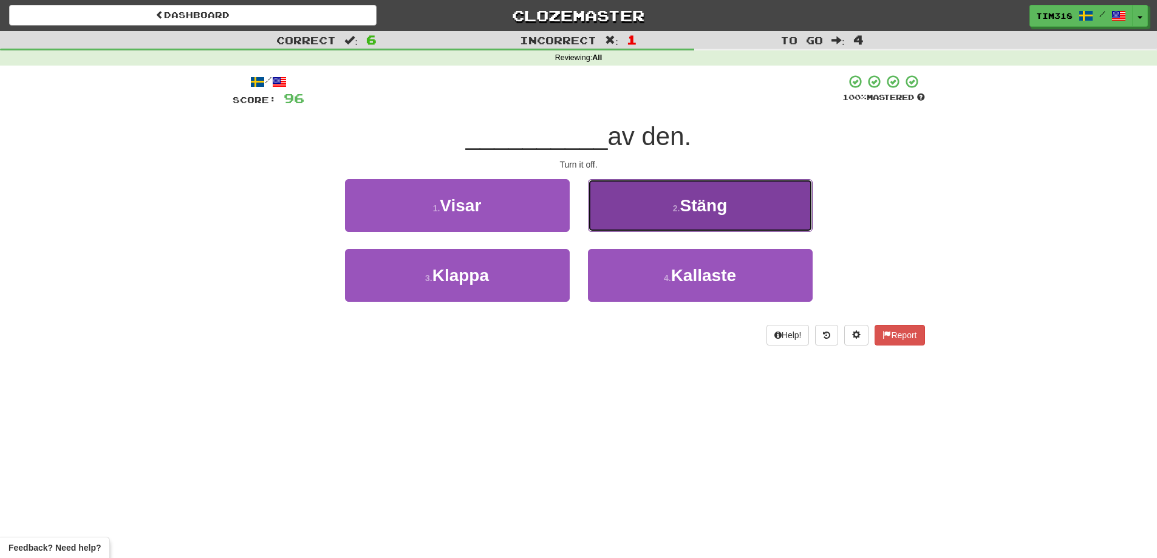
click at [647, 218] on button "2 . Stäng" at bounding box center [700, 205] width 225 height 53
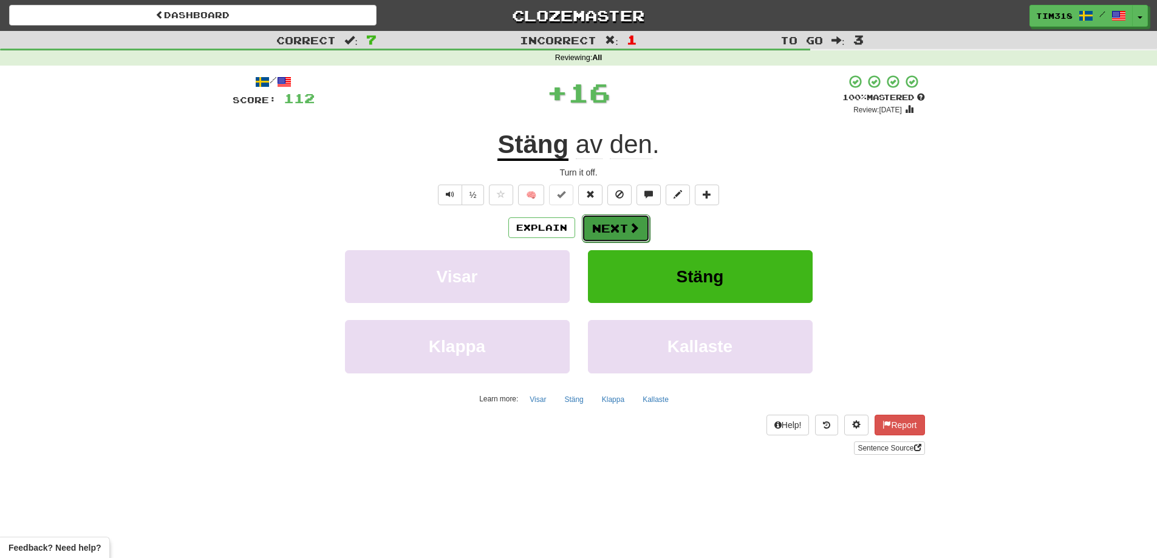
click at [615, 231] on button "Next" at bounding box center [616, 228] width 68 height 28
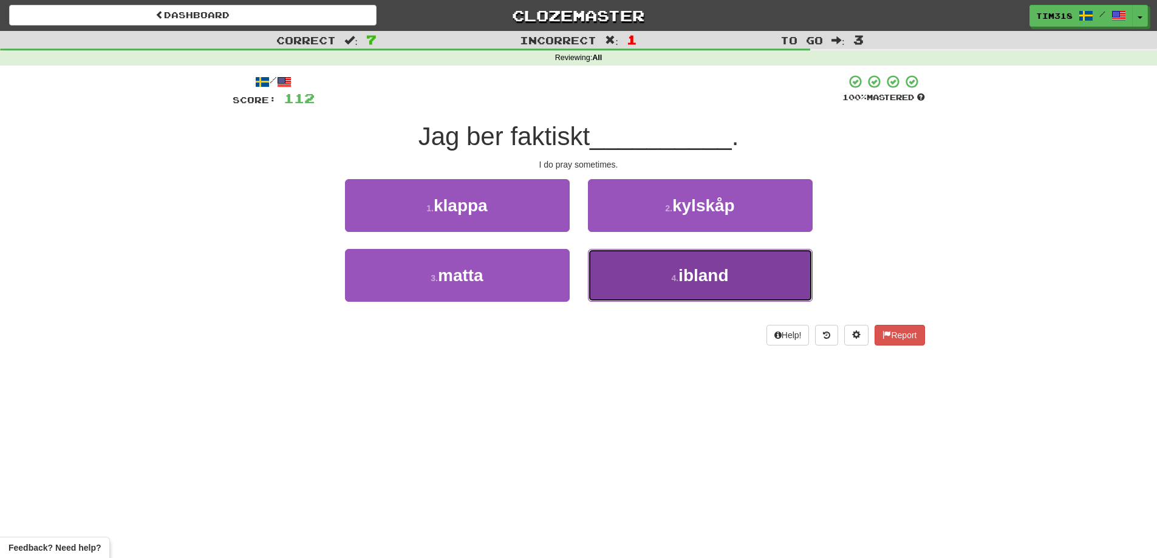
click at [687, 271] on span "ibland" at bounding box center [703, 275] width 50 height 19
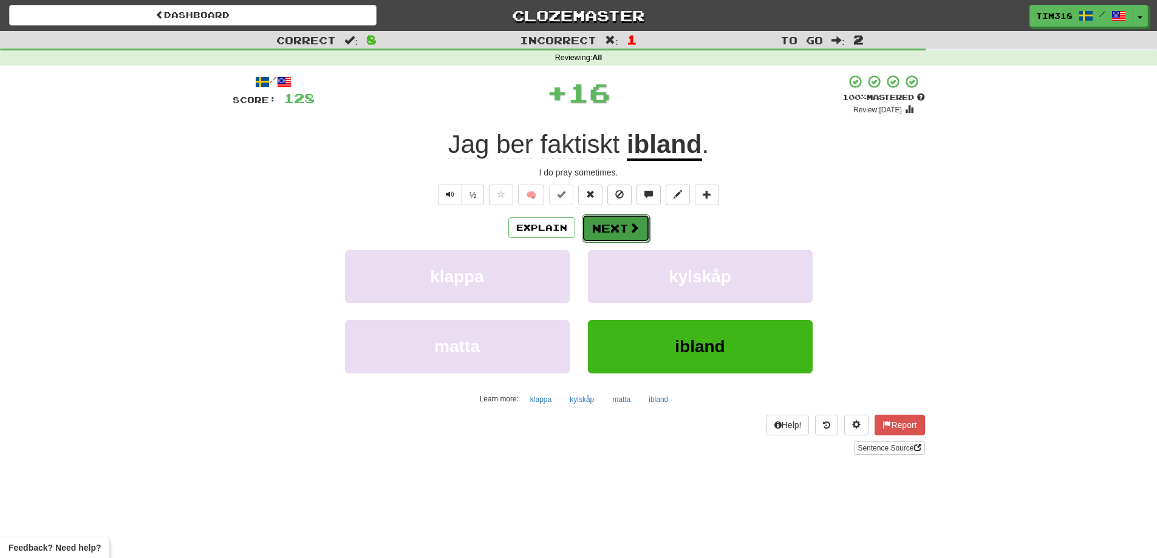
click at [623, 232] on button "Next" at bounding box center [616, 228] width 68 height 28
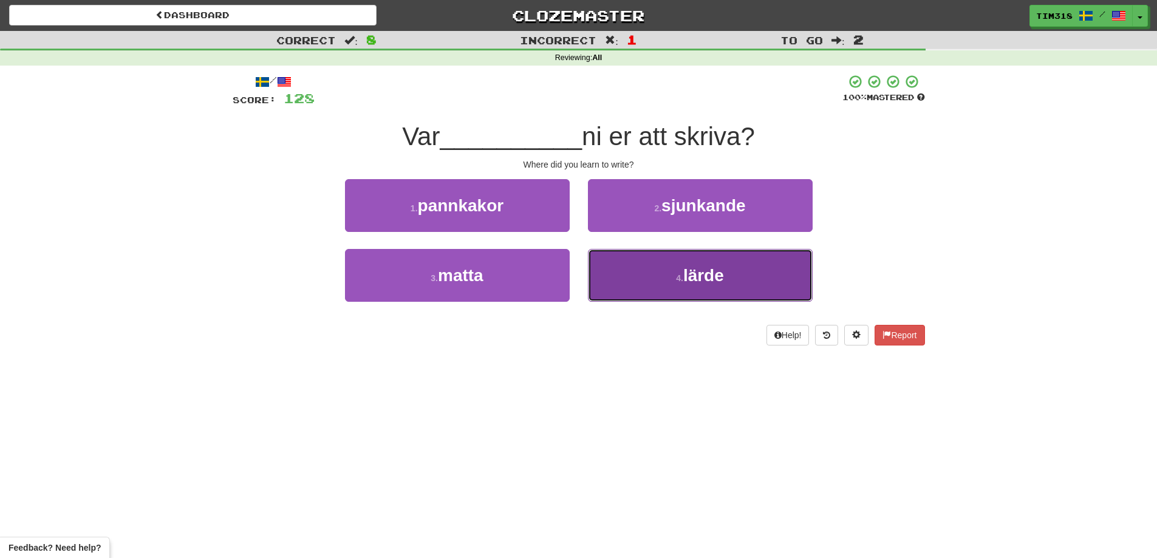
click at [667, 290] on button "4 . lärde" at bounding box center [700, 275] width 225 height 53
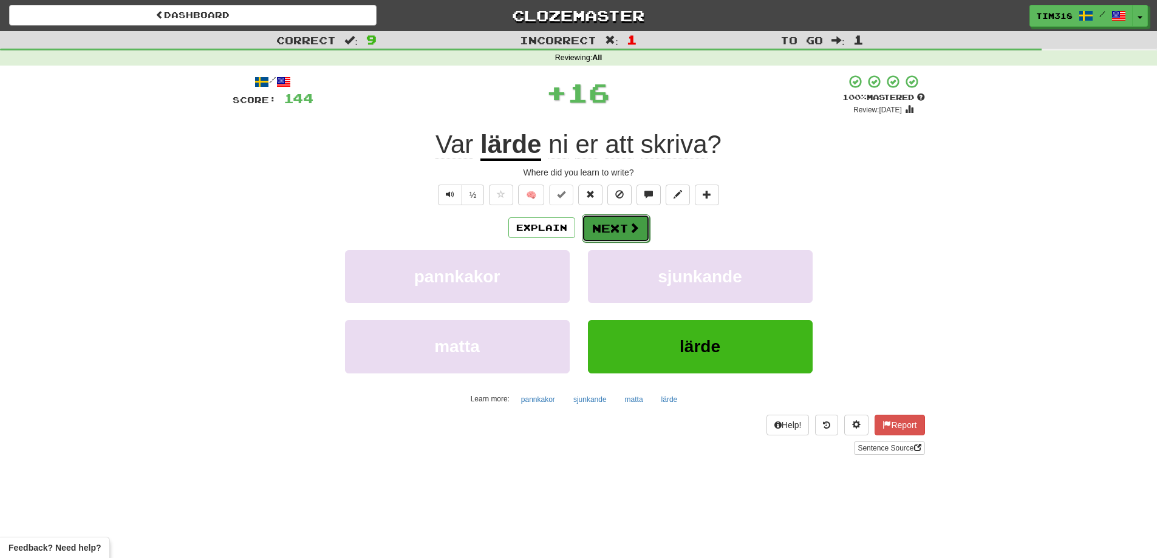
click at [623, 224] on button "Next" at bounding box center [616, 228] width 68 height 28
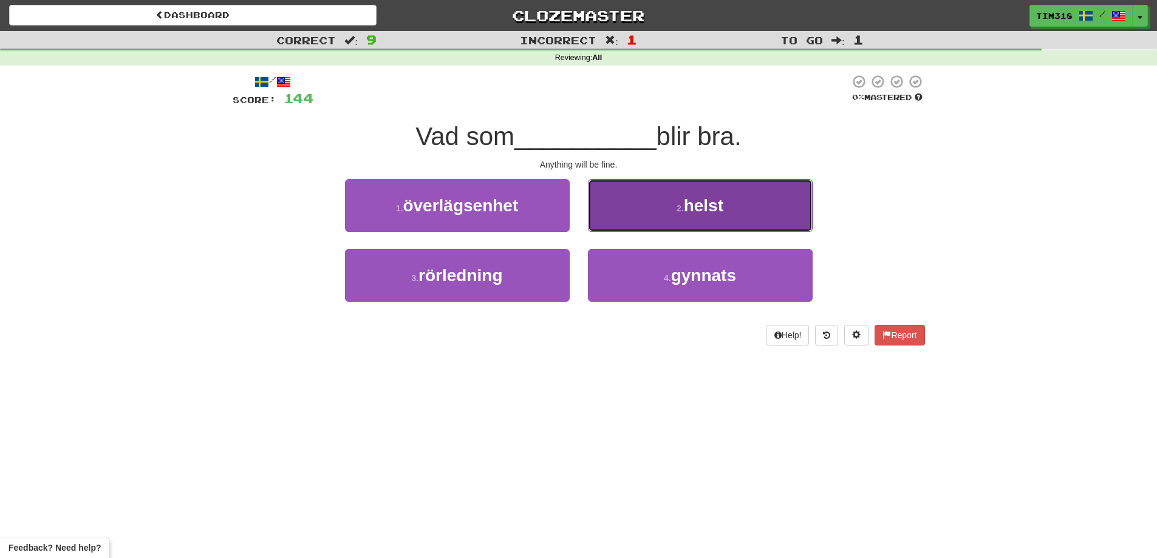
click at [654, 224] on button "2 . helst" at bounding box center [700, 205] width 225 height 53
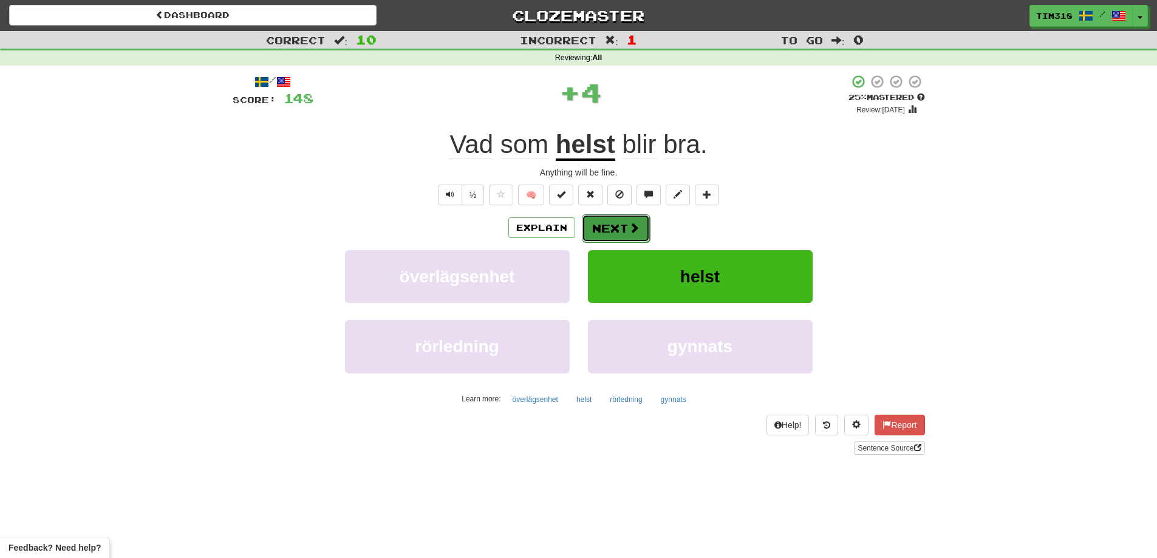
click at [630, 228] on span at bounding box center [634, 227] width 11 height 11
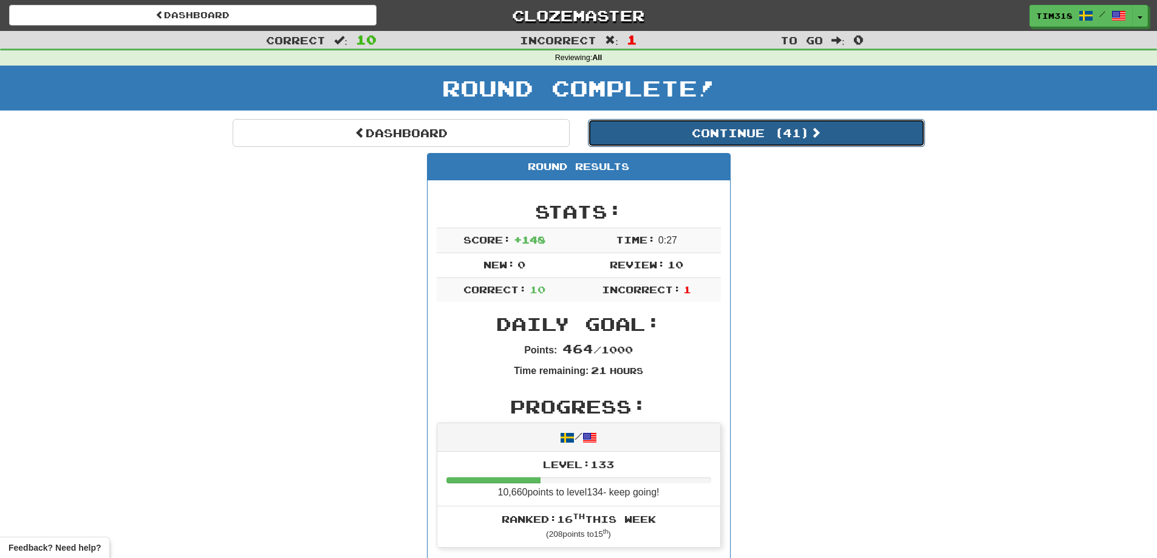
click at [783, 136] on button "Continue ( 41 )" at bounding box center [756, 133] width 337 height 28
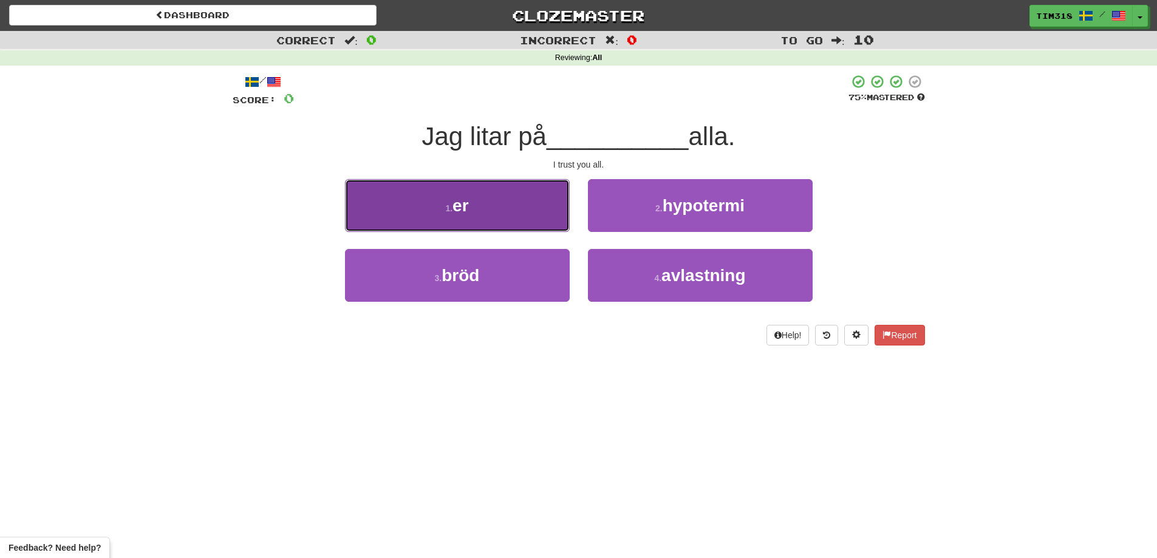
click at [519, 204] on button "1 . er" at bounding box center [457, 205] width 225 height 53
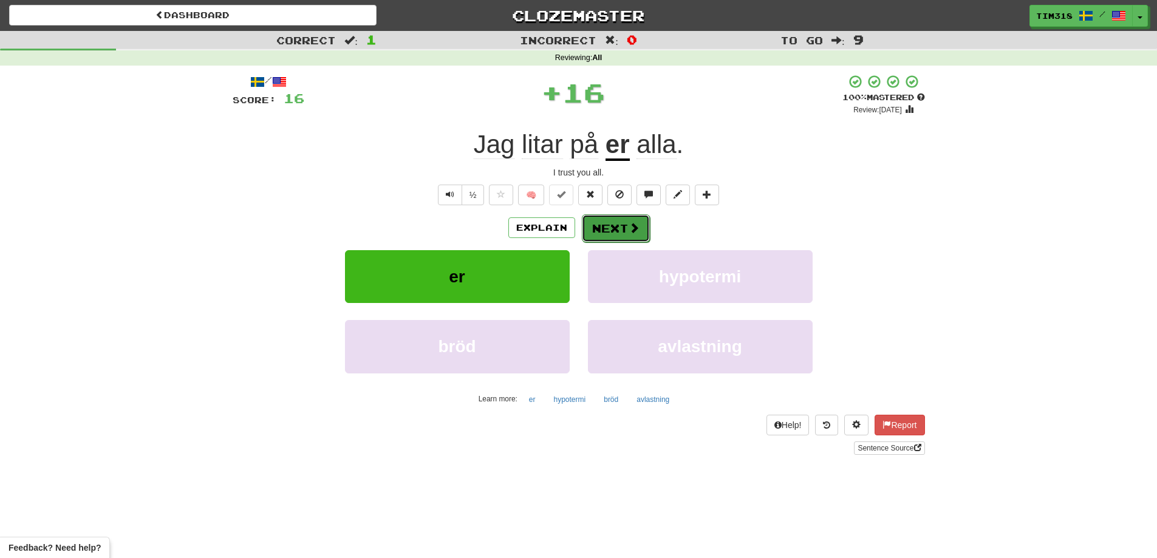
click at [611, 222] on button "Next" at bounding box center [616, 228] width 68 height 28
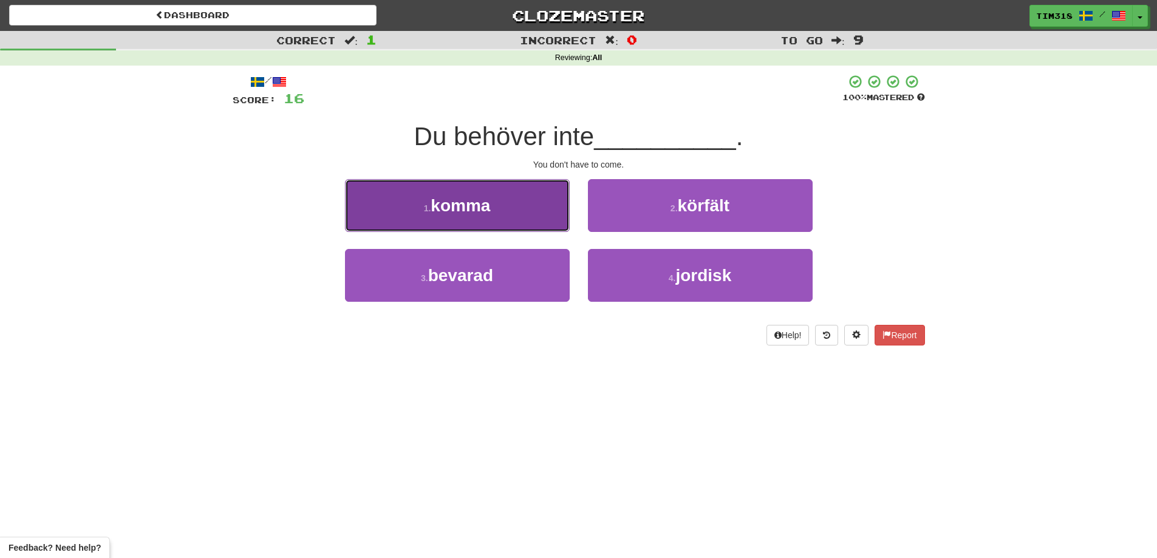
click at [521, 209] on button "1 . komma" at bounding box center [457, 205] width 225 height 53
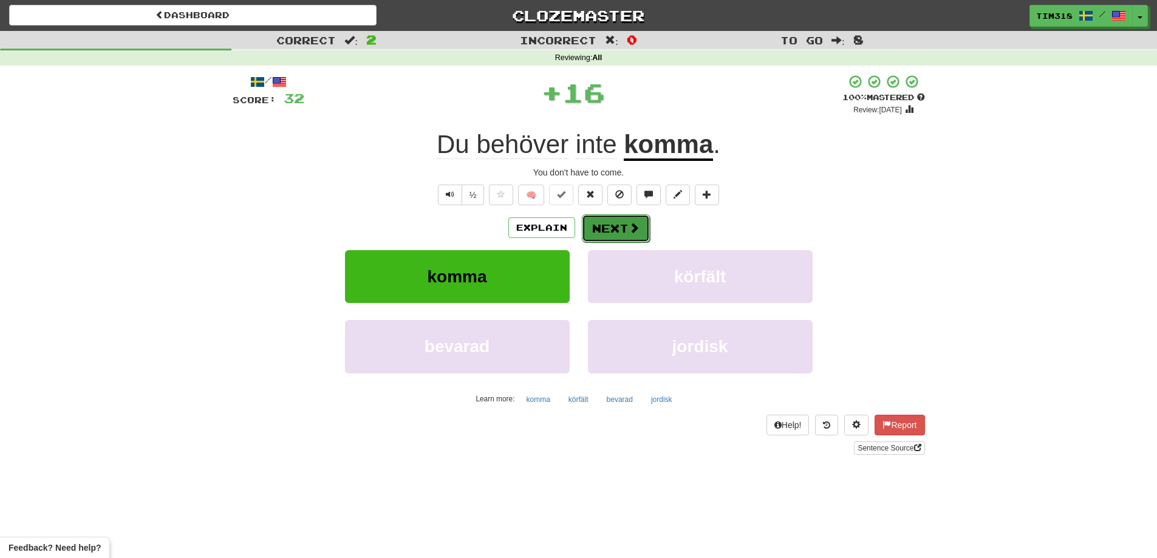
click at [644, 228] on button "Next" at bounding box center [616, 228] width 68 height 28
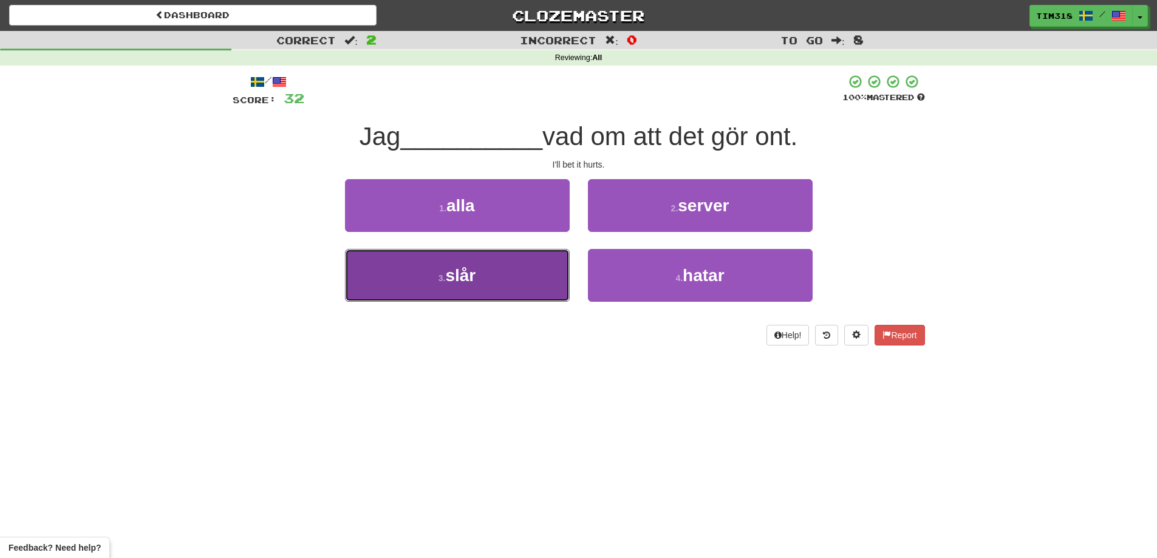
click at [511, 285] on button "3 . slår" at bounding box center [457, 275] width 225 height 53
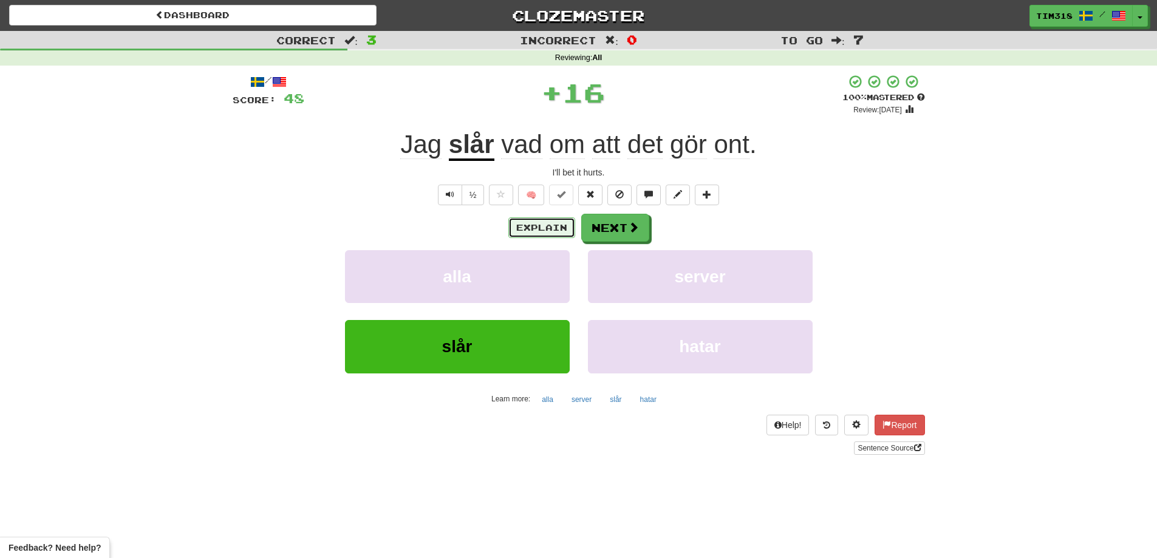
click at [532, 226] on button "Explain" at bounding box center [541, 227] width 67 height 21
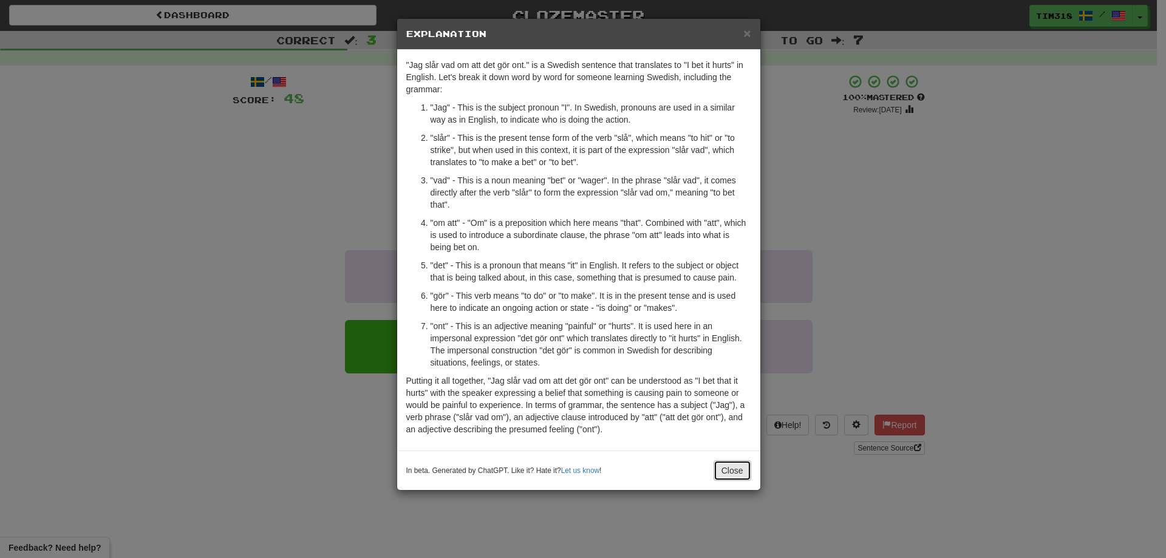
click at [734, 472] on button "Close" at bounding box center [733, 470] width 38 height 21
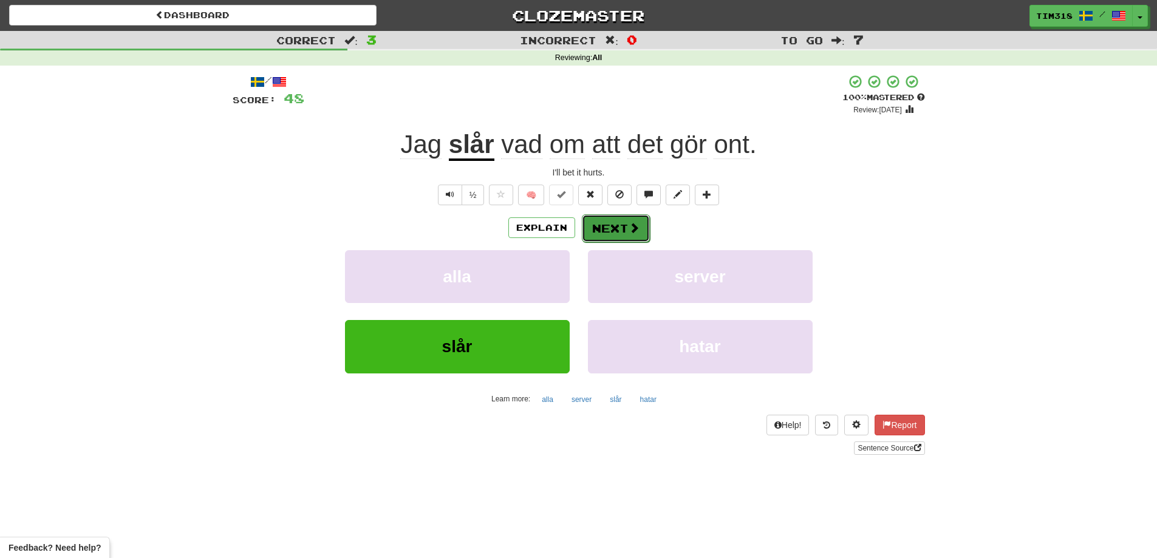
click at [606, 216] on button "Next" at bounding box center [616, 228] width 68 height 28
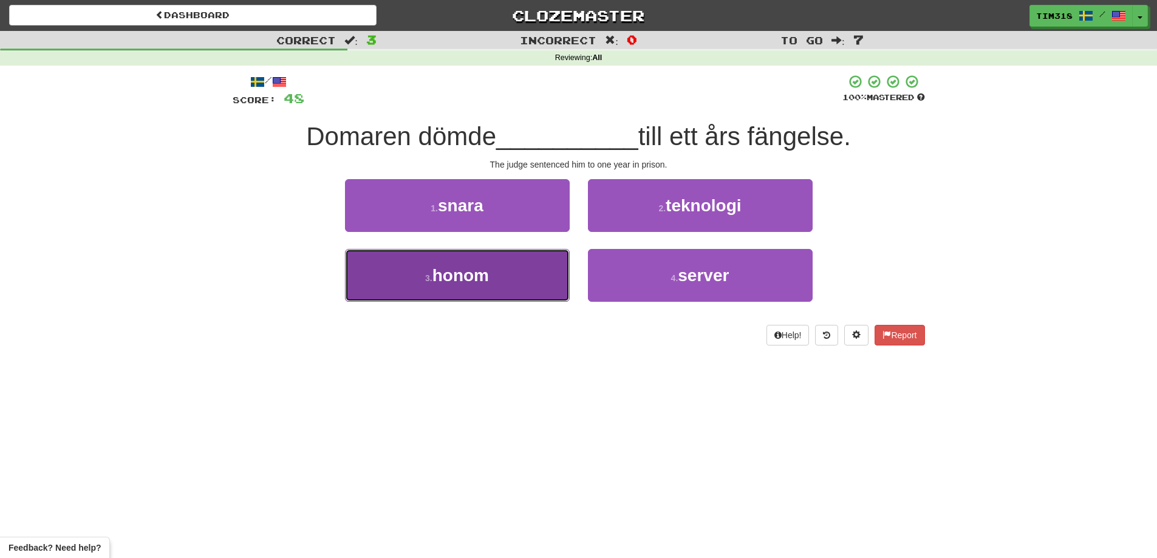
click at [501, 270] on button "3 . honom" at bounding box center [457, 275] width 225 height 53
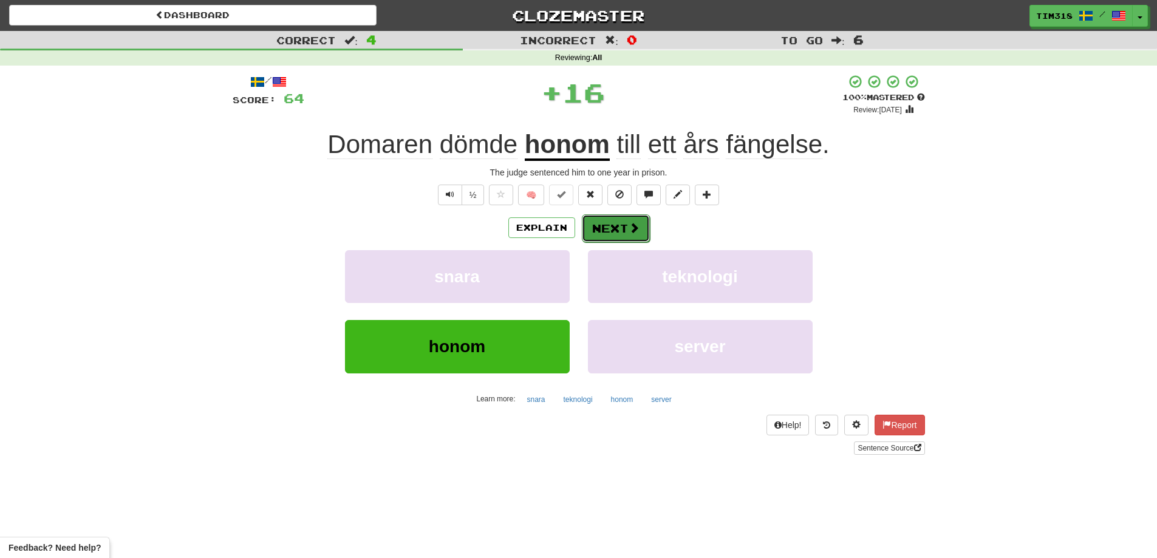
click at [596, 224] on button "Next" at bounding box center [616, 228] width 68 height 28
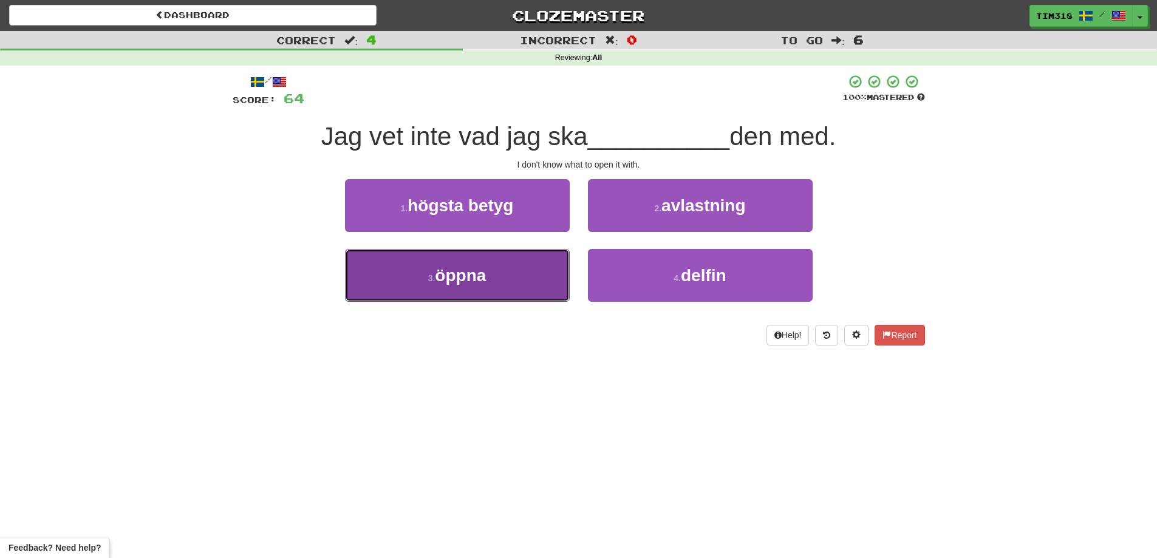
click at [516, 278] on button "3 . öppna" at bounding box center [457, 275] width 225 height 53
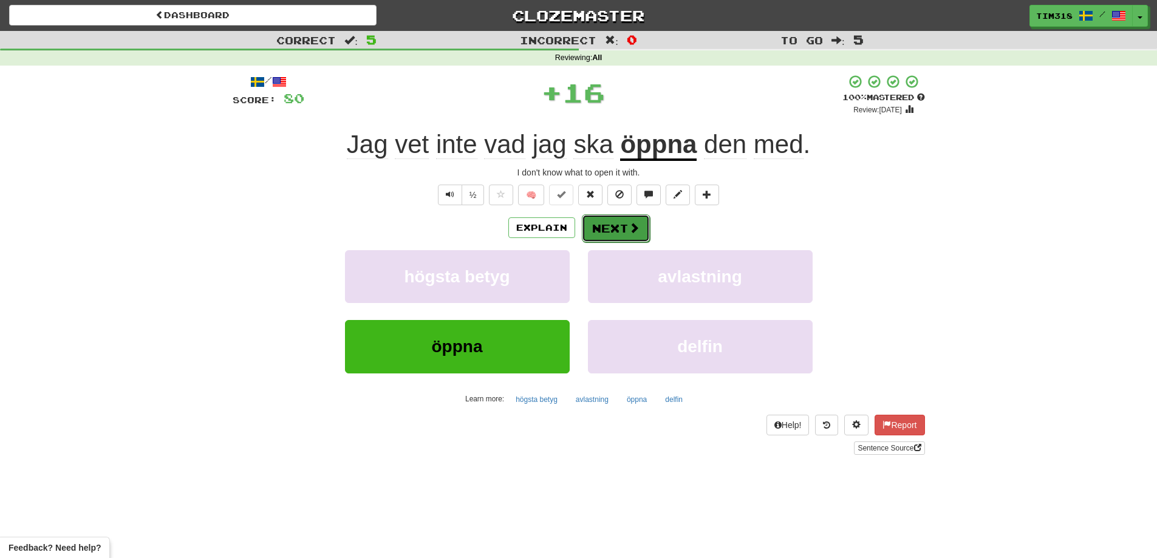
click at [618, 234] on button "Next" at bounding box center [616, 228] width 68 height 28
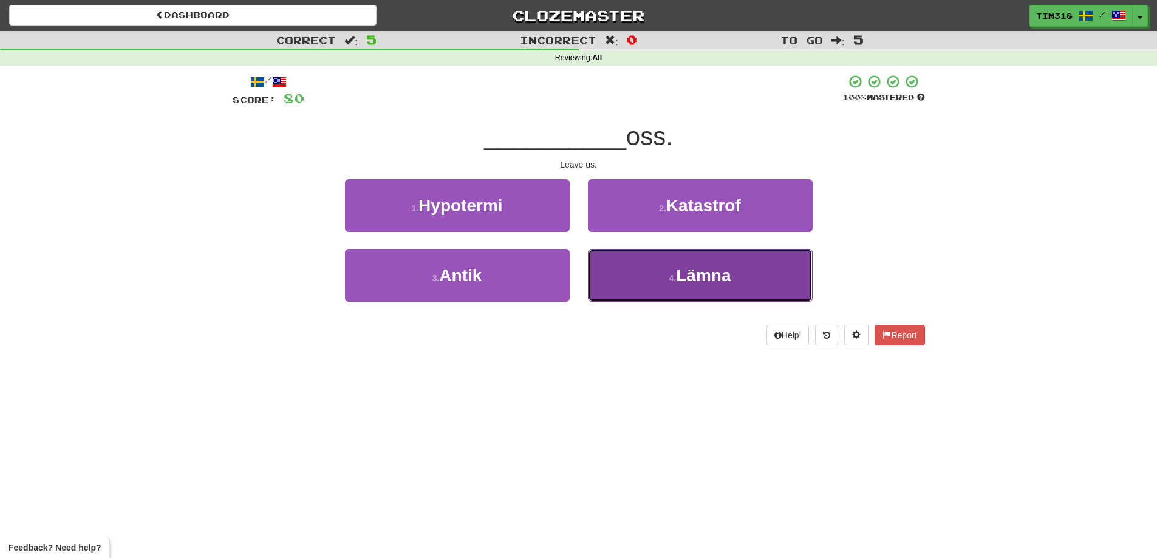
click at [634, 281] on button "4 . Lämna" at bounding box center [700, 275] width 225 height 53
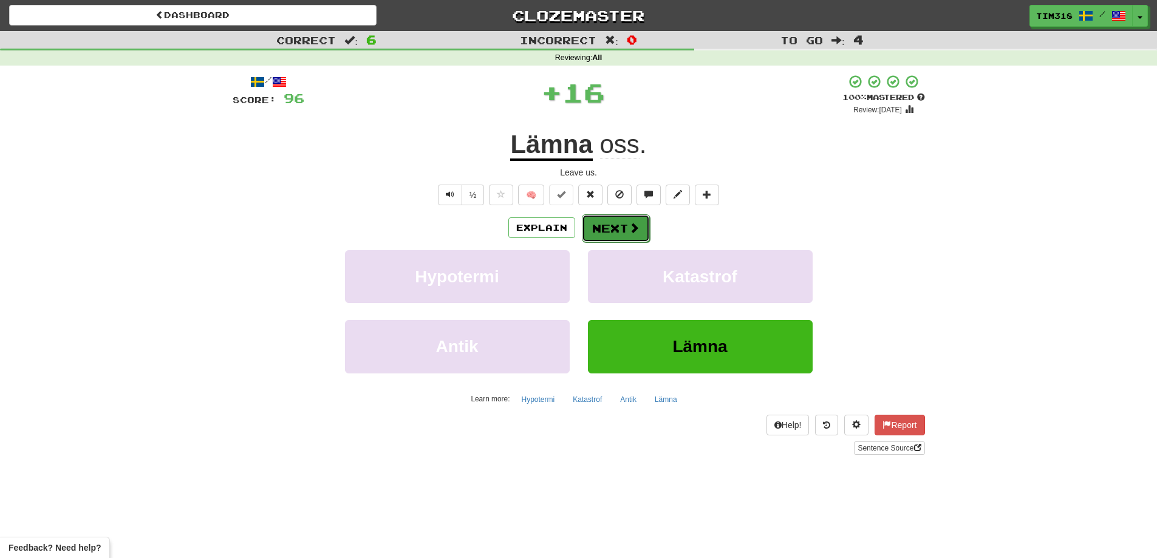
click at [599, 227] on button "Next" at bounding box center [616, 228] width 68 height 28
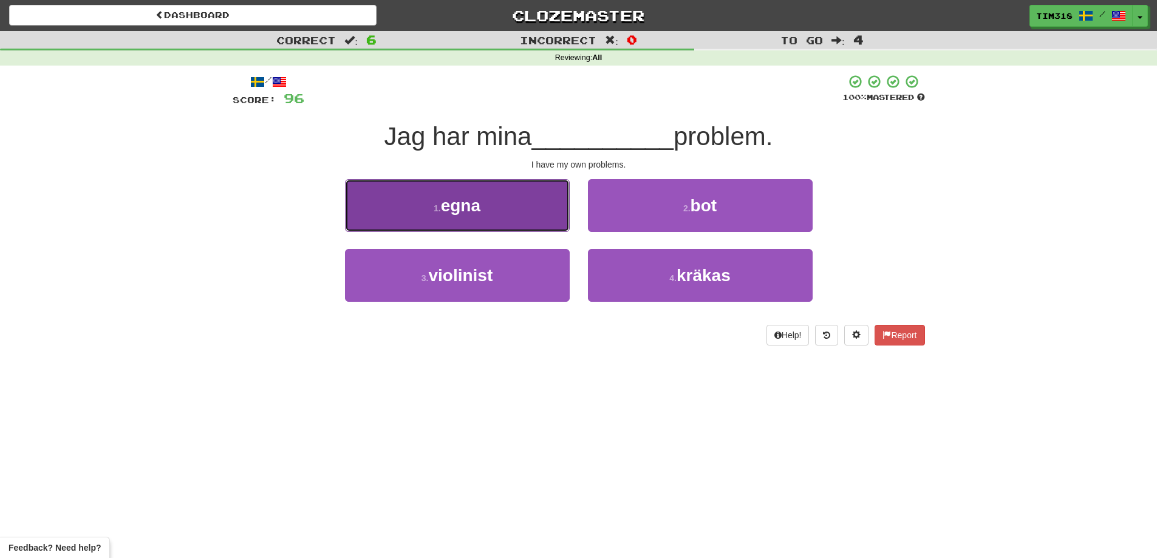
click at [496, 207] on button "1 . egna" at bounding box center [457, 205] width 225 height 53
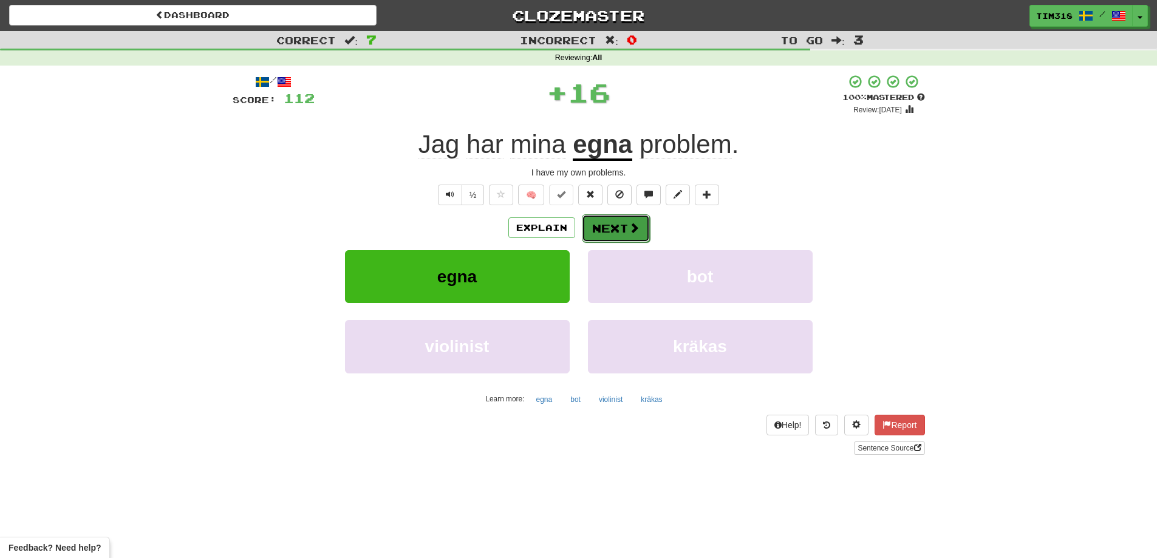
click at [609, 233] on button "Next" at bounding box center [616, 228] width 68 height 28
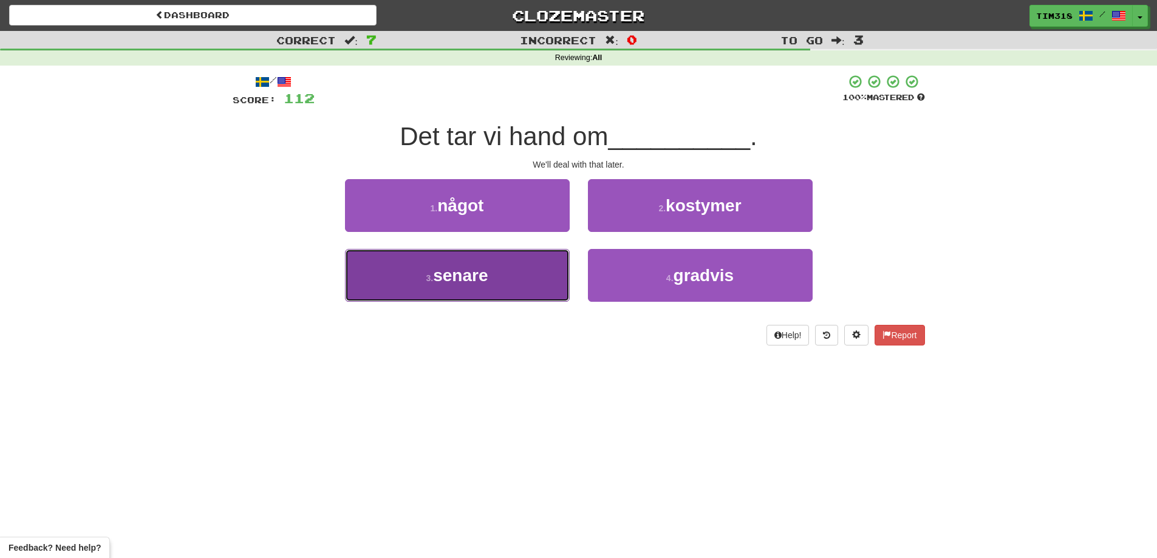
click at [490, 270] on button "3 . senare" at bounding box center [457, 275] width 225 height 53
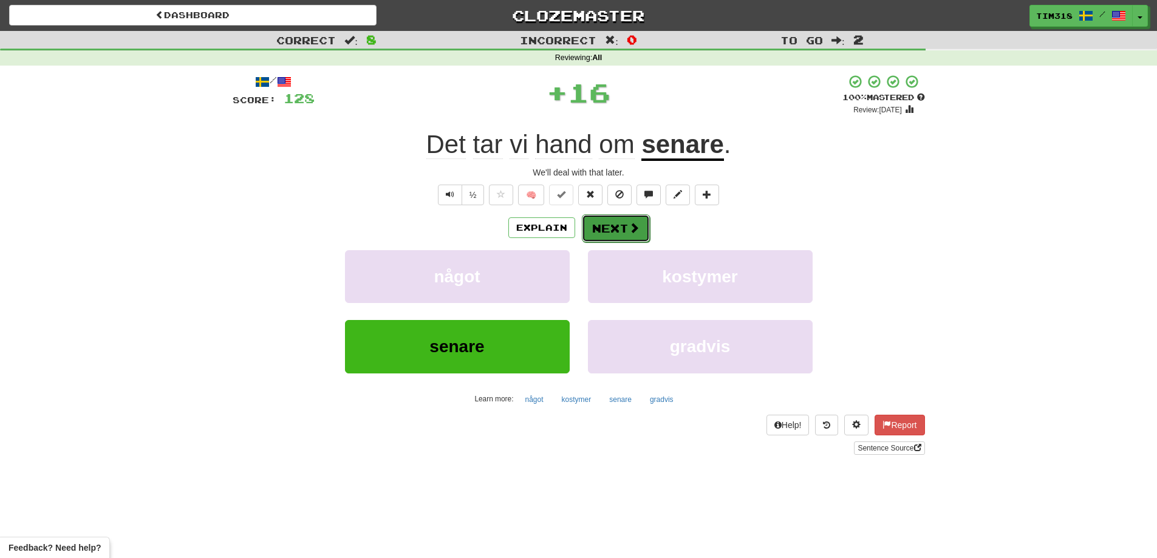
click at [605, 231] on button "Next" at bounding box center [616, 228] width 68 height 28
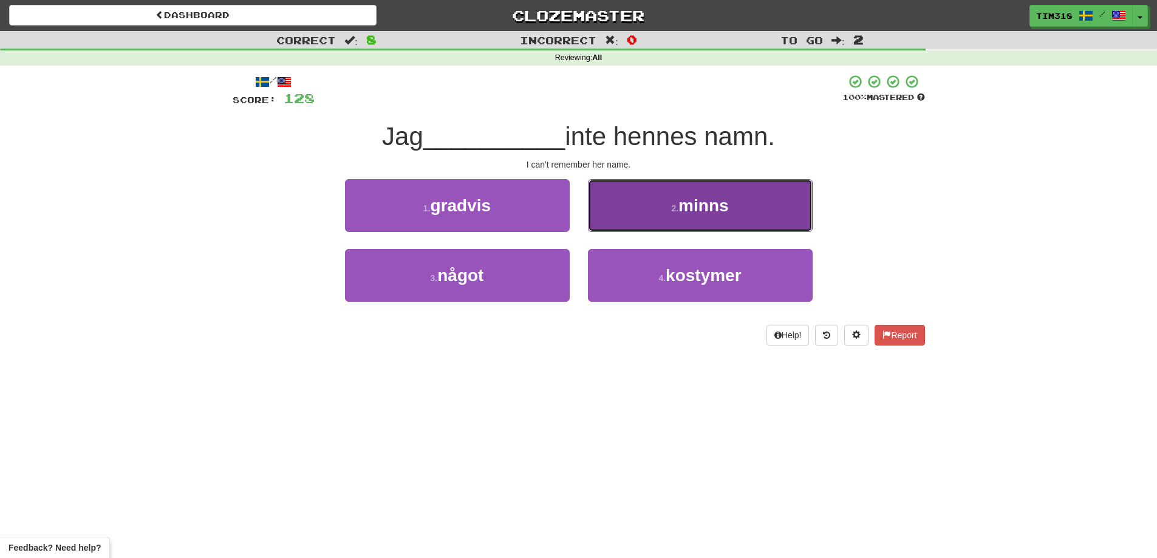
click at [658, 207] on button "2 . minns" at bounding box center [700, 205] width 225 height 53
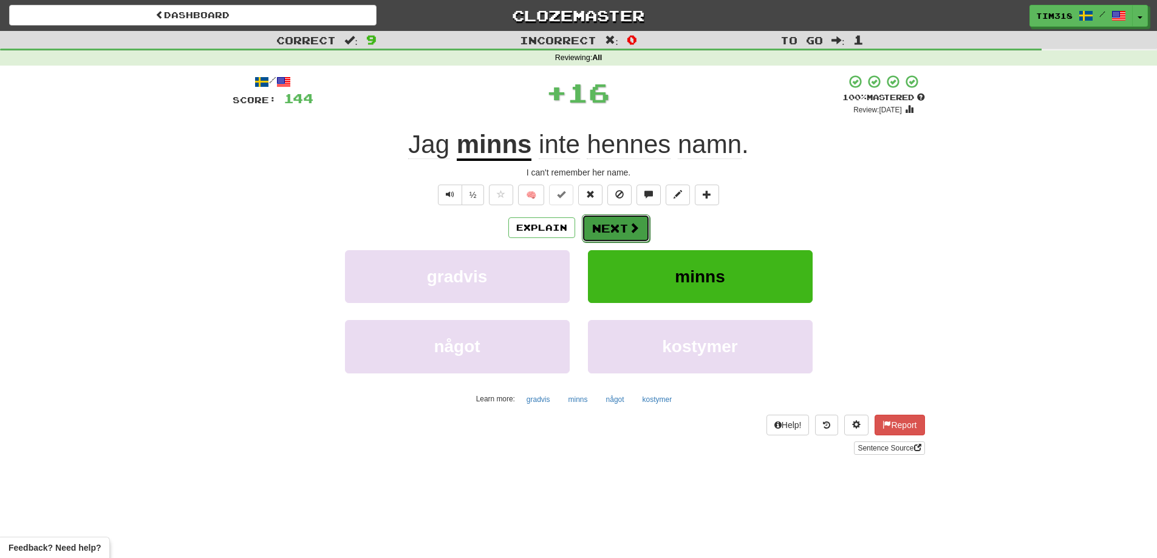
click at [623, 227] on button "Next" at bounding box center [616, 228] width 68 height 28
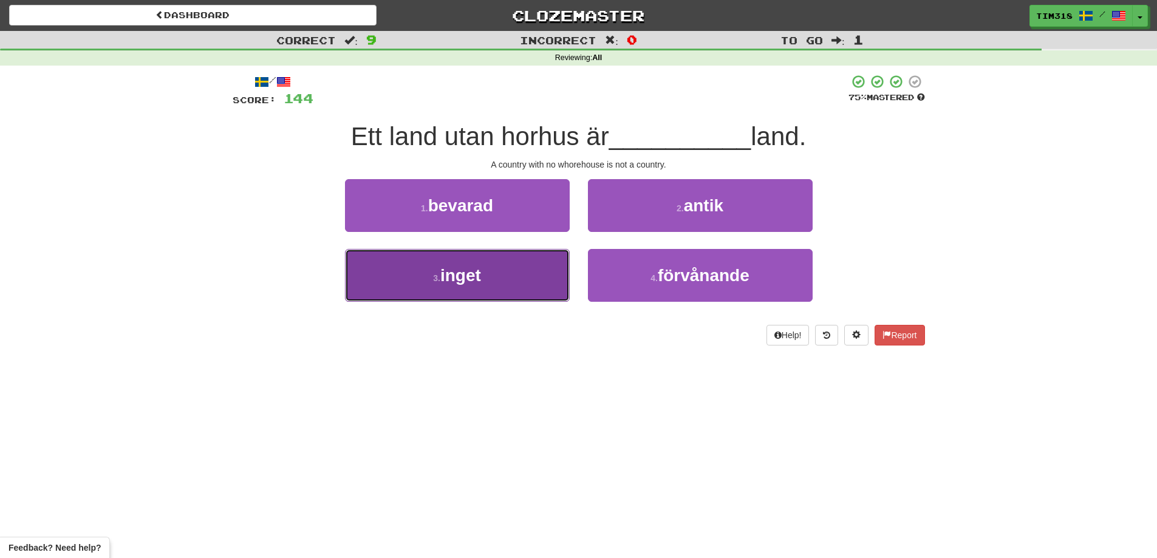
click at [547, 276] on button "3 . inget" at bounding box center [457, 275] width 225 height 53
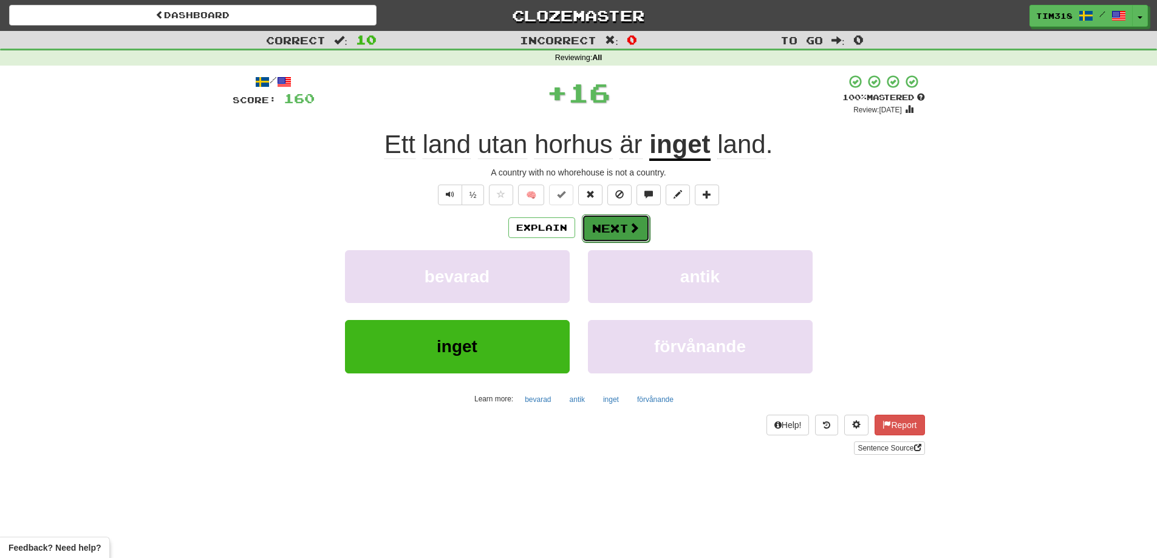
click at [614, 228] on button "Next" at bounding box center [616, 228] width 68 height 28
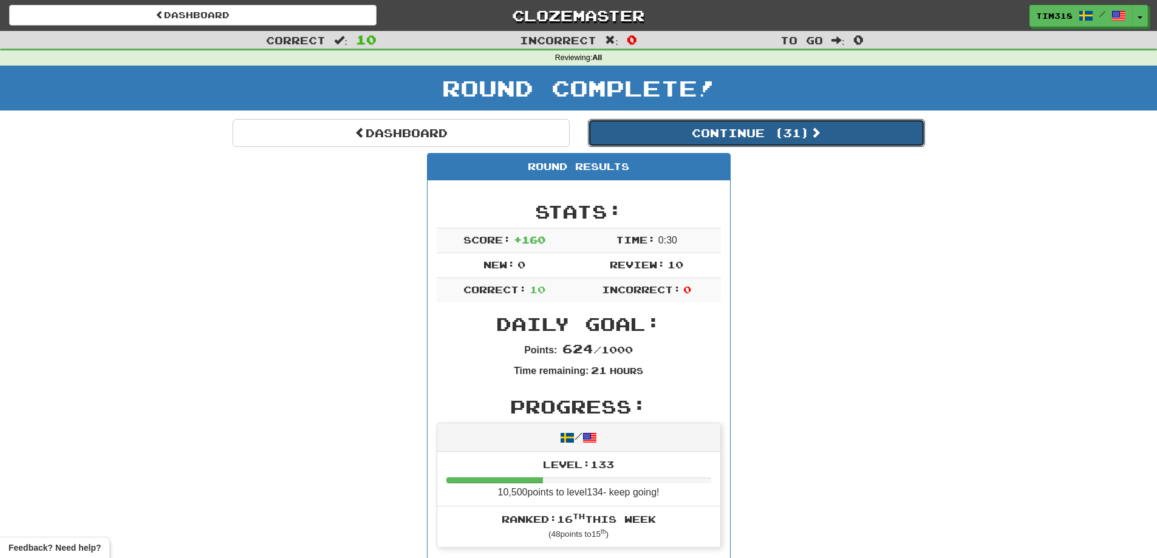
click at [732, 140] on button "Continue ( 31 )" at bounding box center [756, 133] width 337 height 28
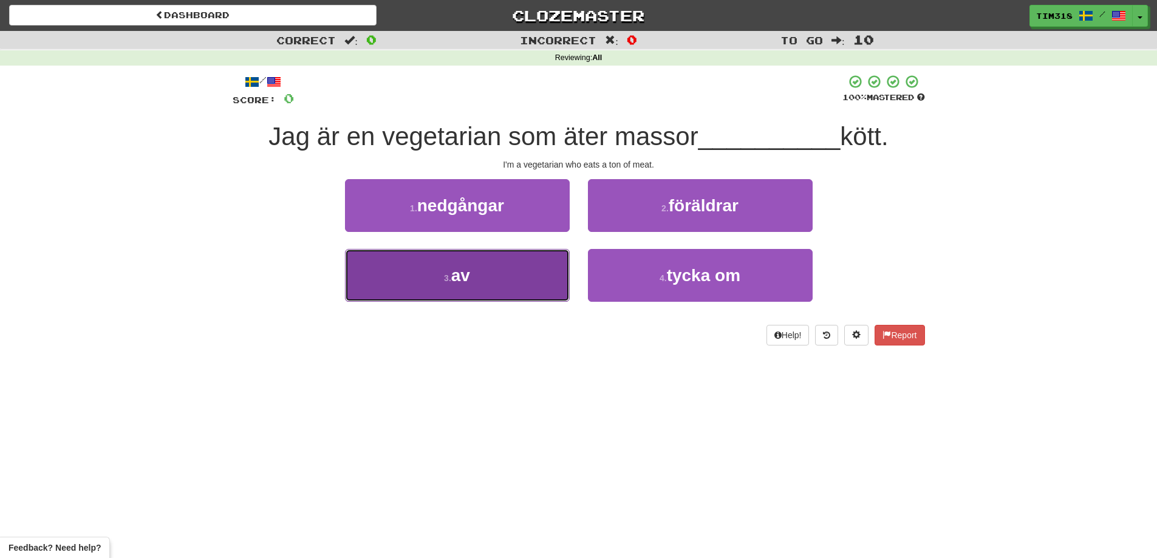
click at [513, 268] on button "3 . av" at bounding box center [457, 275] width 225 height 53
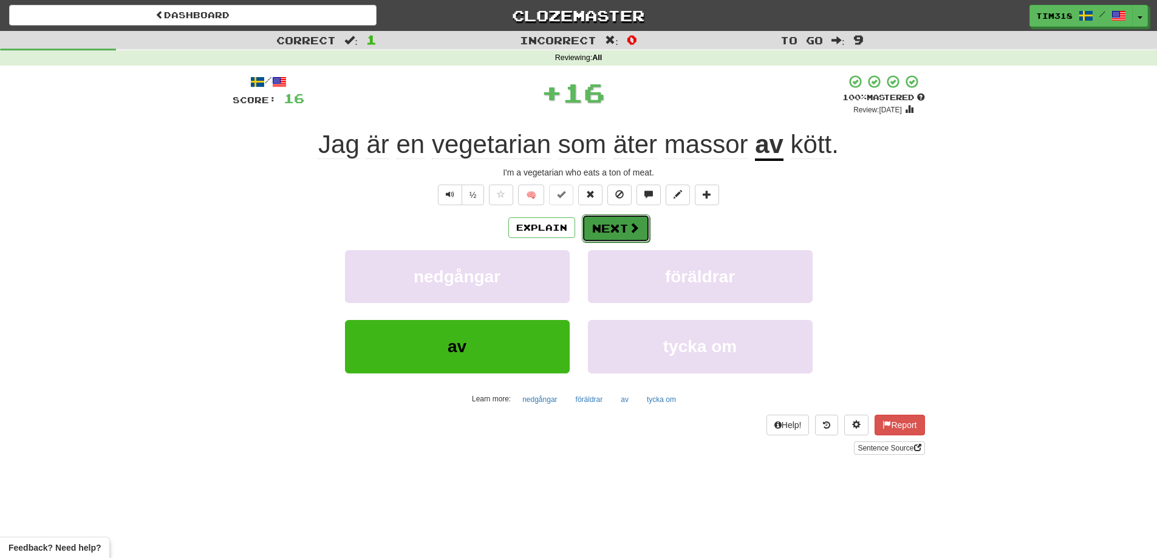
click at [626, 230] on button "Next" at bounding box center [616, 228] width 68 height 28
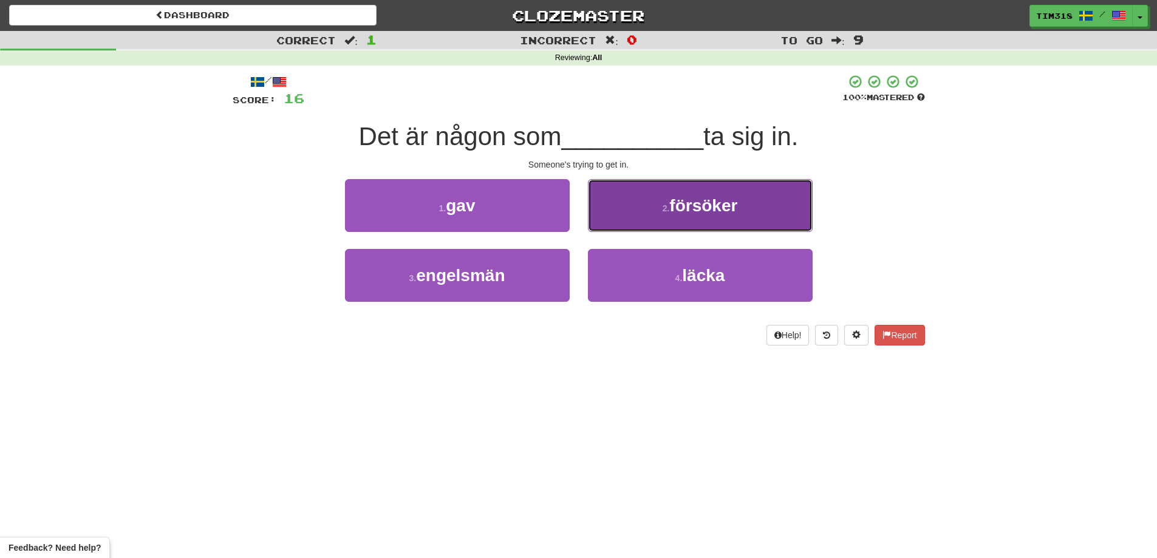
click at [646, 228] on button "2 . försöker" at bounding box center [700, 205] width 225 height 53
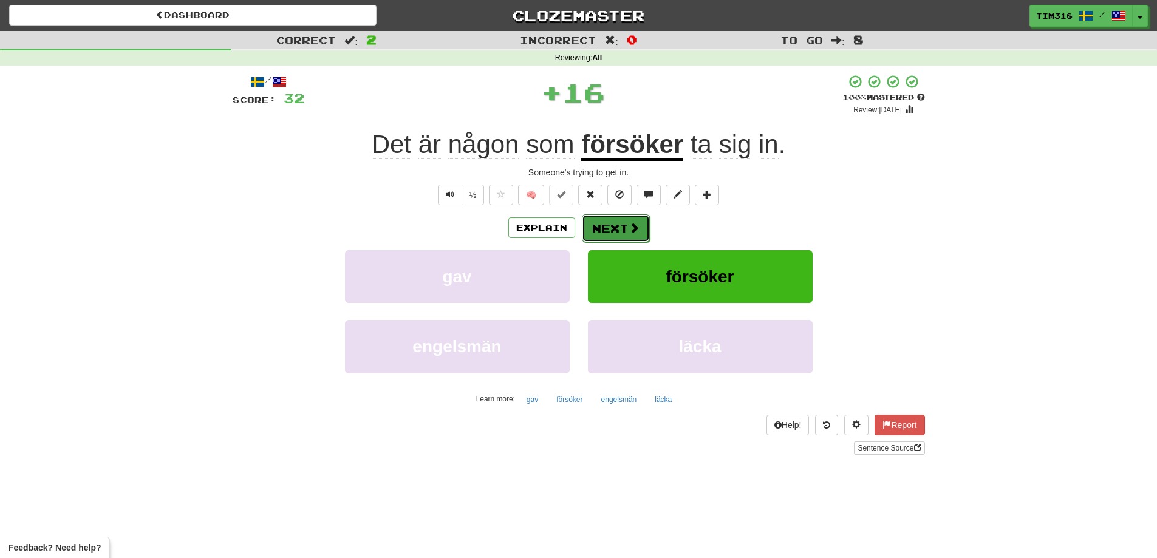
click at [611, 230] on button "Next" at bounding box center [616, 228] width 68 height 28
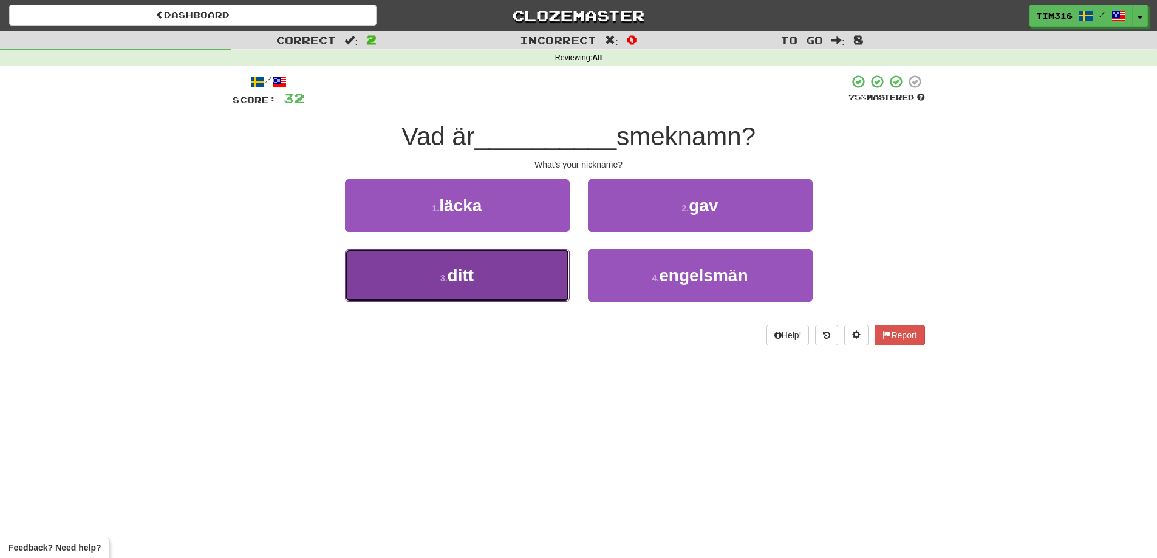
click at [527, 277] on button "3 . ditt" at bounding box center [457, 275] width 225 height 53
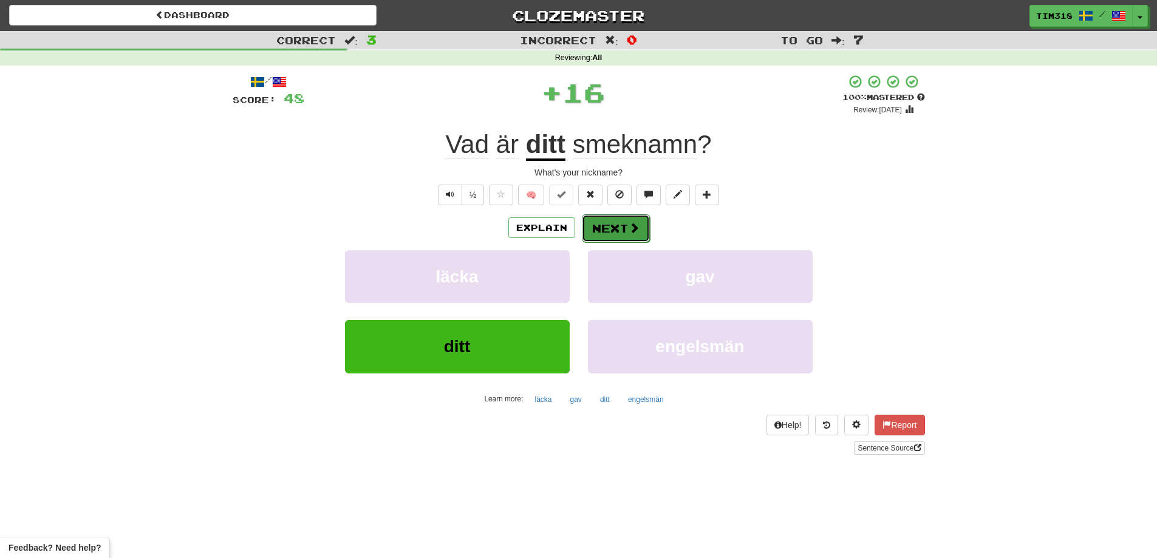
click at [625, 227] on button "Next" at bounding box center [616, 228] width 68 height 28
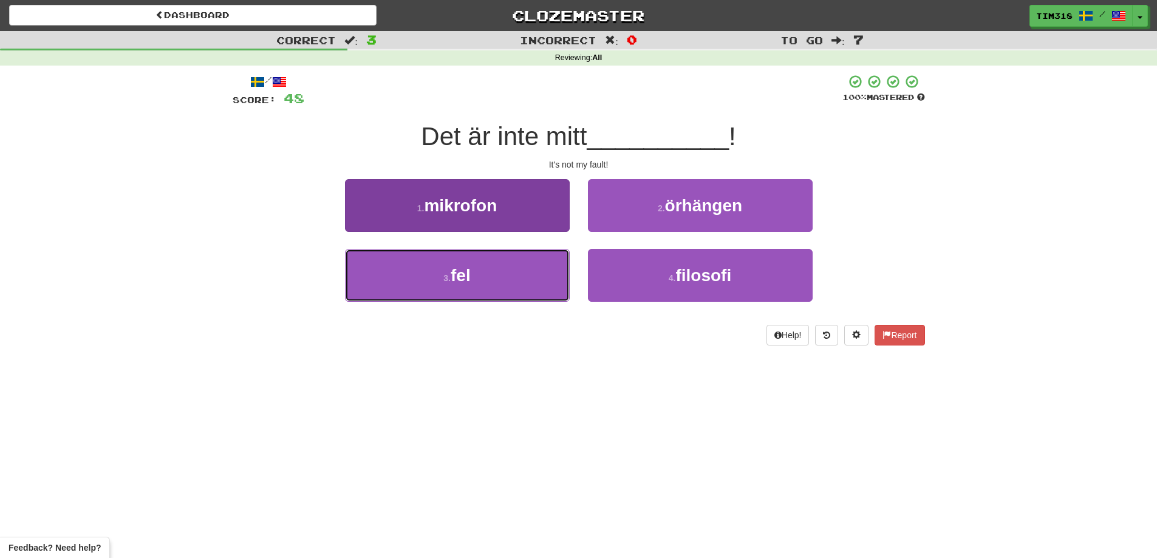
click at [492, 296] on button "3 . fel" at bounding box center [457, 275] width 225 height 53
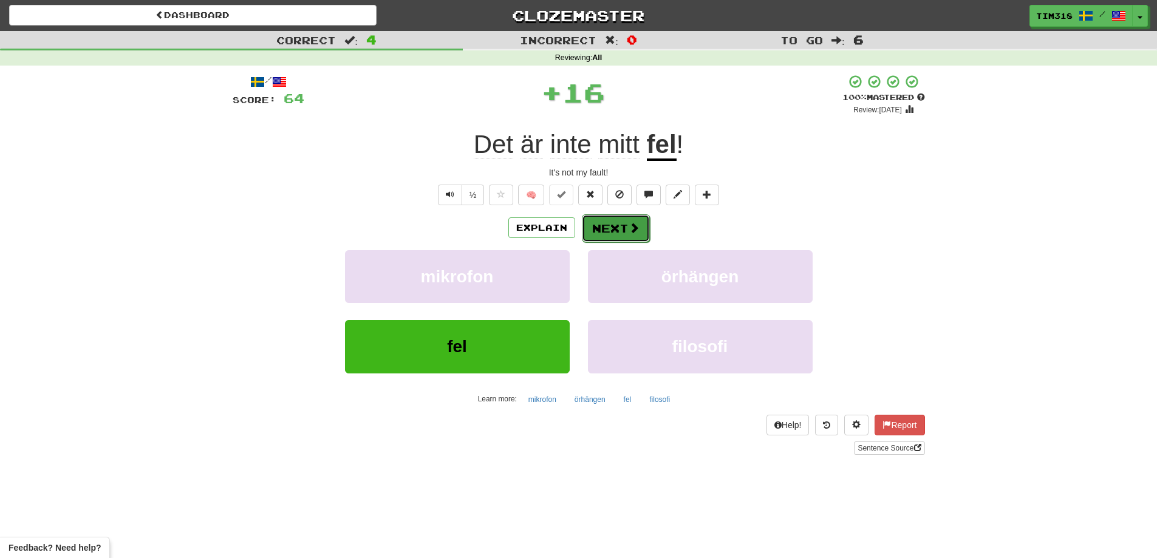
click at [611, 228] on button "Next" at bounding box center [616, 228] width 68 height 28
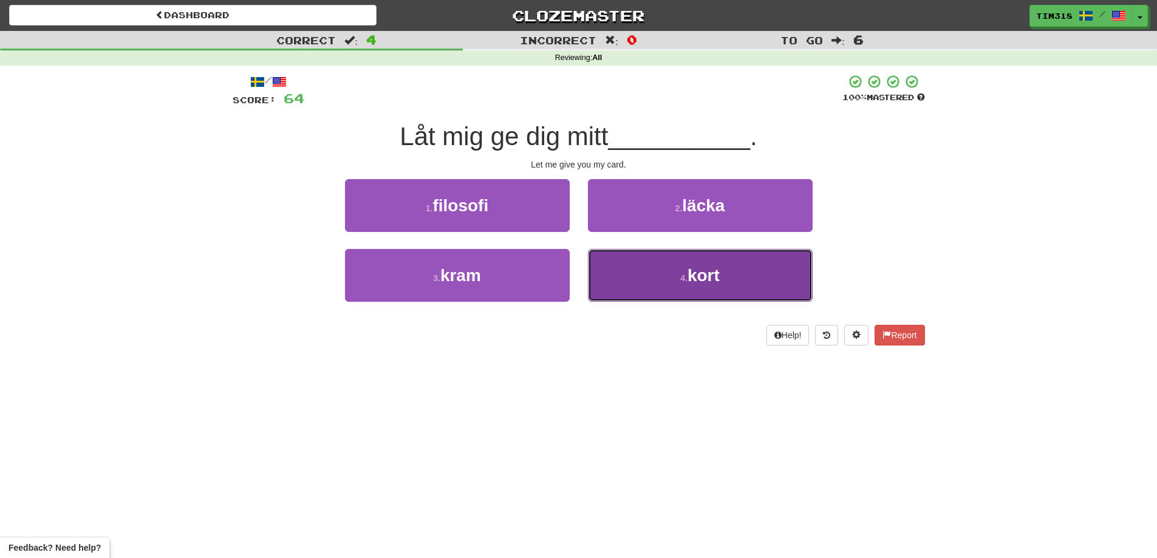
click at [688, 267] on span "kort" at bounding box center [704, 275] width 32 height 19
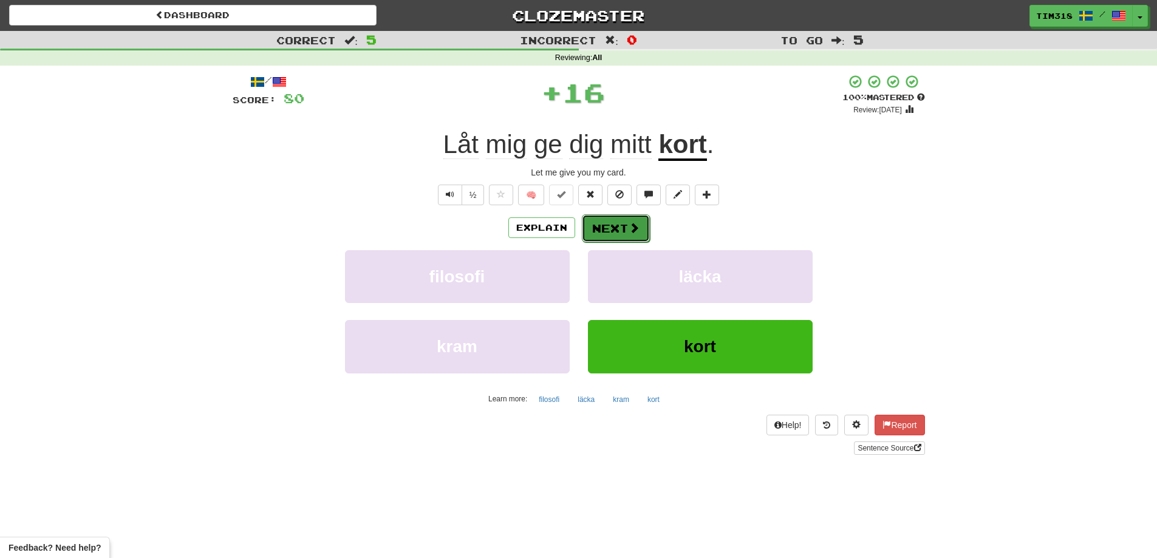
click at [635, 229] on span at bounding box center [634, 227] width 11 height 11
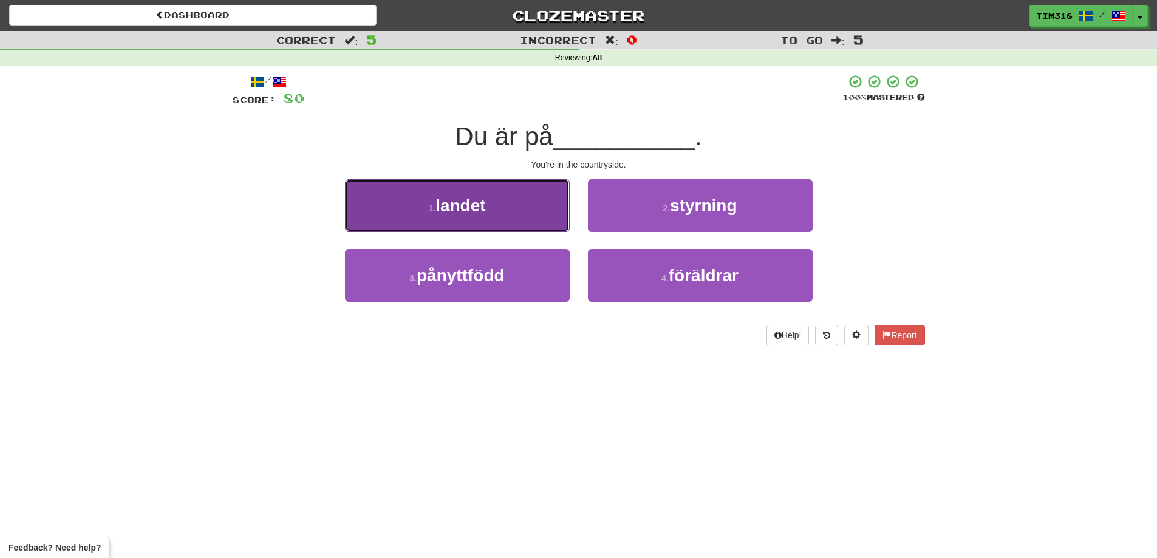
click at [516, 216] on button "1 . landet" at bounding box center [457, 205] width 225 height 53
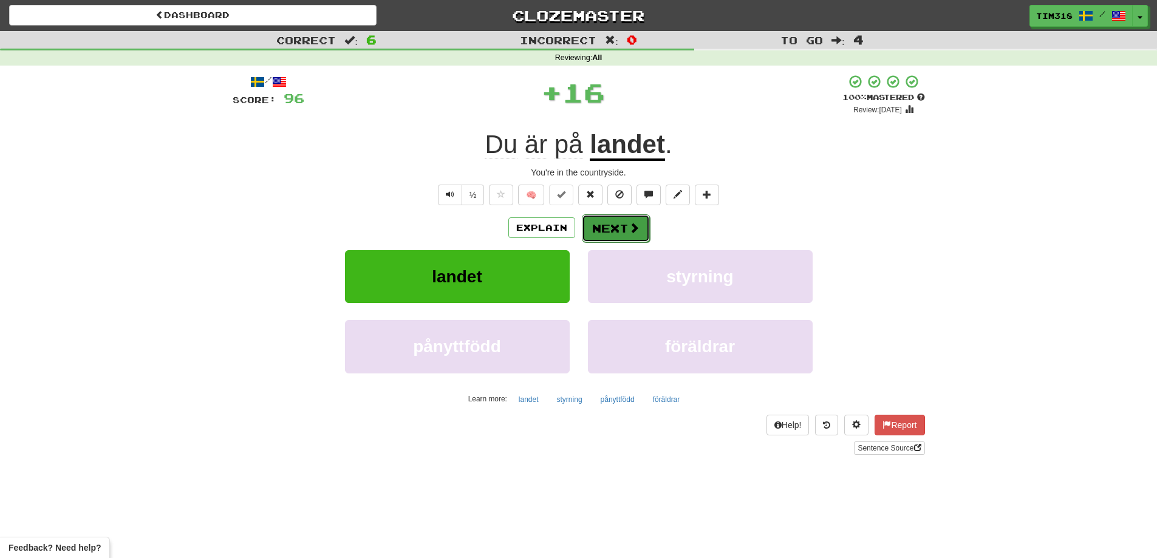
click at [592, 228] on button "Next" at bounding box center [616, 228] width 68 height 28
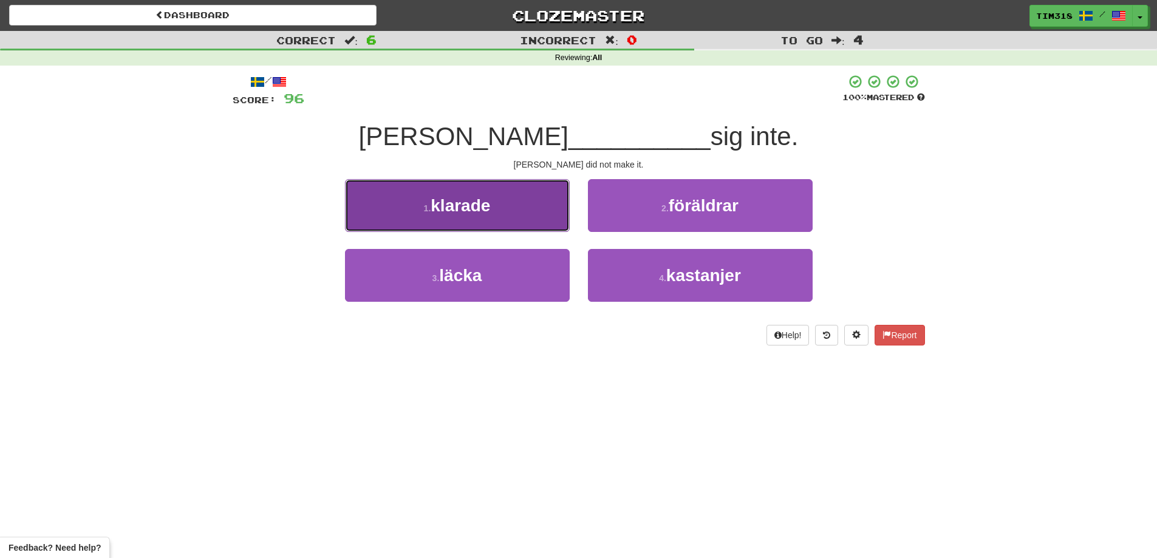
click at [531, 201] on button "1 . klarade" at bounding box center [457, 205] width 225 height 53
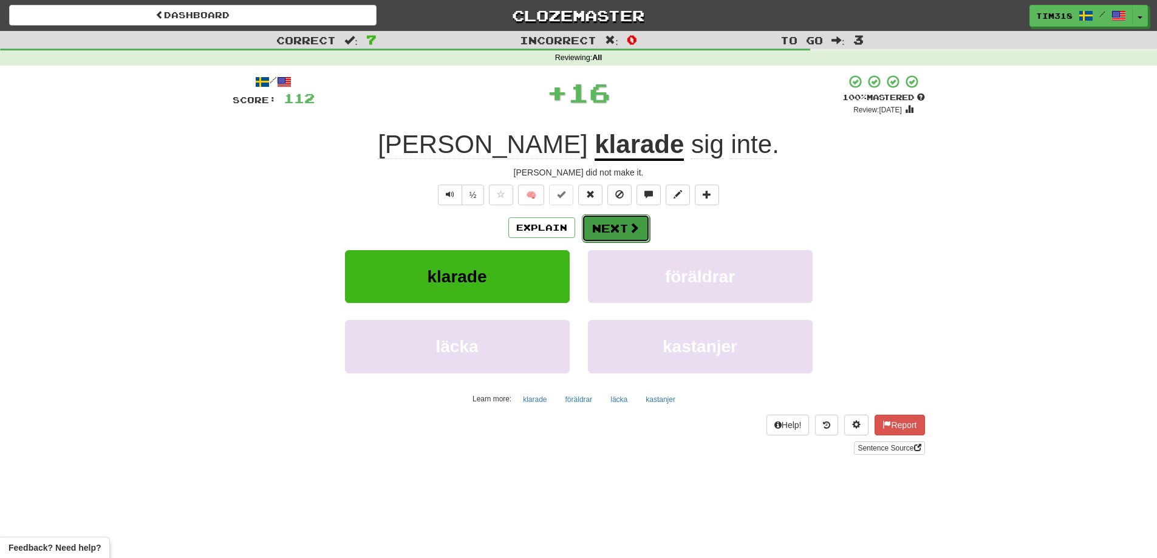
click at [616, 224] on button "Next" at bounding box center [616, 228] width 68 height 28
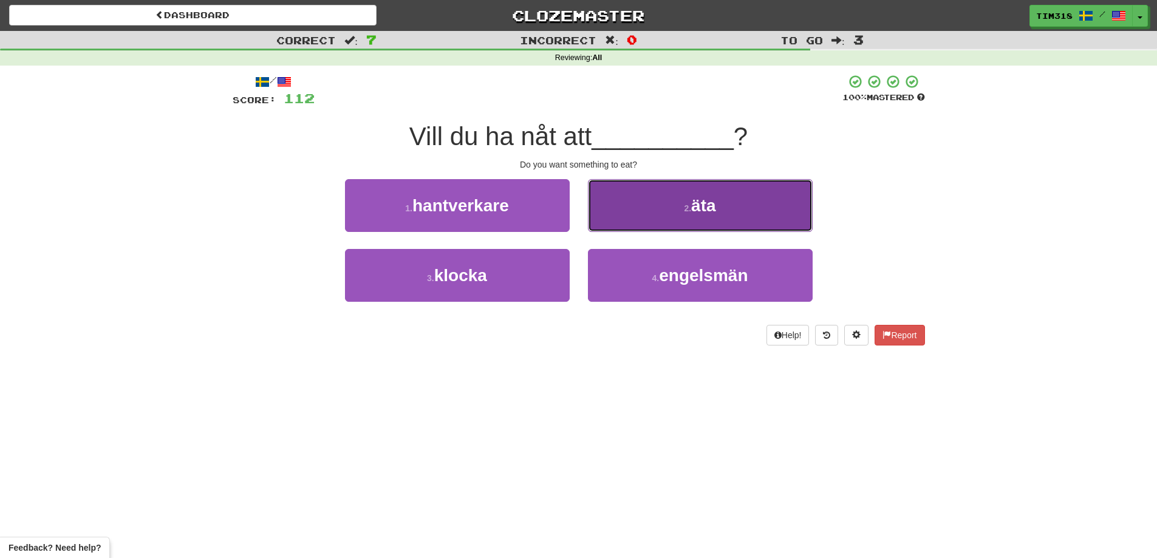
click at [641, 210] on button "2 . äta" at bounding box center [700, 205] width 225 height 53
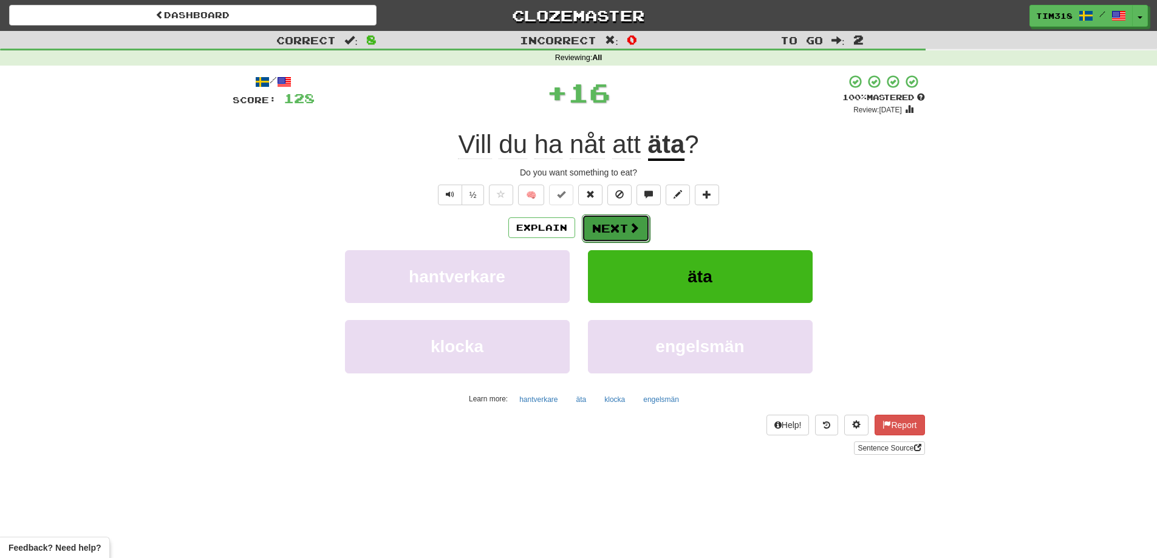
click at [606, 225] on button "Next" at bounding box center [616, 228] width 68 height 28
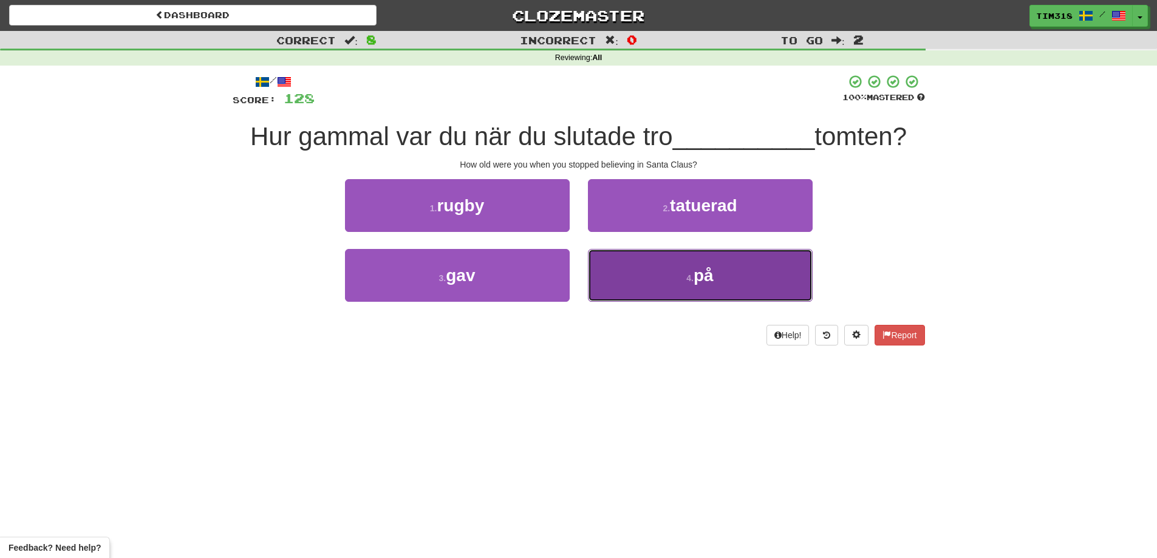
click at [684, 279] on button "4 . på" at bounding box center [700, 275] width 225 height 53
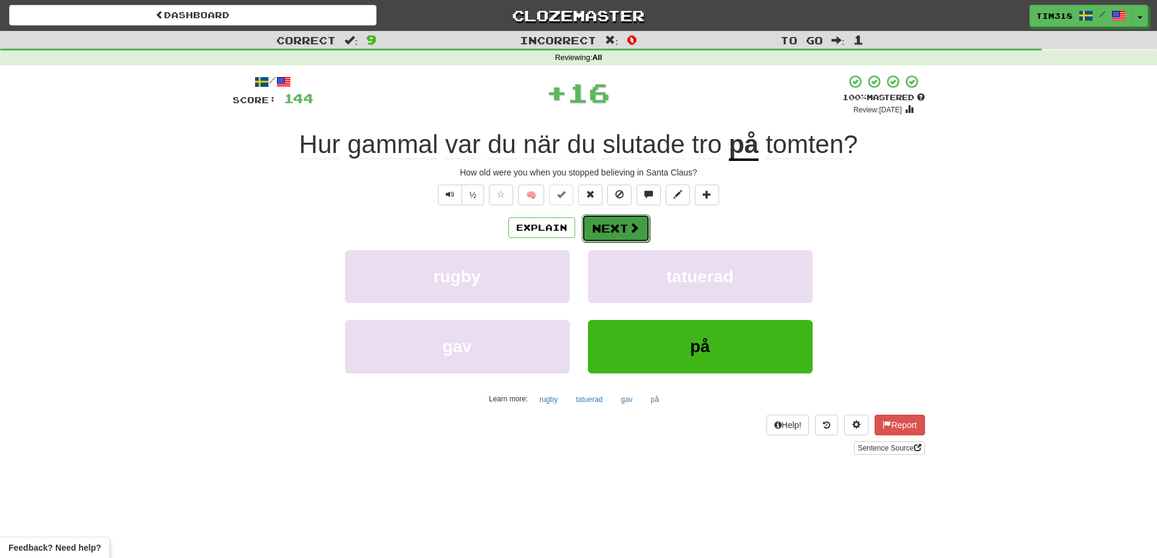
click at [632, 227] on span at bounding box center [634, 227] width 11 height 11
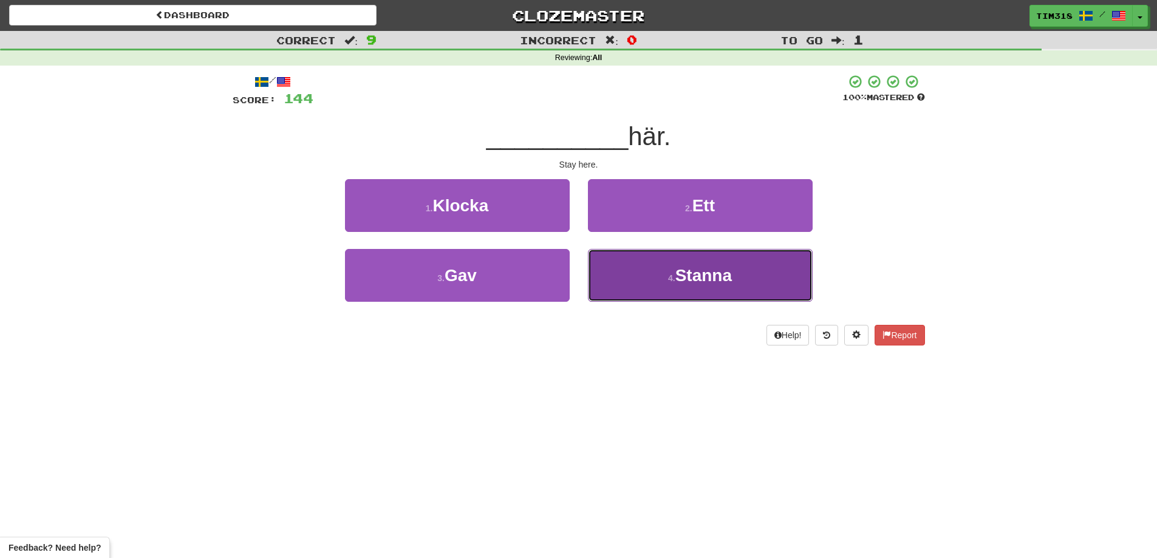
click at [668, 281] on small "4 ." at bounding box center [671, 278] width 7 height 10
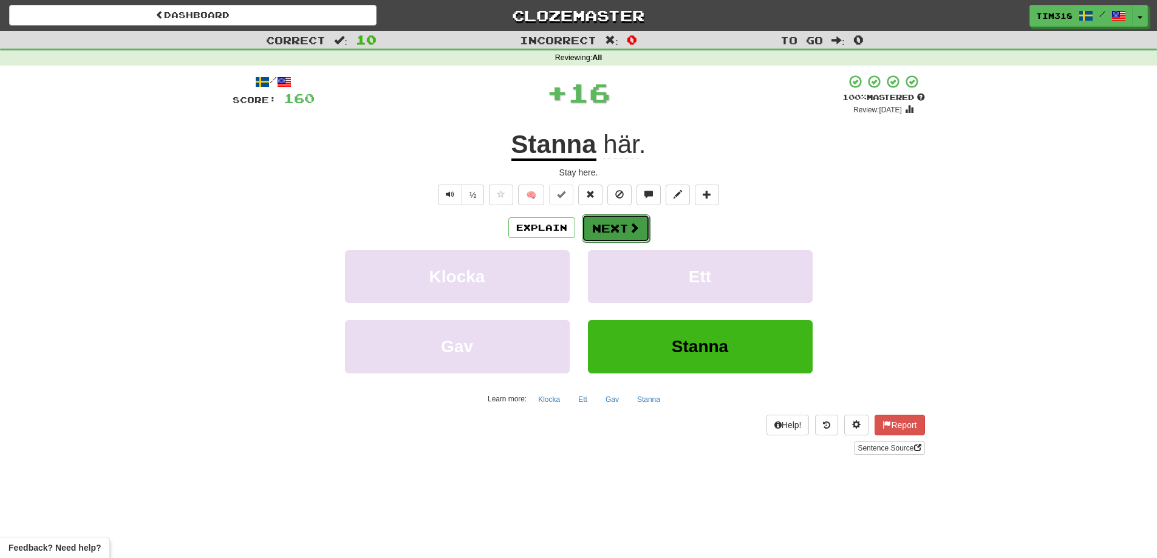
click at [634, 237] on button "Next" at bounding box center [616, 228] width 68 height 28
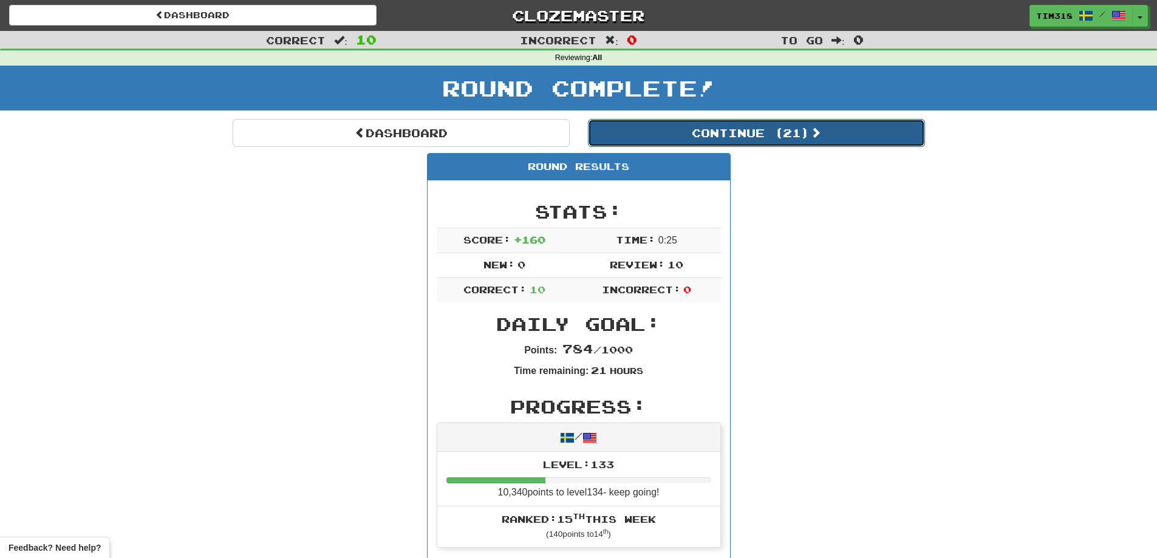
click at [743, 127] on button "Continue ( 21 )" at bounding box center [756, 133] width 337 height 28
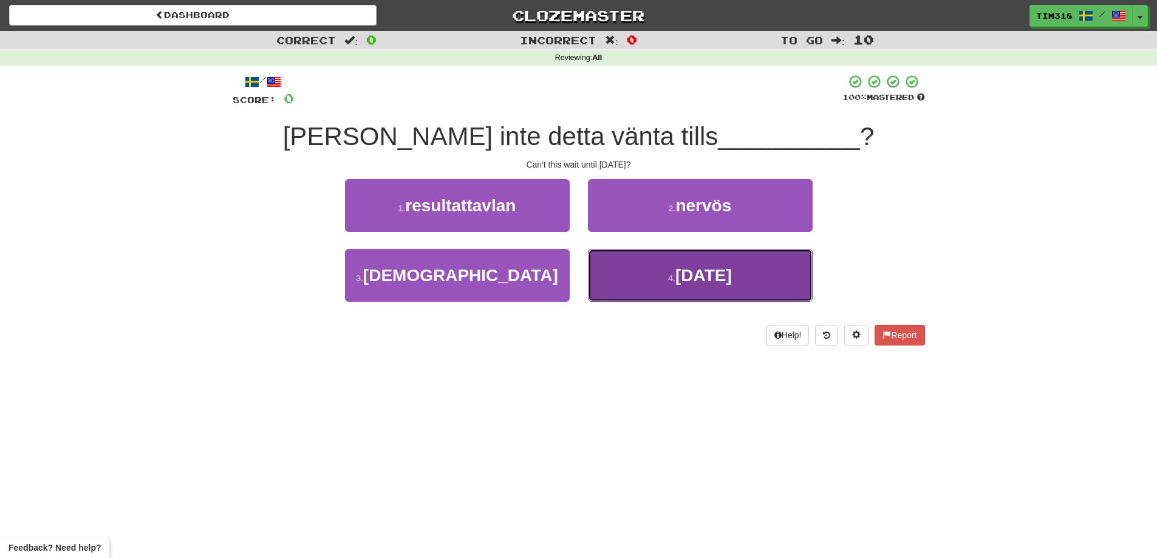
click at [634, 283] on button "4 . imorgon" at bounding box center [700, 275] width 225 height 53
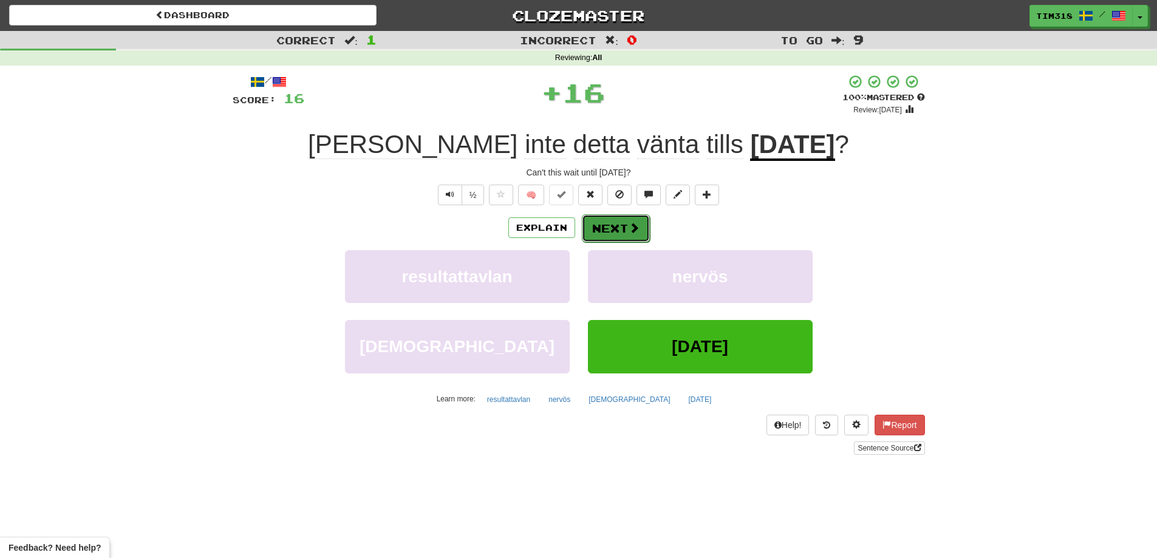
drag, startPoint x: 607, startPoint y: 225, endPoint x: 602, endPoint y: 242, distance: 17.7
click at [602, 242] on button "Next" at bounding box center [616, 228] width 68 height 28
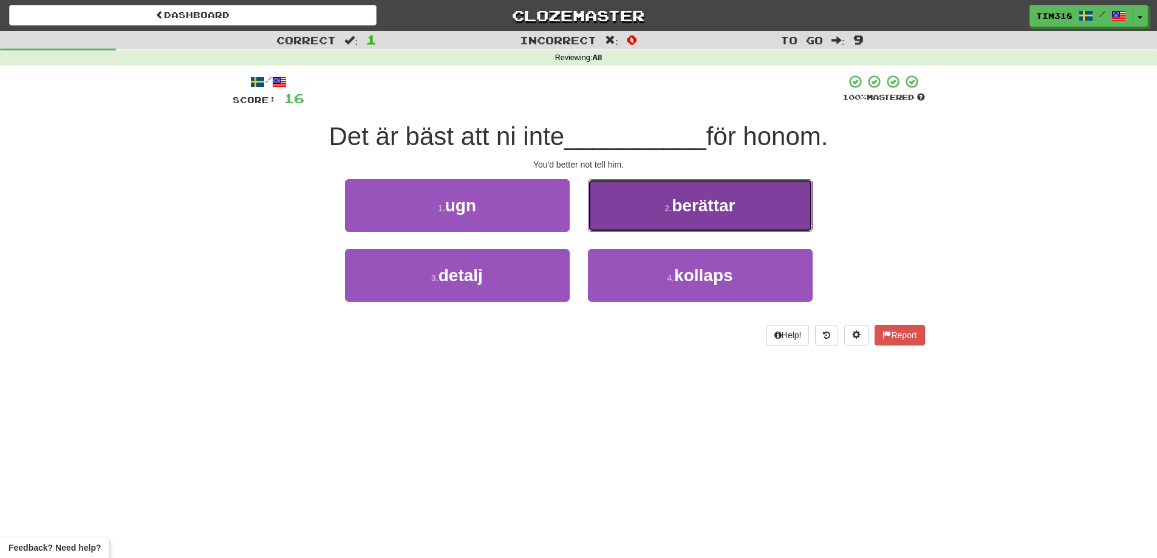
click at [661, 199] on button "2 . berättar" at bounding box center [700, 205] width 225 height 53
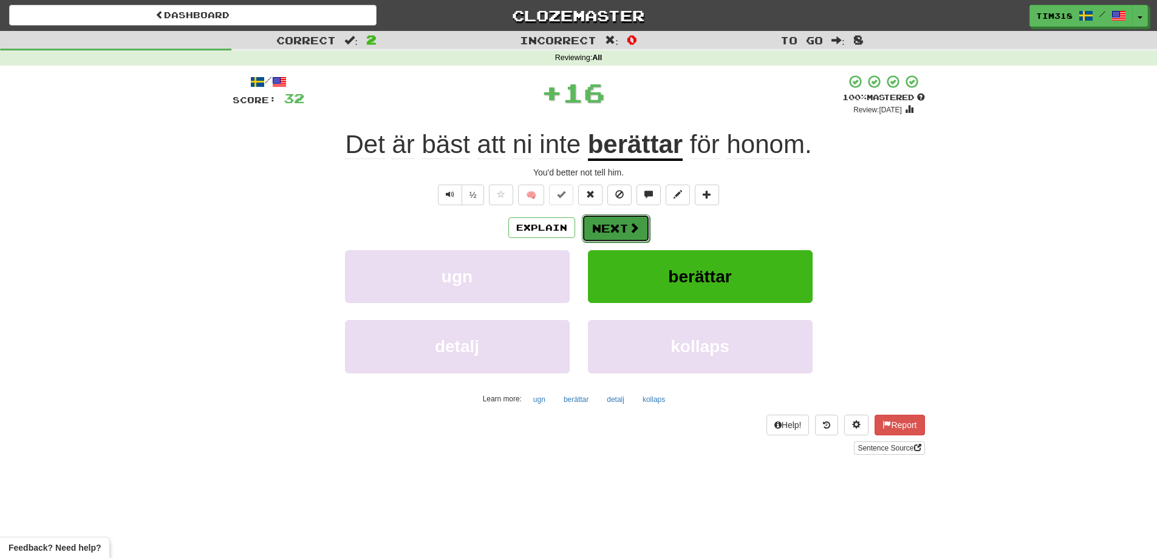
click at [607, 223] on button "Next" at bounding box center [616, 228] width 68 height 28
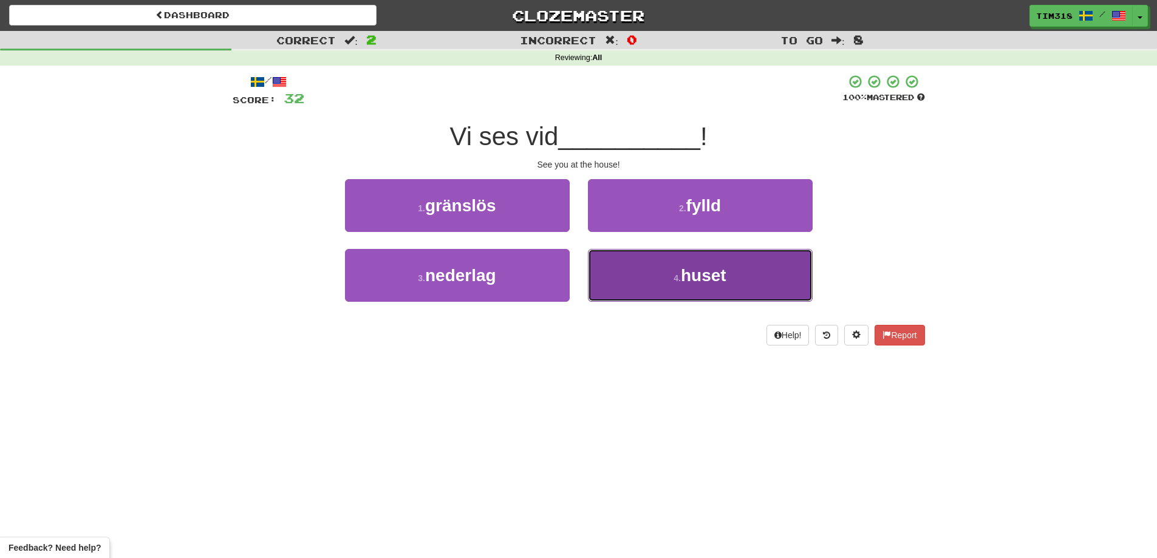
click at [655, 275] on button "4 . huset" at bounding box center [700, 275] width 225 height 53
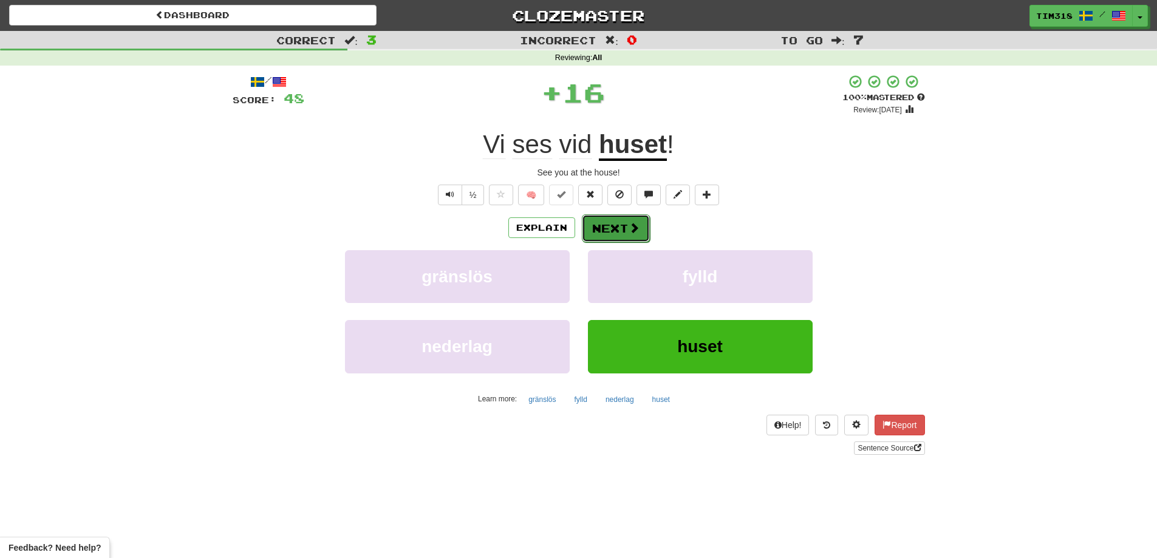
click at [626, 233] on button "Next" at bounding box center [616, 228] width 68 height 28
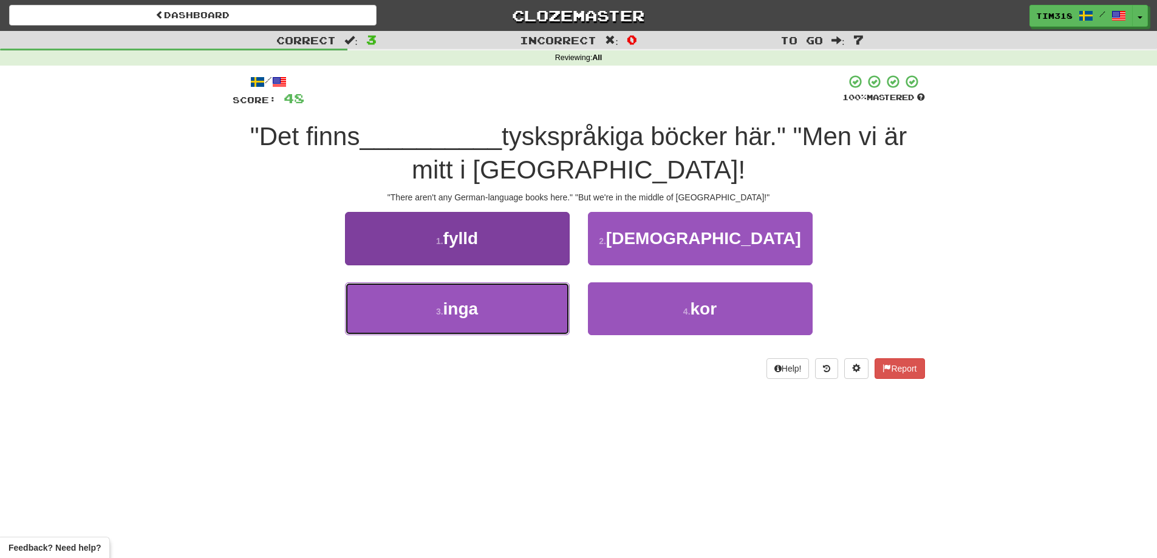
drag, startPoint x: 539, startPoint y: 307, endPoint x: 545, endPoint y: 299, distance: 10.0
click at [539, 307] on button "3 . inga" at bounding box center [457, 308] width 225 height 53
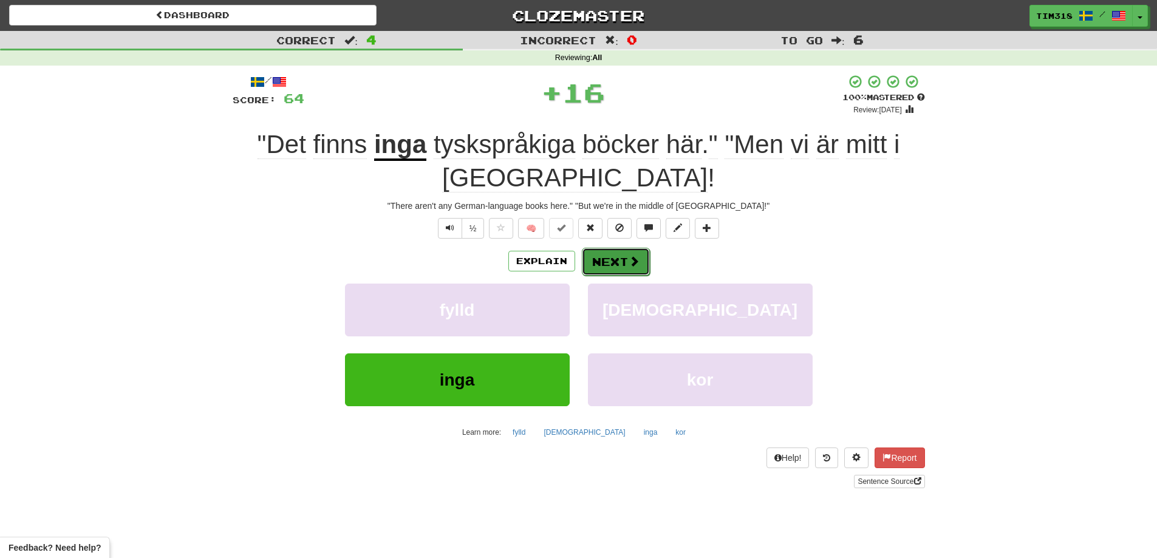
click at [610, 258] on button "Next" at bounding box center [616, 262] width 68 height 28
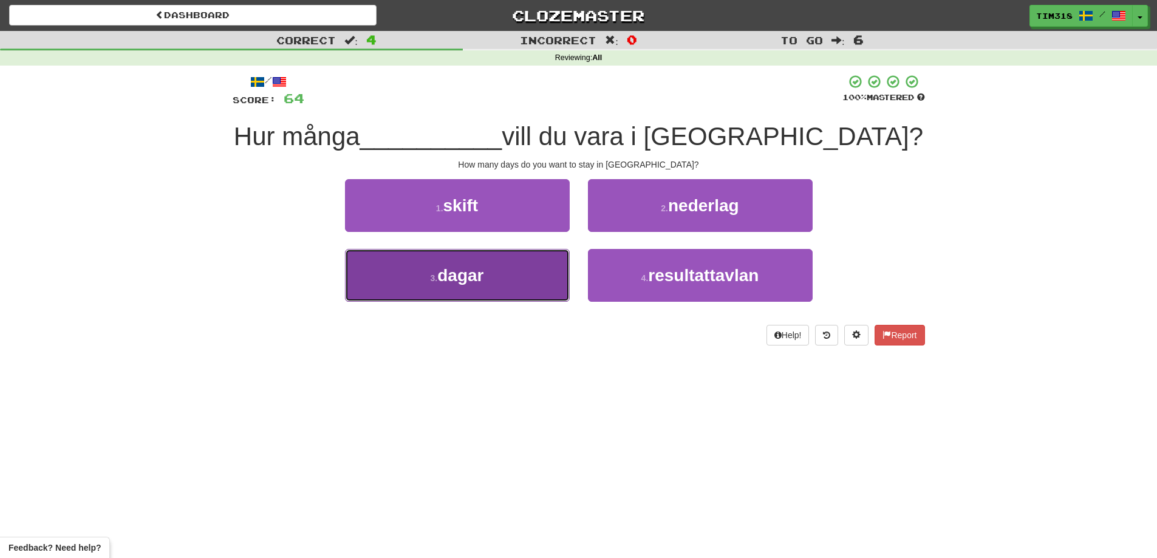
click at [512, 298] on button "3 . dagar" at bounding box center [457, 275] width 225 height 53
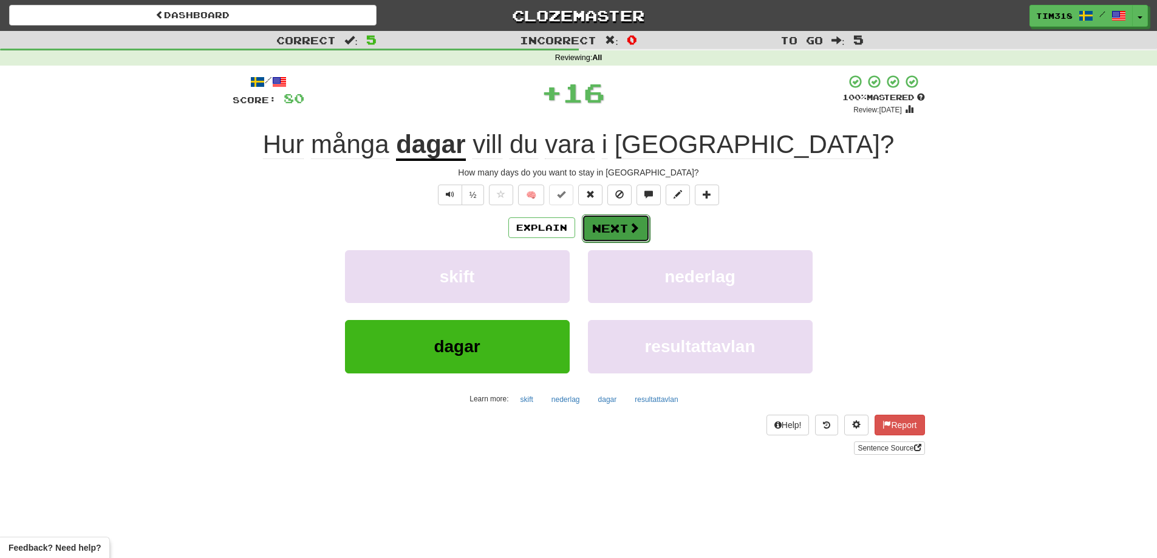
click at [619, 227] on button "Next" at bounding box center [616, 228] width 68 height 28
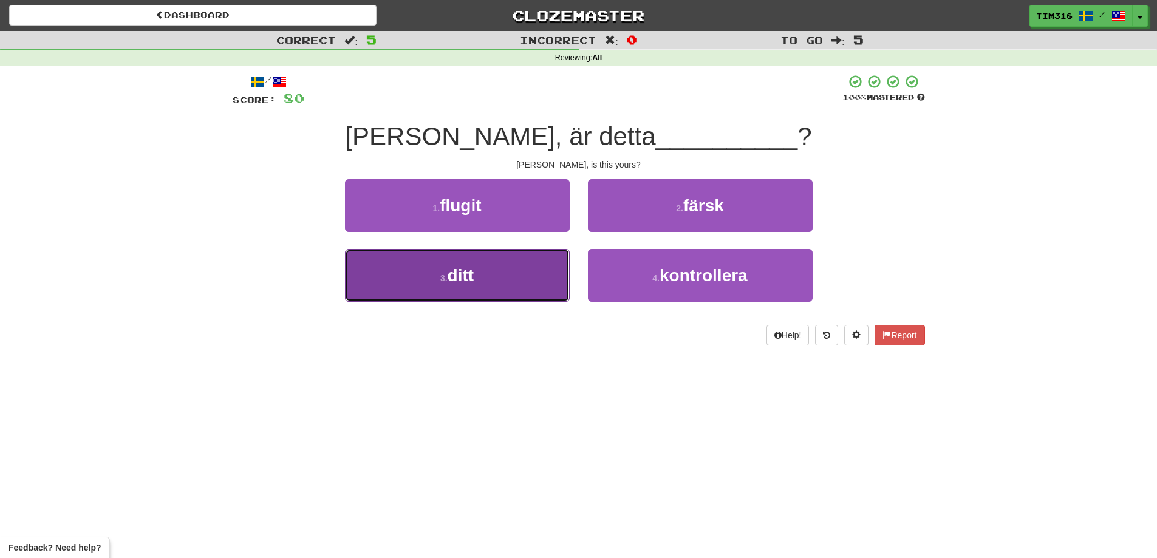
click at [528, 280] on button "3 . ditt" at bounding box center [457, 275] width 225 height 53
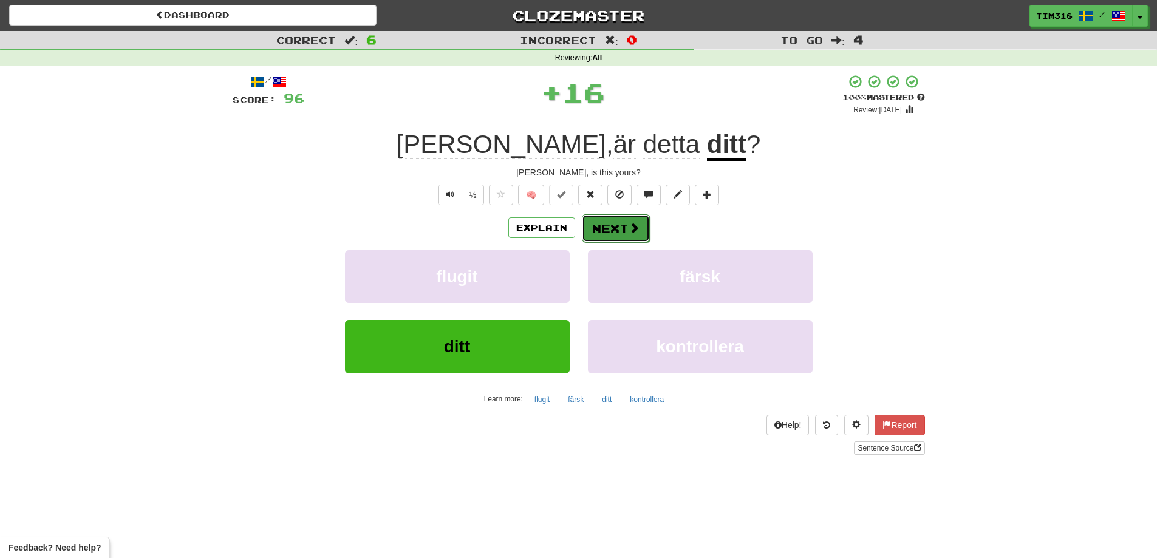
click at [604, 228] on button "Next" at bounding box center [616, 228] width 68 height 28
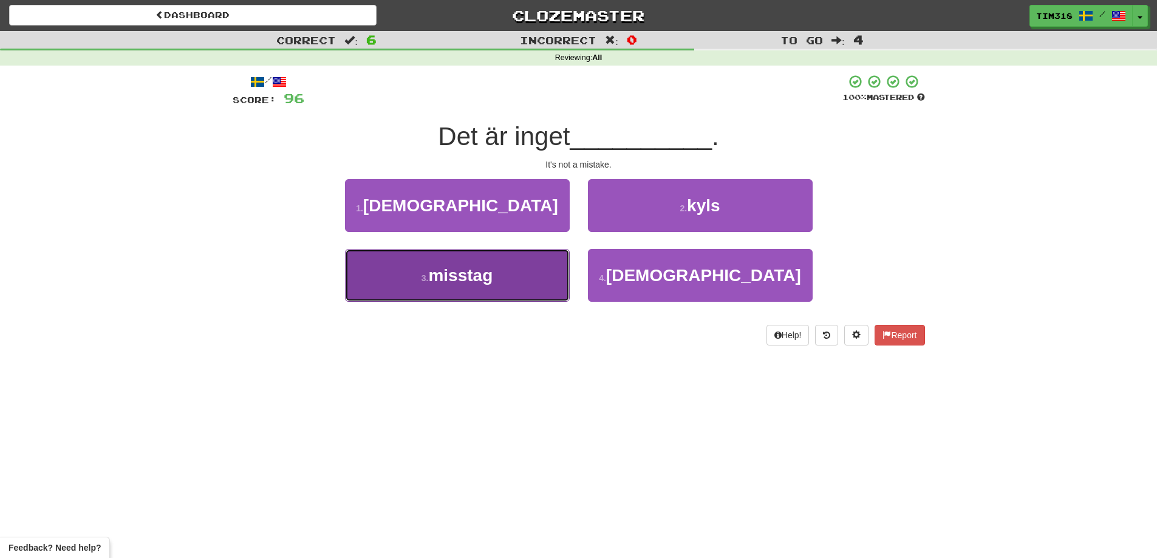
click at [522, 273] on button "3 . misstag" at bounding box center [457, 275] width 225 height 53
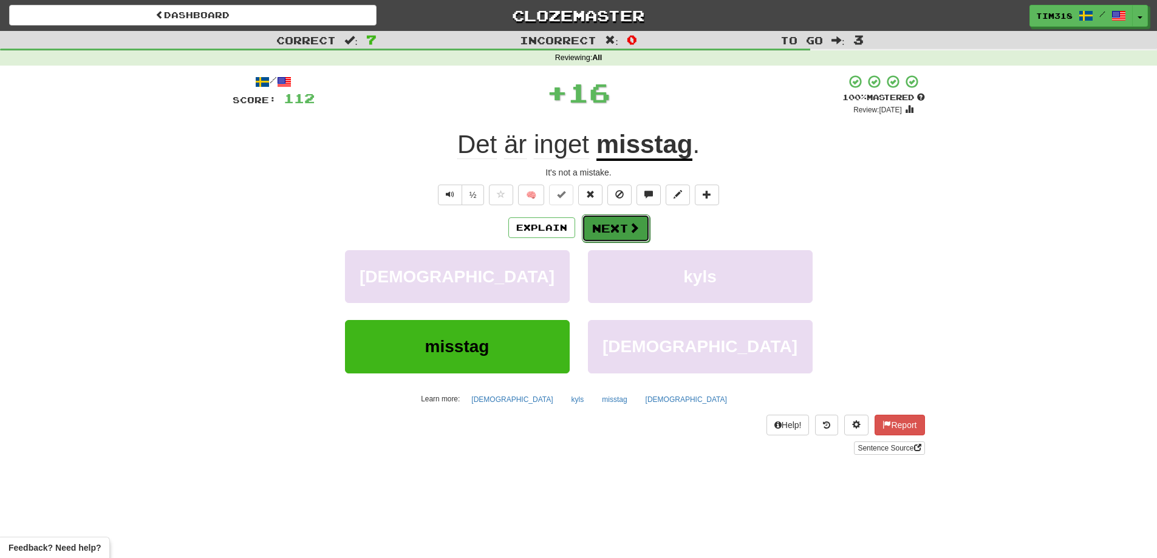
click at [598, 235] on button "Next" at bounding box center [616, 228] width 68 height 28
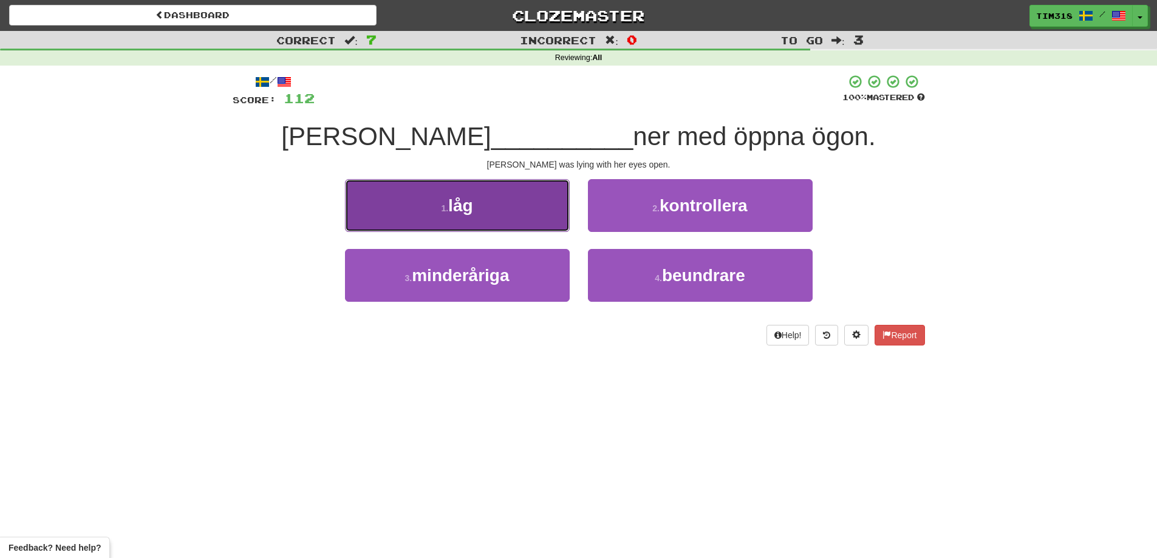
click at [506, 216] on button "1 . låg" at bounding box center [457, 205] width 225 height 53
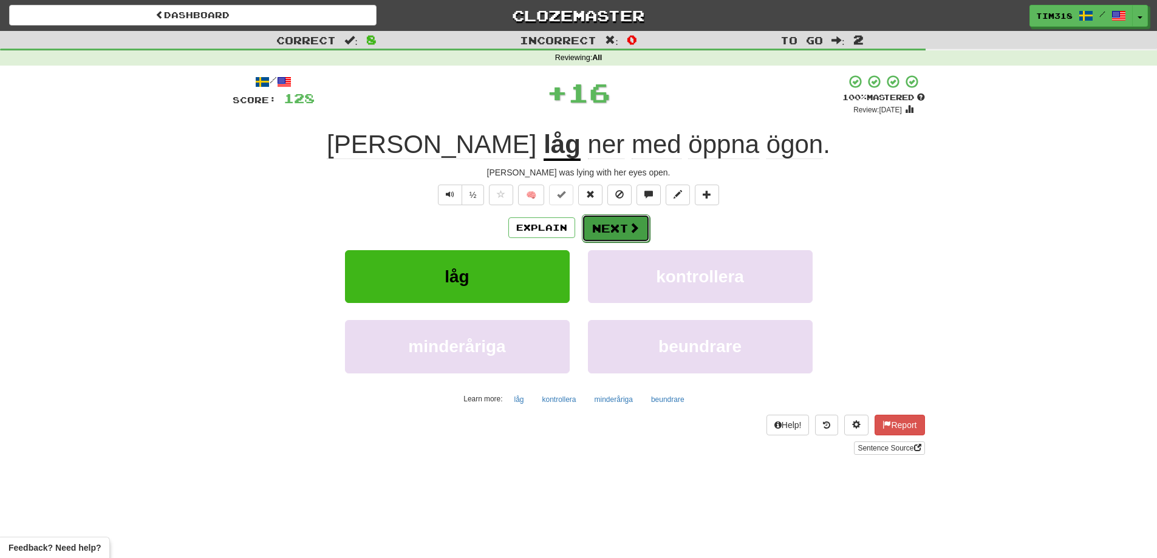
click at [620, 217] on button "Next" at bounding box center [616, 228] width 68 height 28
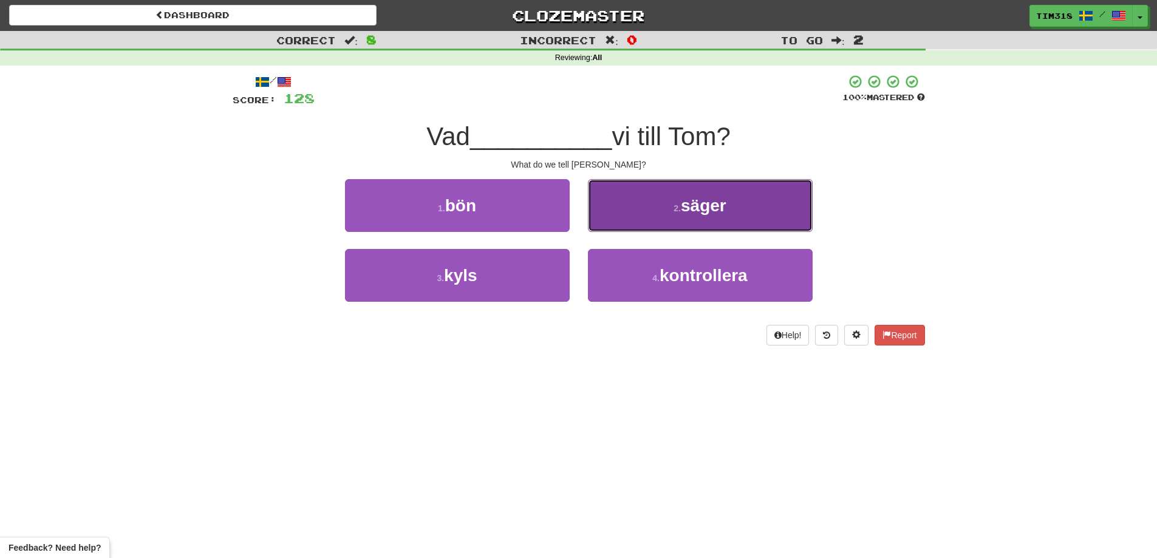
click at [734, 205] on button "2 . säger" at bounding box center [700, 205] width 225 height 53
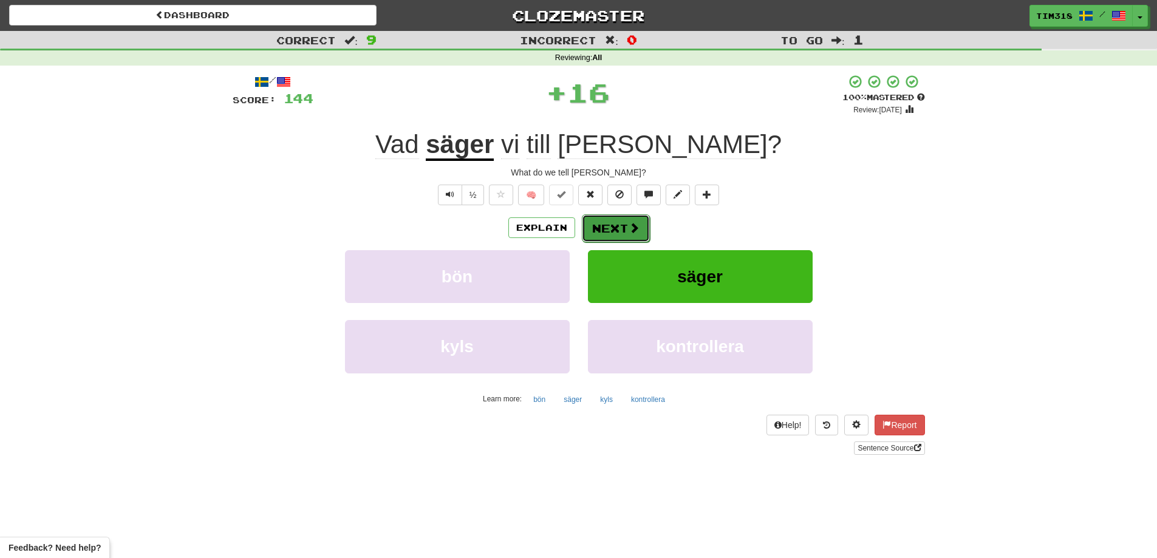
click at [629, 222] on span at bounding box center [634, 227] width 11 height 11
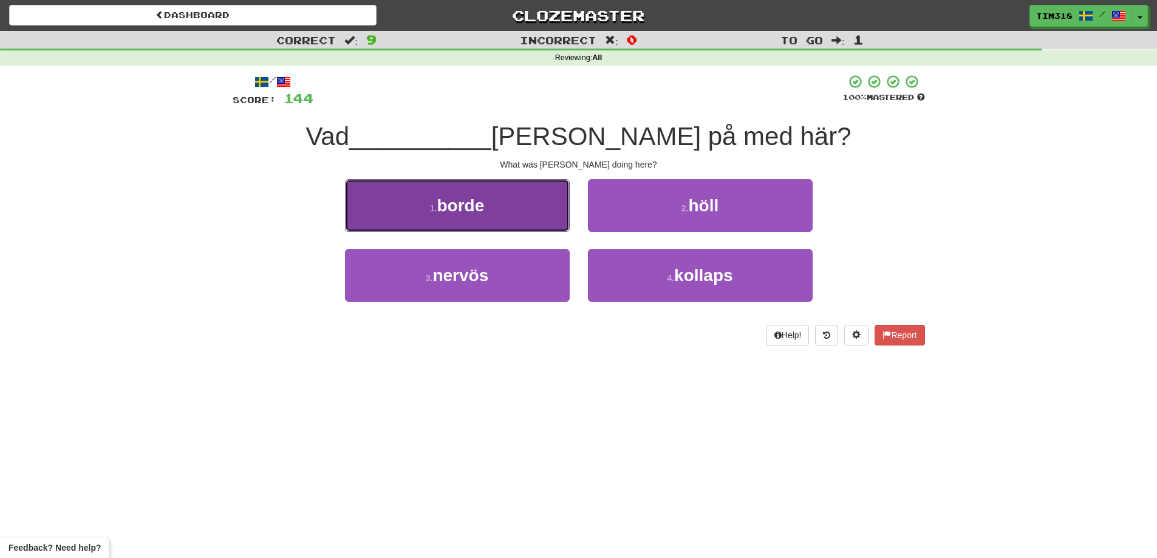
click at [552, 220] on button "1 . borde" at bounding box center [457, 205] width 225 height 53
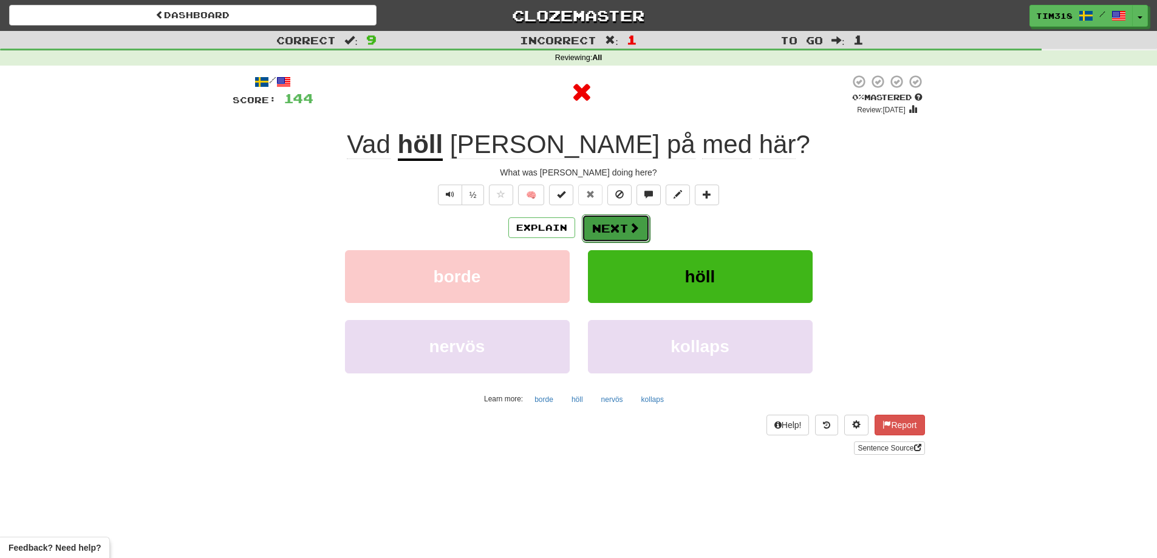
click at [625, 222] on button "Next" at bounding box center [616, 228] width 68 height 28
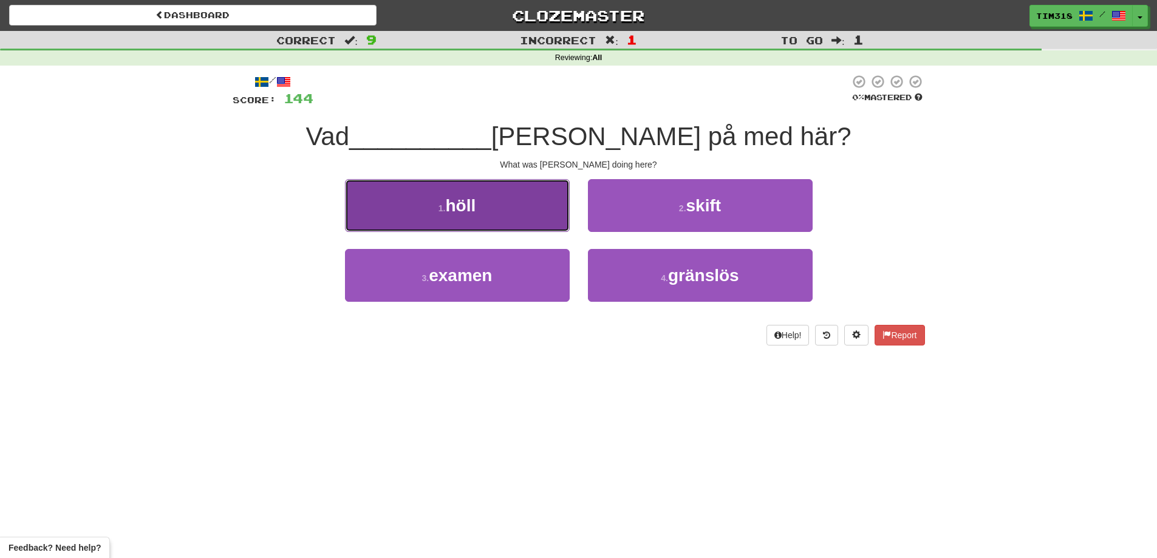
click at [517, 219] on button "1 . höll" at bounding box center [457, 205] width 225 height 53
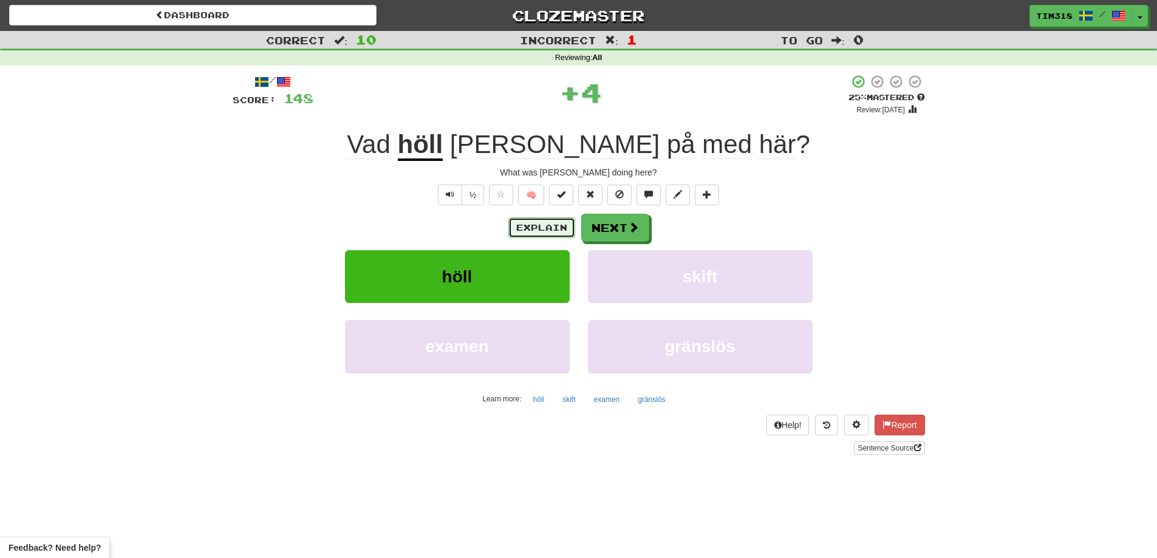
click at [549, 229] on button "Explain" at bounding box center [541, 227] width 67 height 21
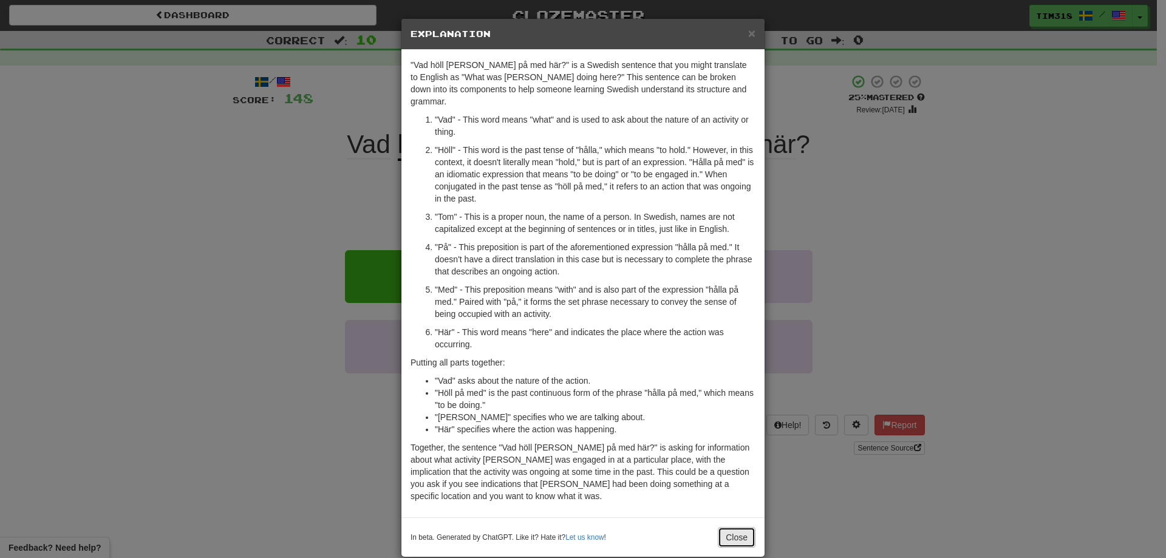
drag, startPoint x: 726, startPoint y: 523, endPoint x: 717, endPoint y: 520, distance: 9.6
click at [723, 527] on button "Close" at bounding box center [737, 537] width 38 height 21
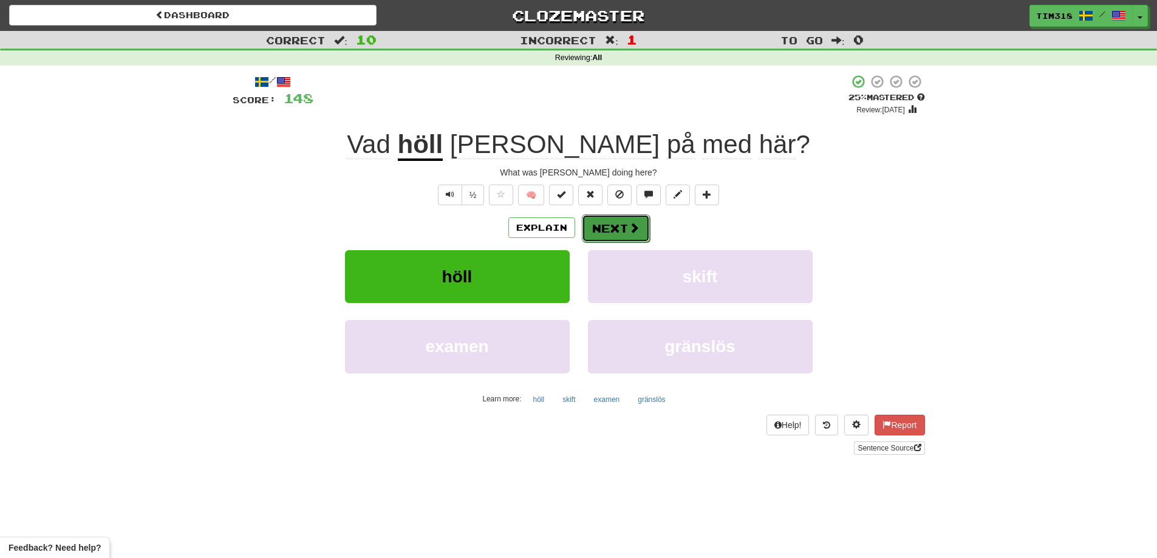
click at [629, 225] on span at bounding box center [634, 227] width 11 height 11
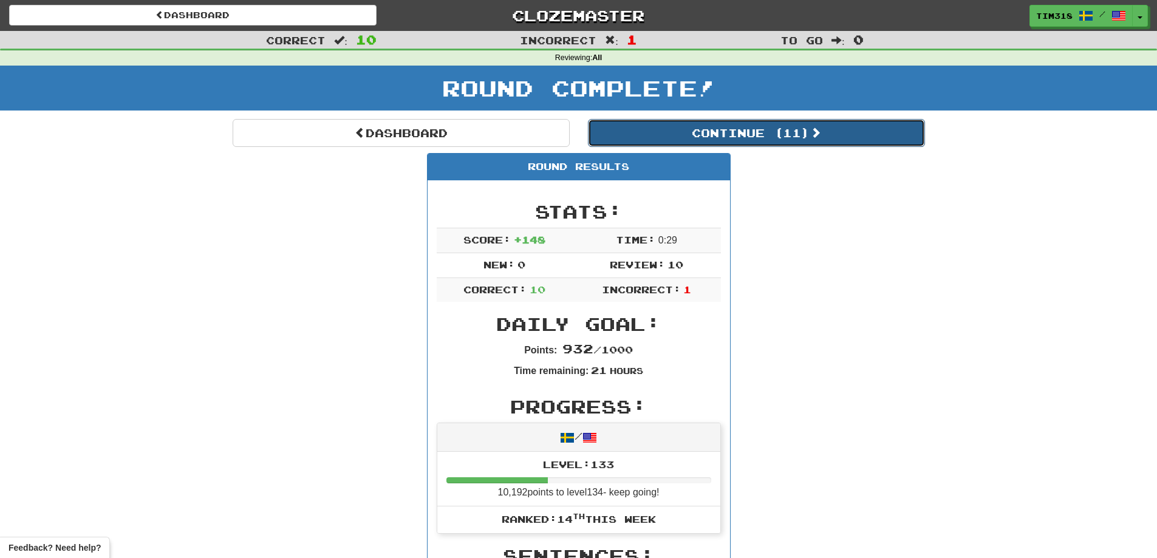
click at [770, 140] on button "Continue ( 11 )" at bounding box center [756, 133] width 337 height 28
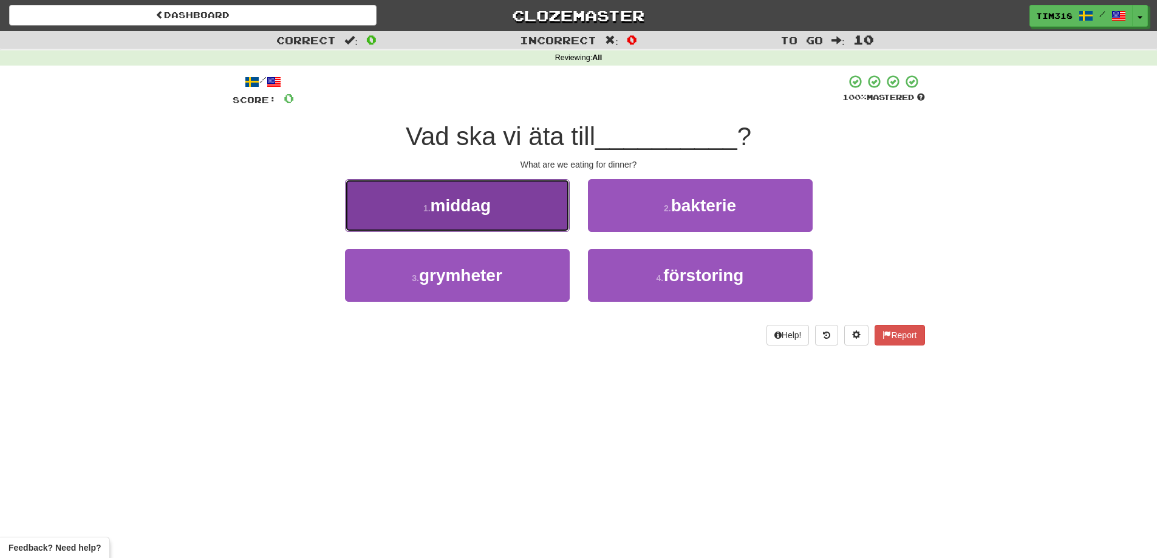
click at [506, 212] on button "1 . middag" at bounding box center [457, 205] width 225 height 53
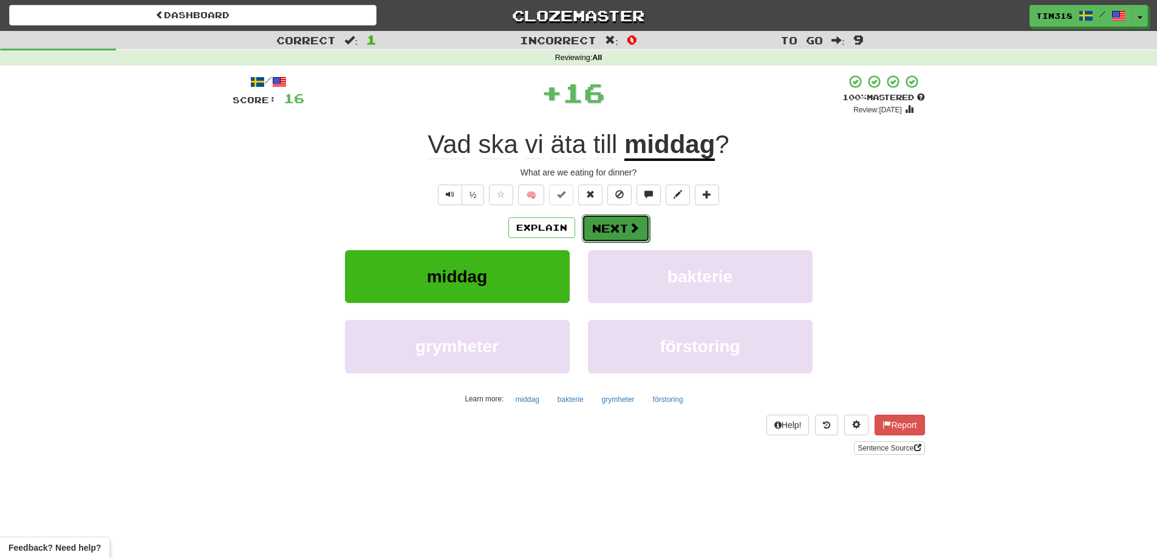
click at [607, 226] on button "Next" at bounding box center [616, 228] width 68 height 28
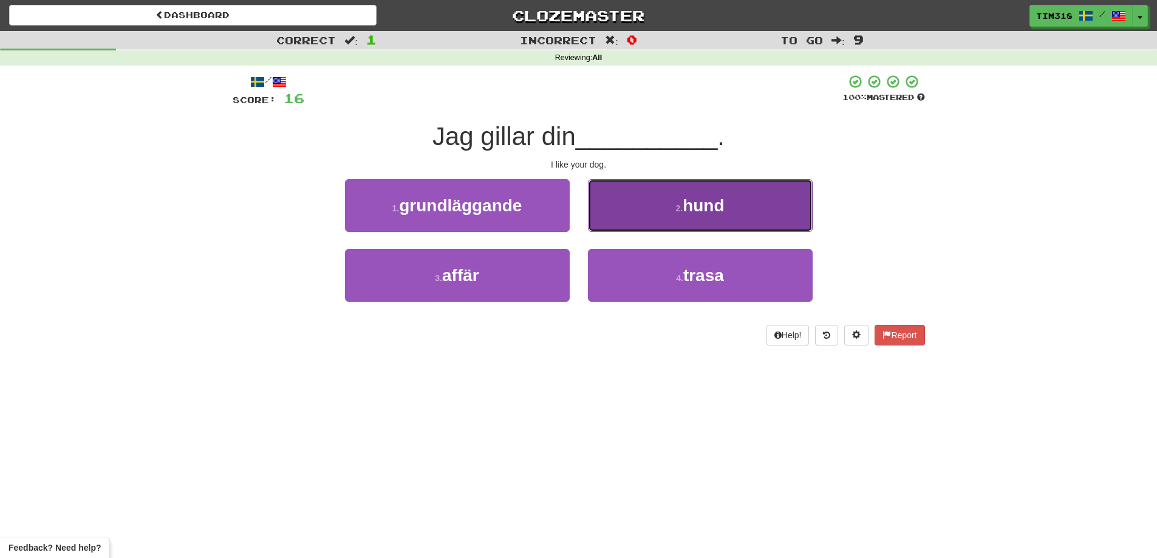
click at [669, 206] on button "2 . hund" at bounding box center [700, 205] width 225 height 53
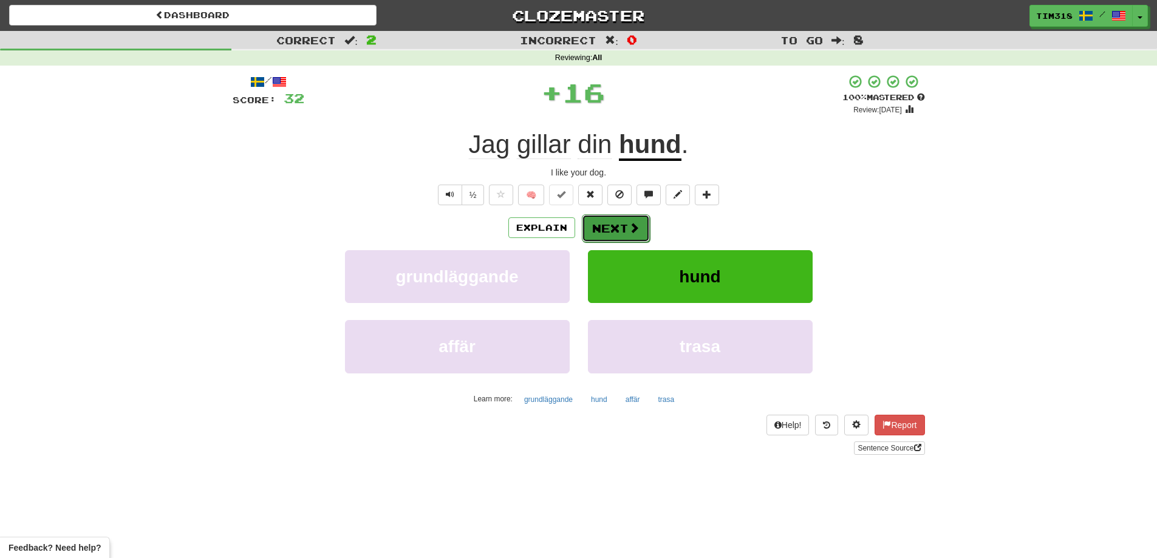
click at [603, 222] on button "Next" at bounding box center [616, 228] width 68 height 28
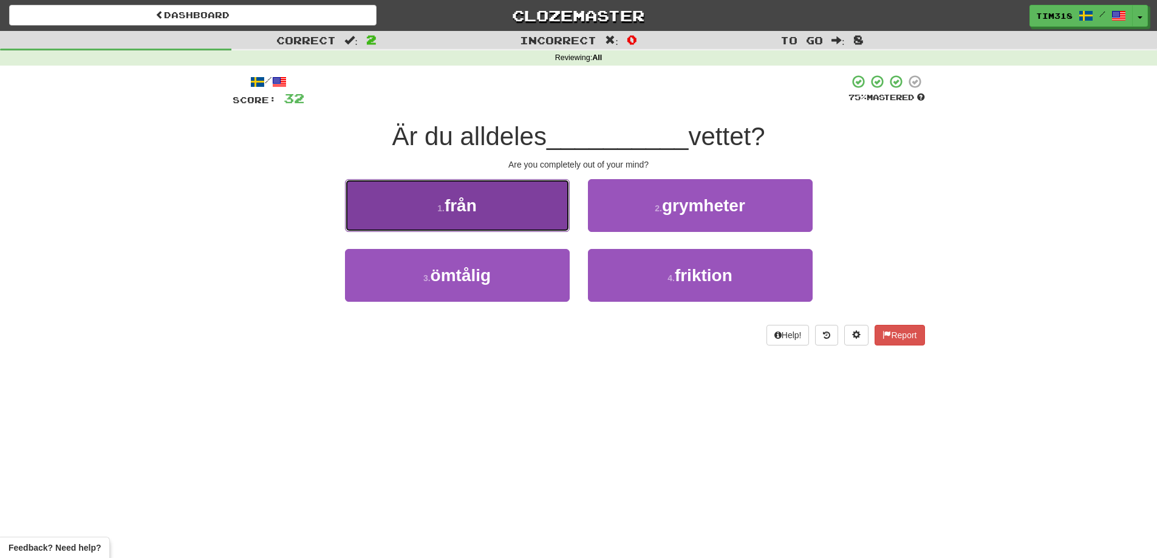
click at [470, 214] on span "från" at bounding box center [461, 205] width 32 height 19
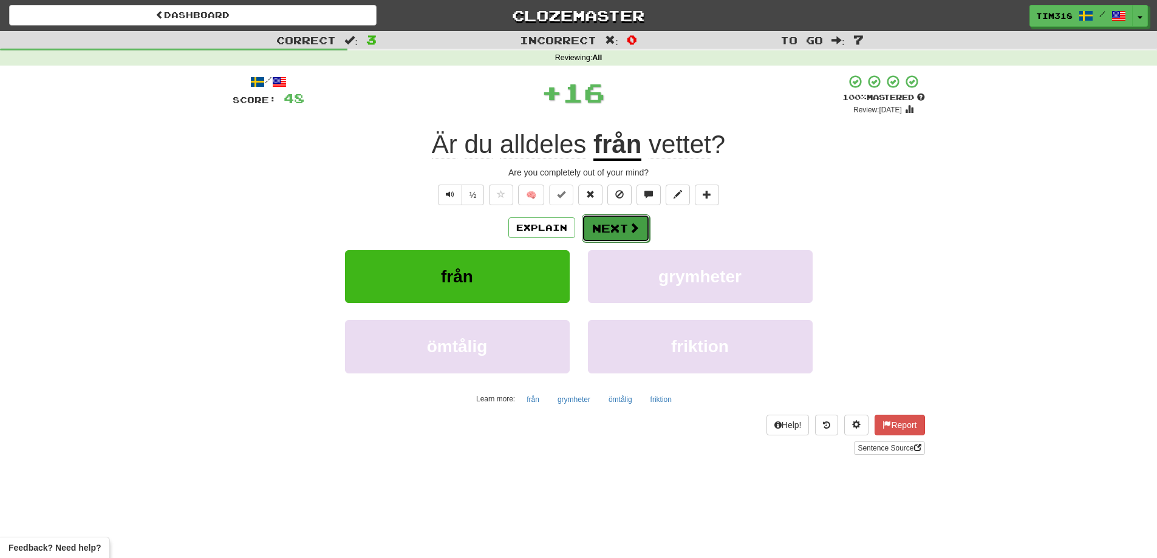
click at [633, 226] on span at bounding box center [634, 227] width 11 height 11
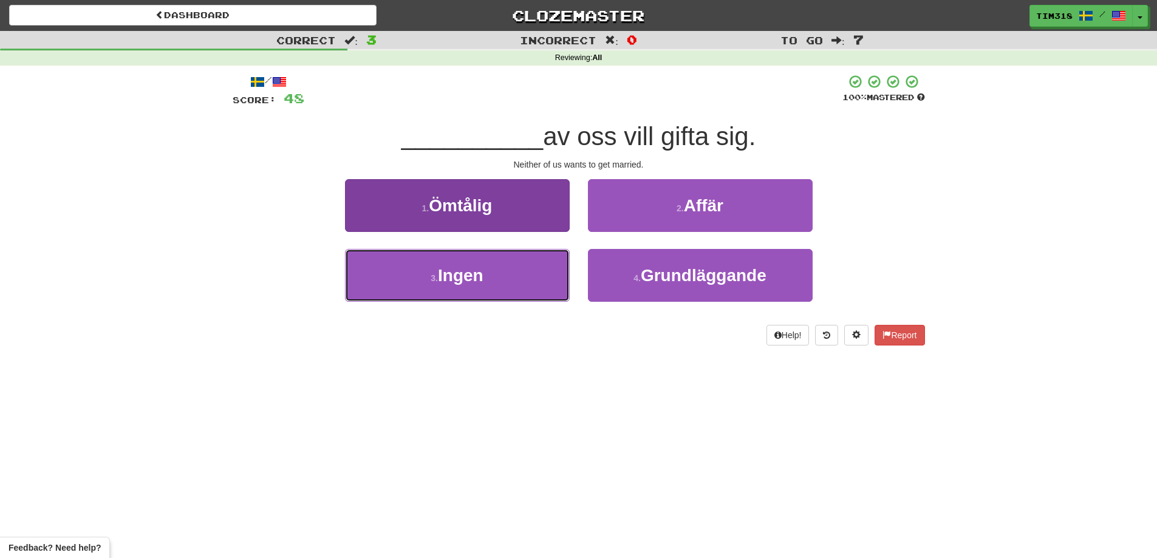
click at [502, 295] on button "3 . Ingen" at bounding box center [457, 275] width 225 height 53
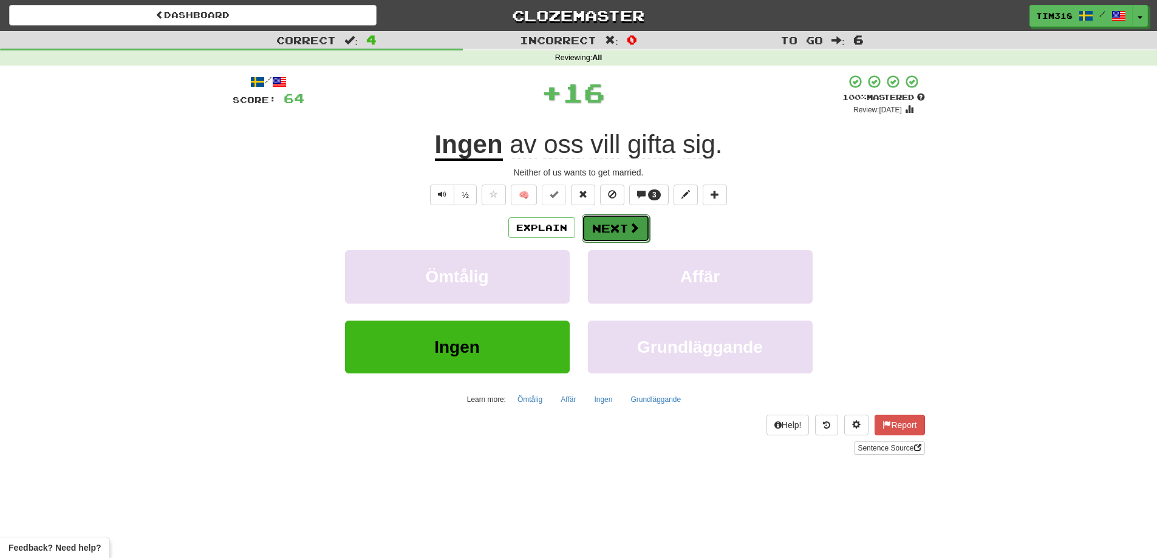
click at [587, 226] on button "Next" at bounding box center [616, 228] width 68 height 28
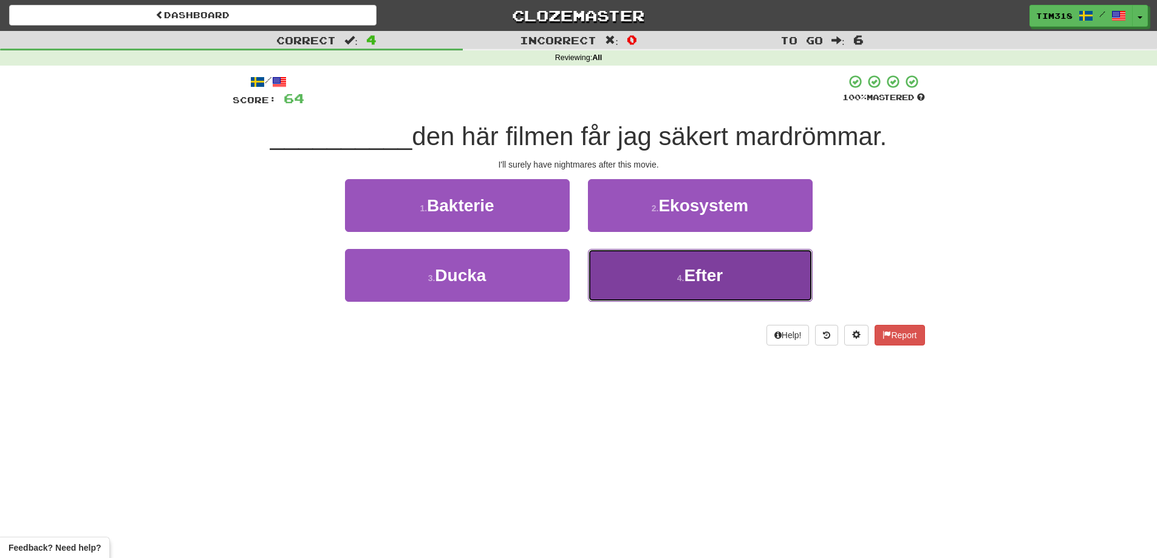
click at [672, 282] on button "4 . Efter" at bounding box center [700, 275] width 225 height 53
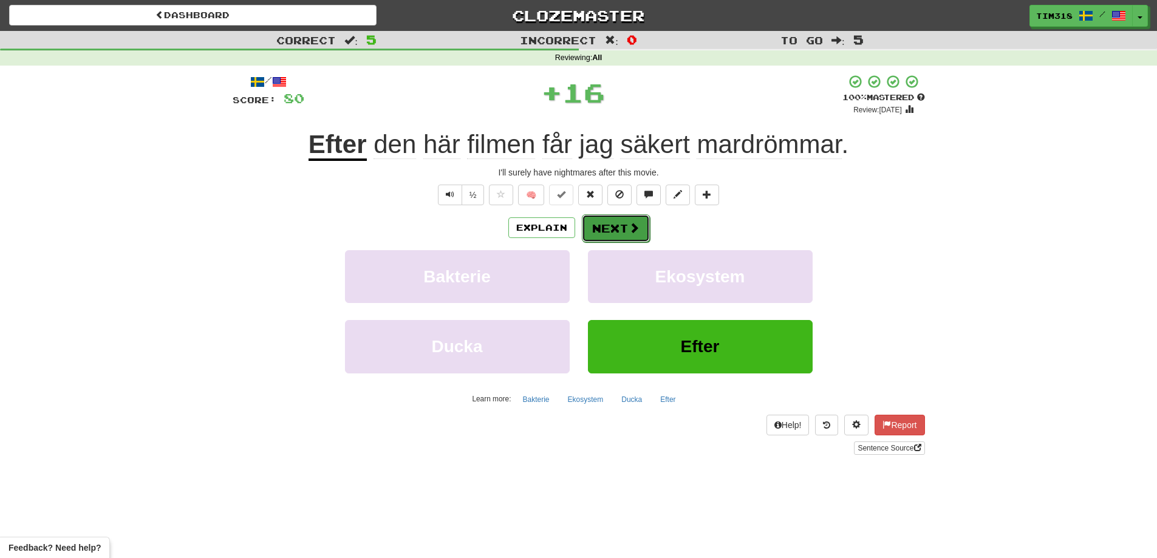
click at [623, 233] on button "Next" at bounding box center [616, 228] width 68 height 28
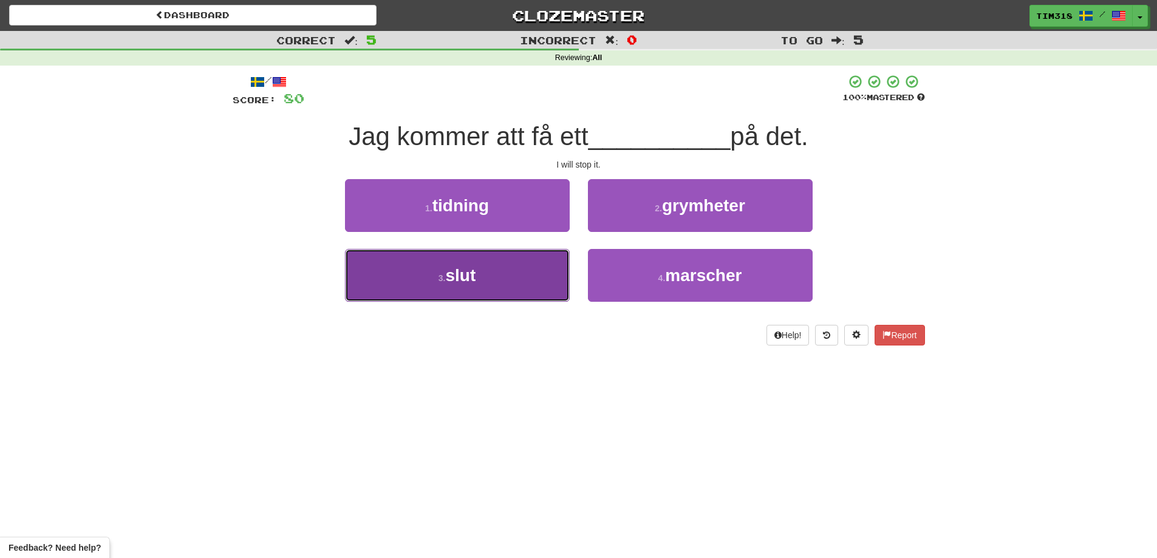
click at [538, 286] on button "3 . slut" at bounding box center [457, 275] width 225 height 53
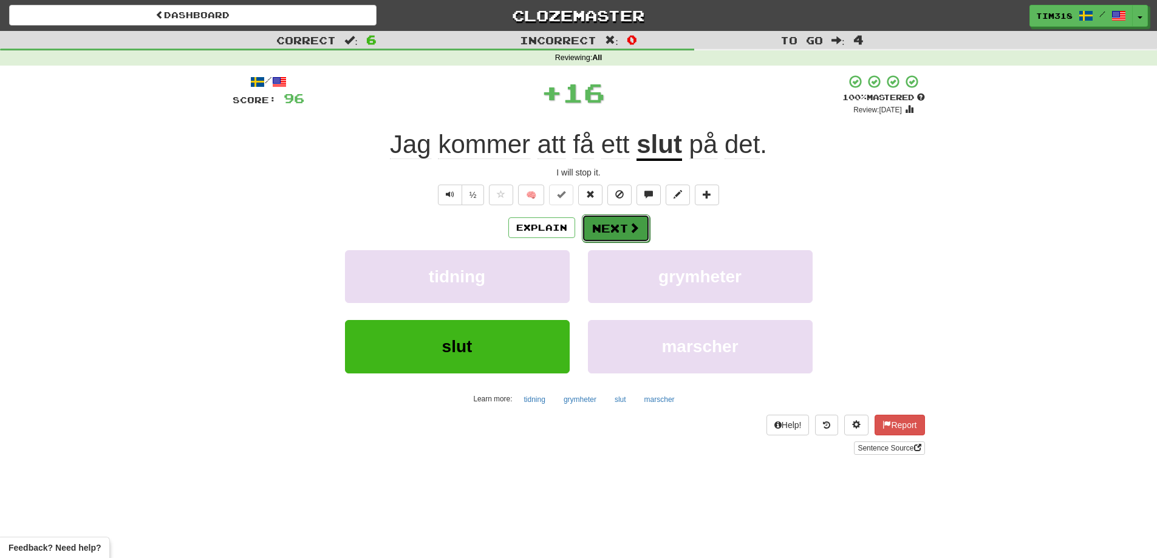
click at [640, 235] on button "Next" at bounding box center [616, 228] width 68 height 28
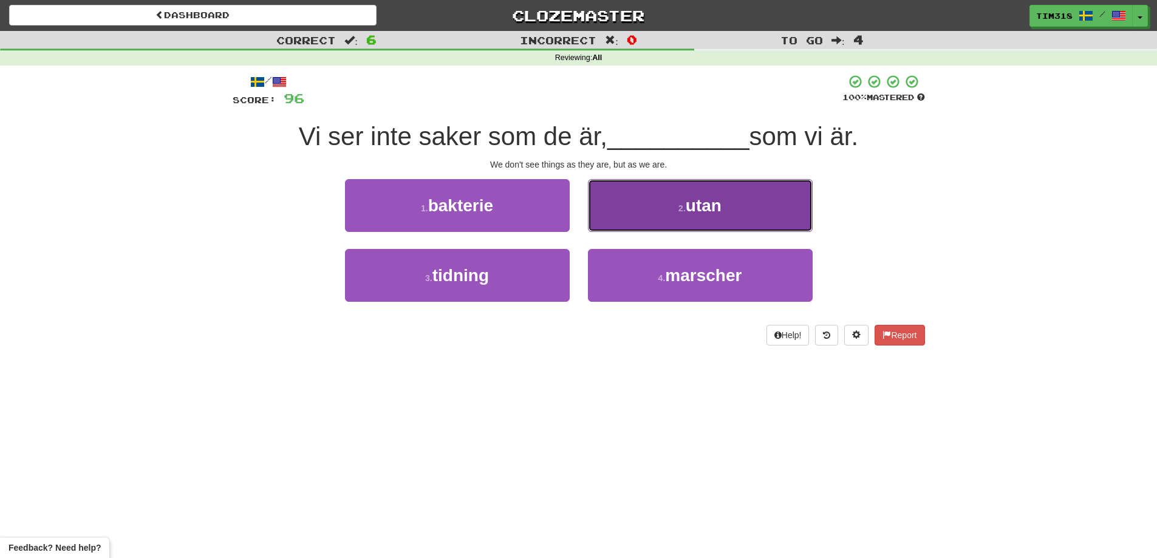
click at [678, 215] on button "2 . utan" at bounding box center [700, 205] width 225 height 53
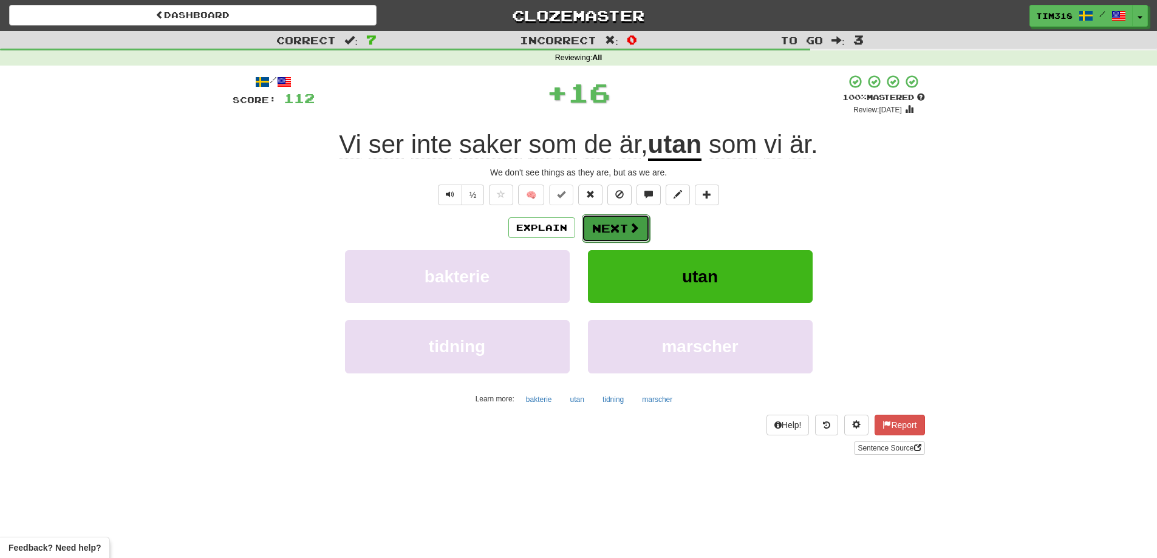
click at [619, 228] on button "Next" at bounding box center [616, 228] width 68 height 28
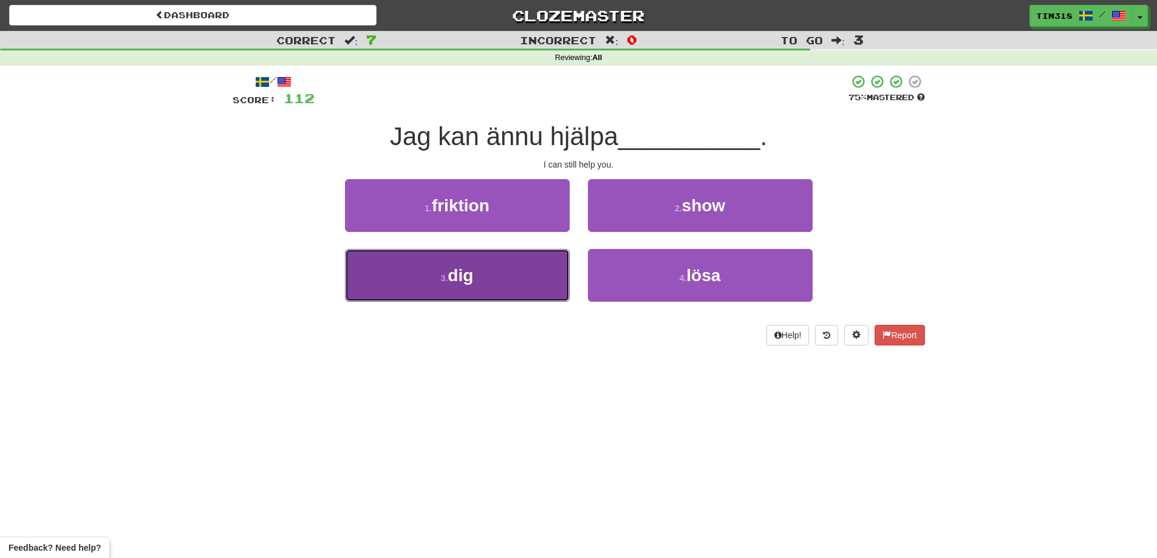
click at [519, 271] on button "3 . dig" at bounding box center [457, 275] width 225 height 53
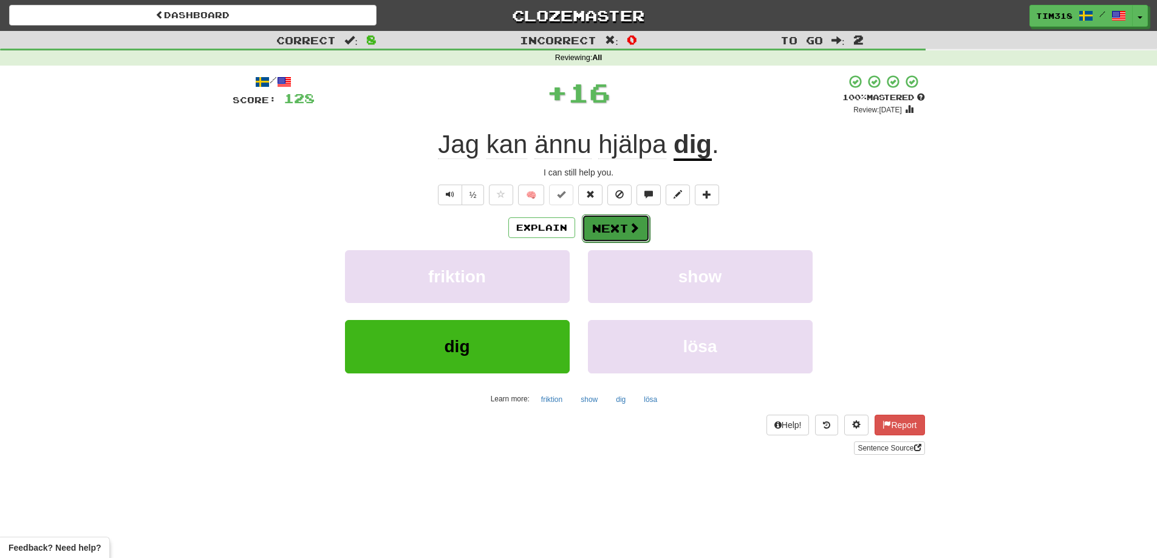
click at [585, 231] on button "Next" at bounding box center [616, 228] width 68 height 28
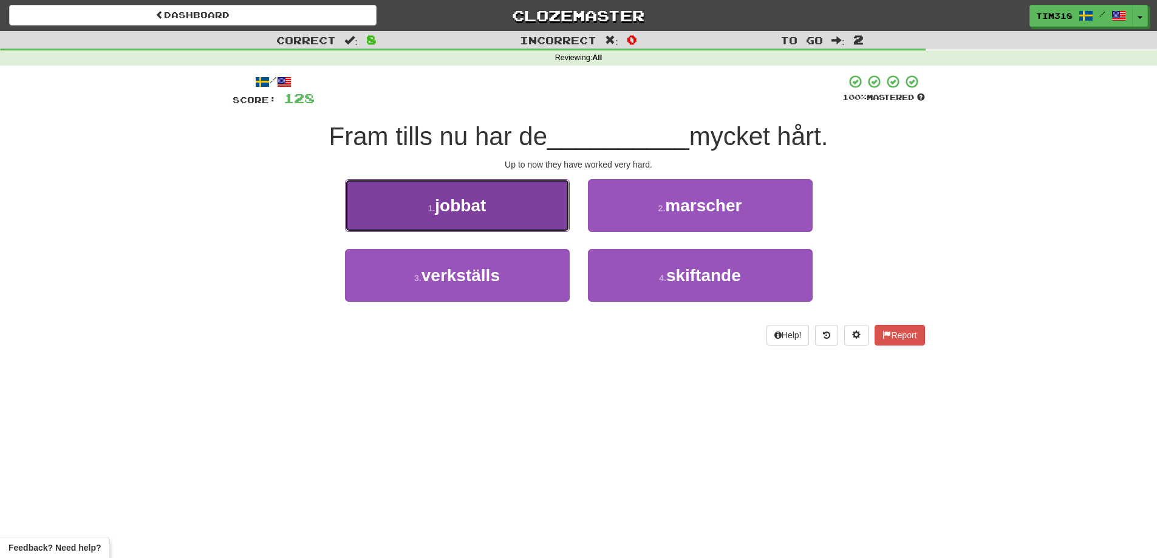
click at [527, 210] on button "1 . jobbat" at bounding box center [457, 205] width 225 height 53
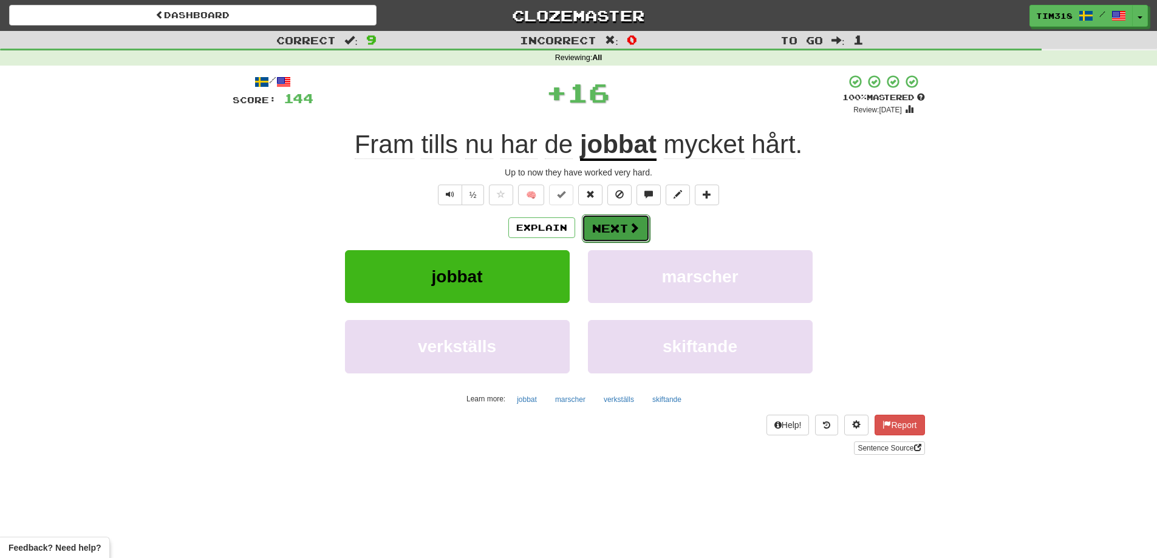
click at [615, 232] on button "Next" at bounding box center [616, 228] width 68 height 28
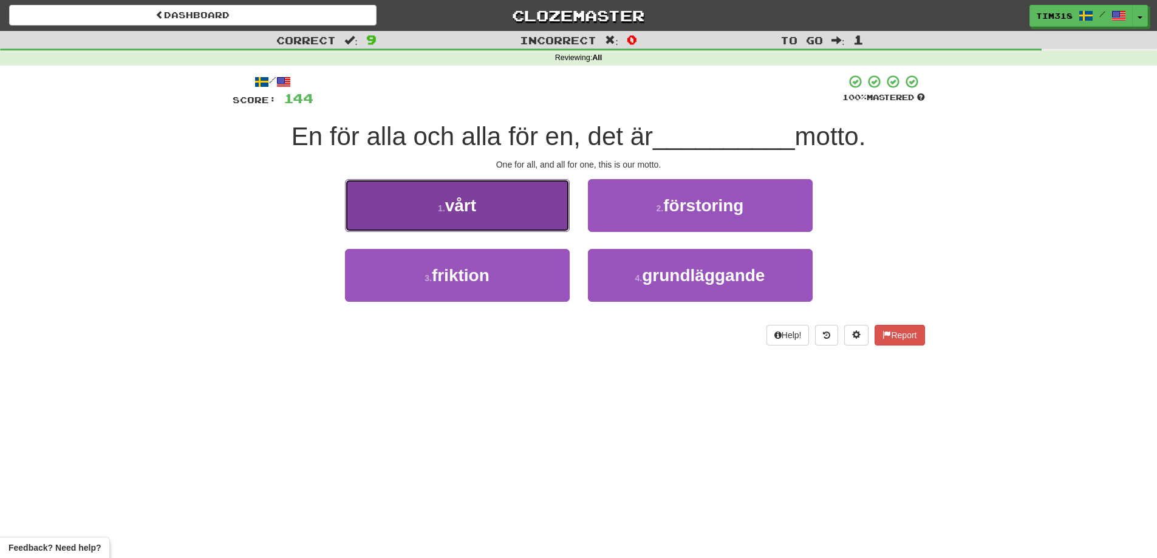
click at [519, 213] on button "1 . vårt" at bounding box center [457, 205] width 225 height 53
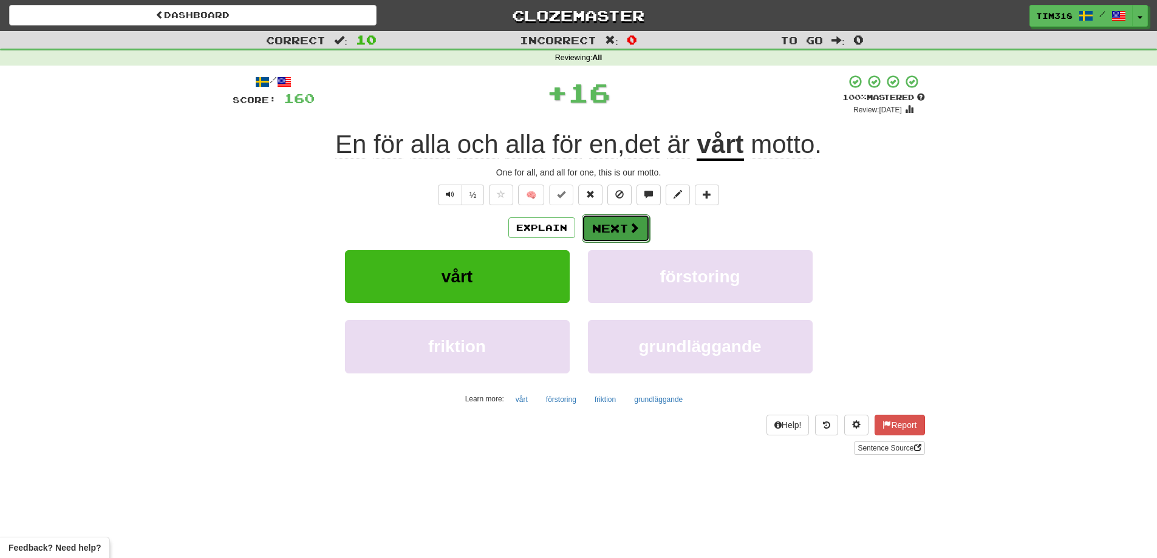
click at [595, 223] on button "Next" at bounding box center [616, 228] width 68 height 28
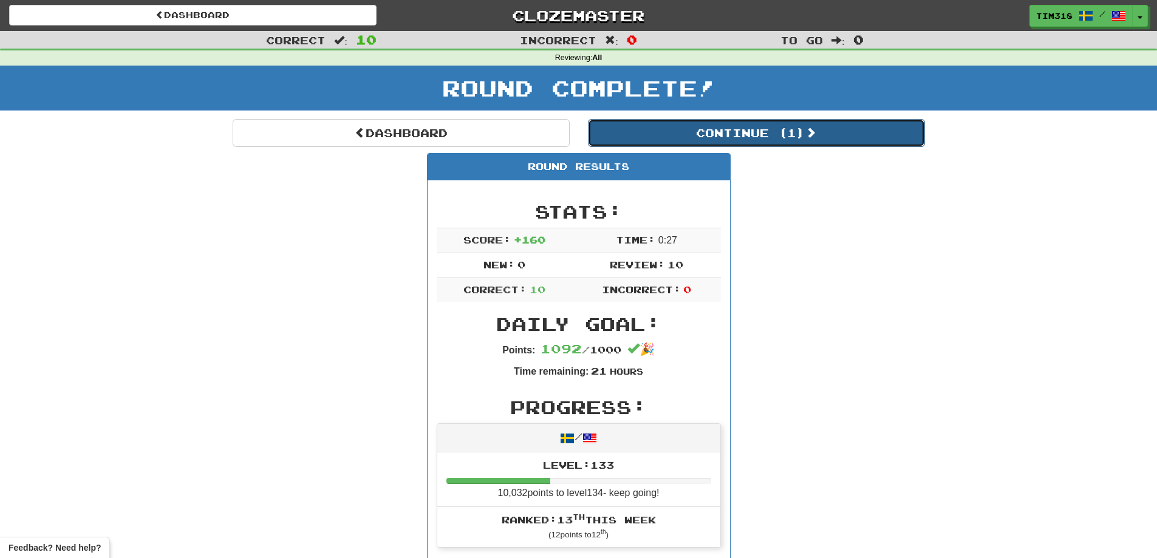
click at [723, 132] on button "Continue ( 1 )" at bounding box center [756, 133] width 337 height 28
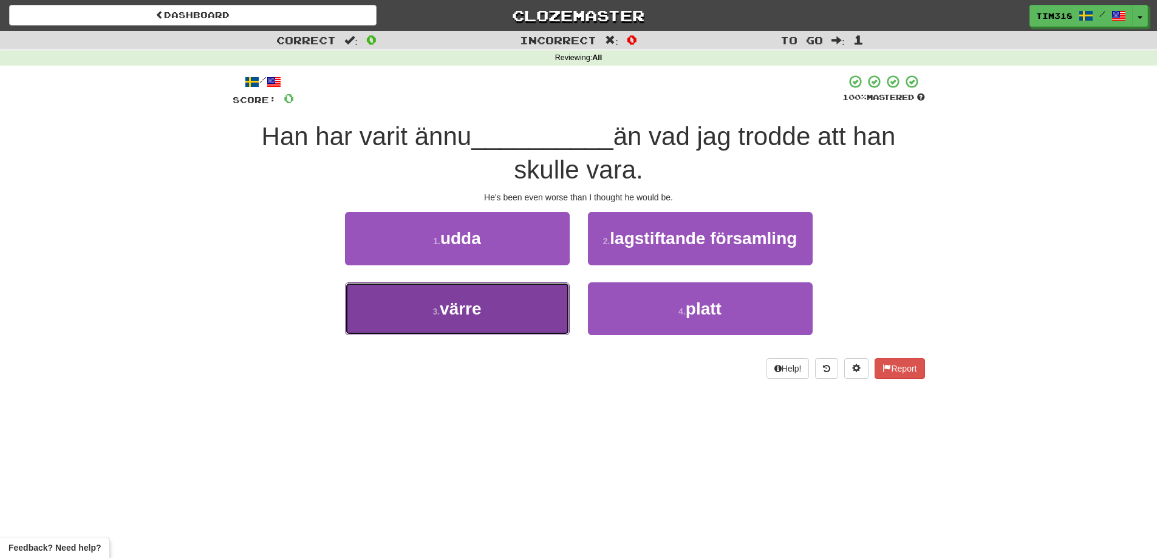
click at [491, 316] on button "3 . värre" at bounding box center [457, 308] width 225 height 53
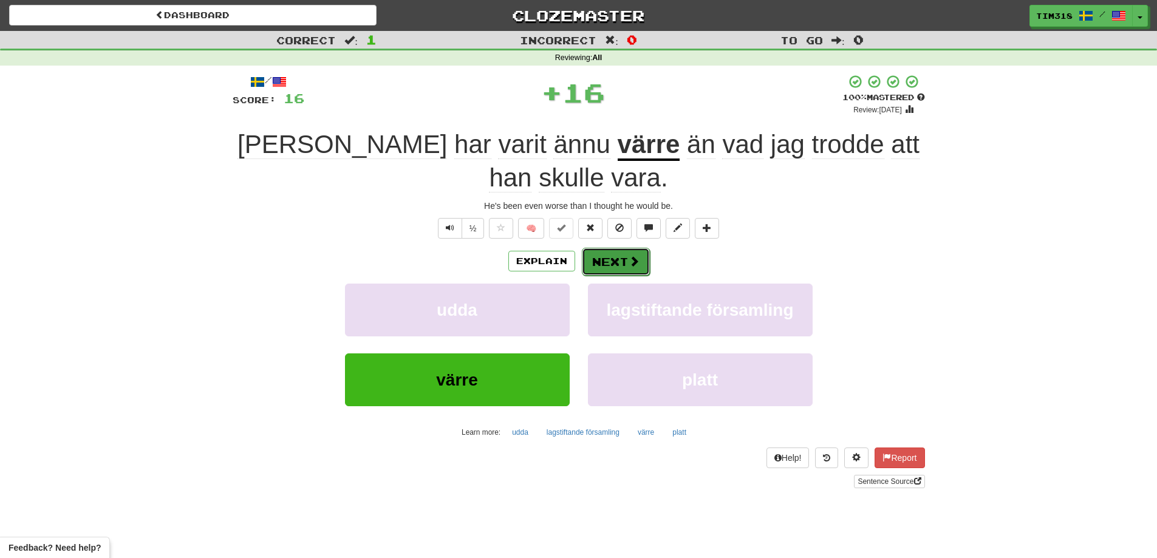
click at [602, 264] on button "Next" at bounding box center [616, 262] width 68 height 28
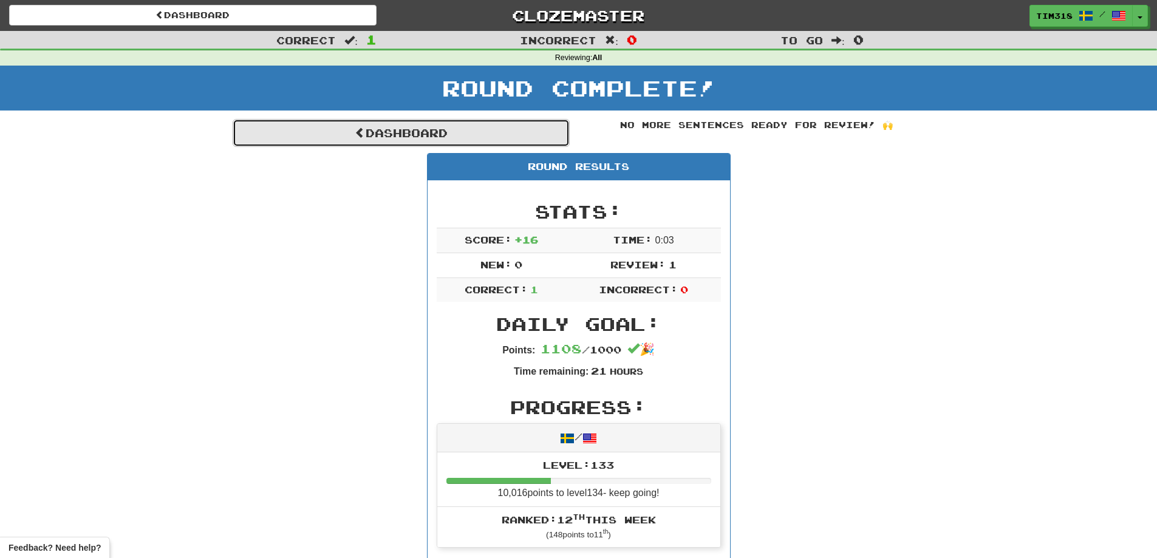
click at [470, 129] on link "Dashboard" at bounding box center [401, 133] width 337 height 28
